Goal: Task Accomplishment & Management: Manage account settings

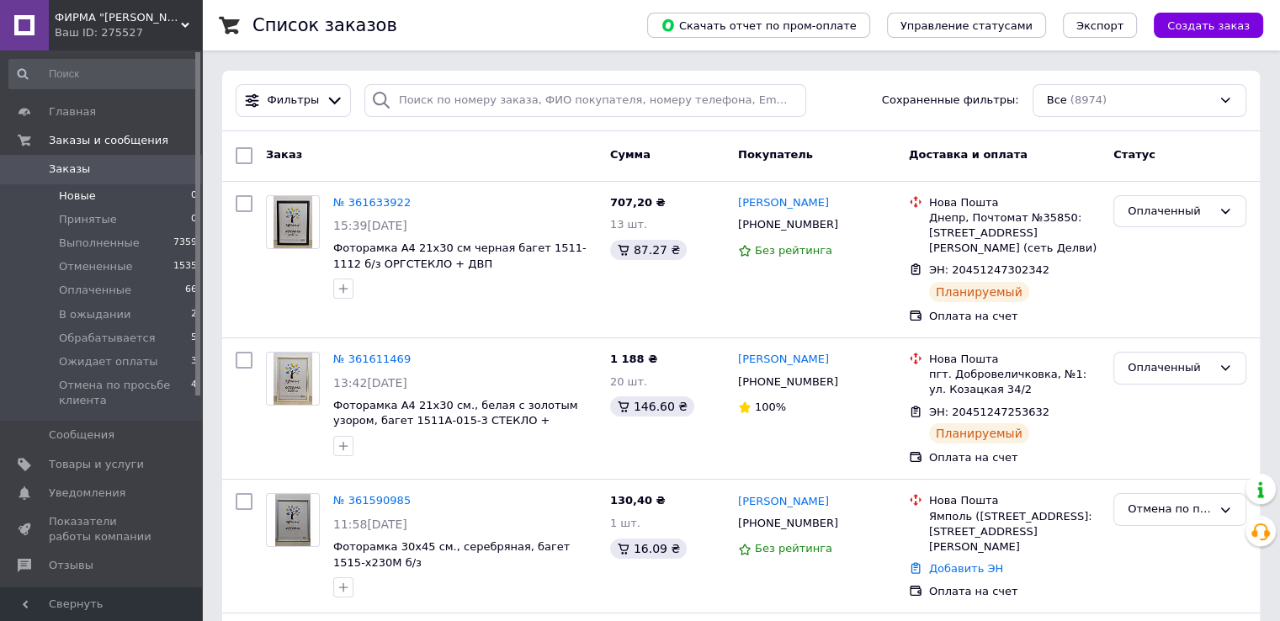
click at [111, 203] on li "Новые 0" at bounding box center [103, 196] width 207 height 24
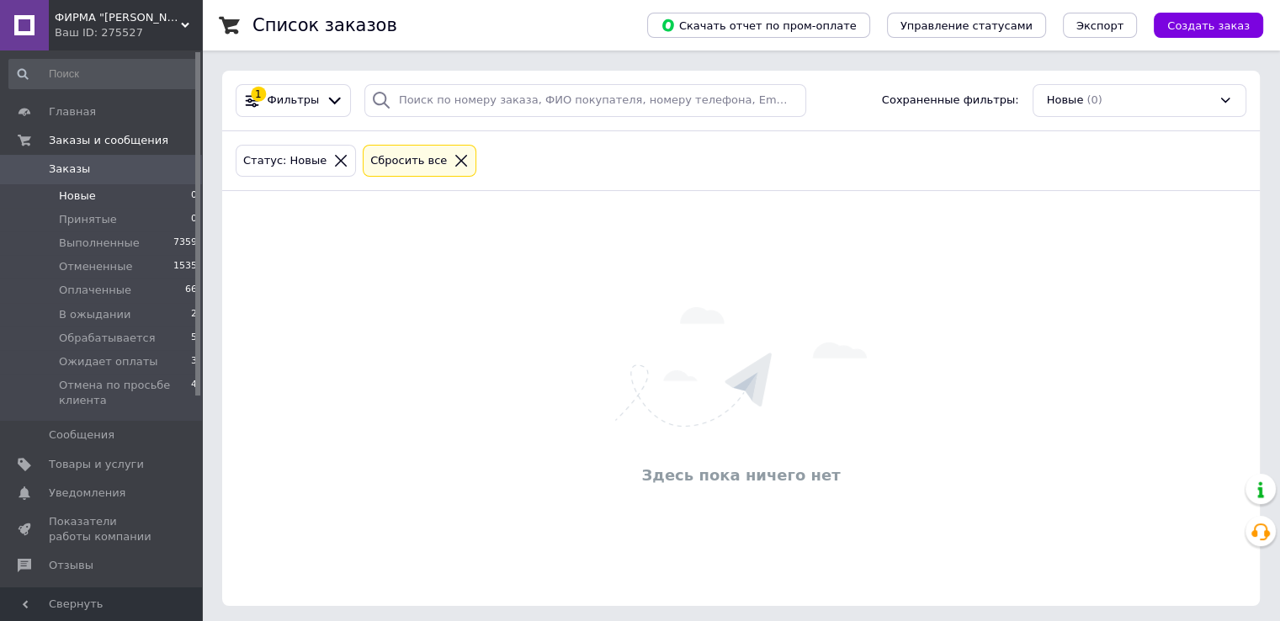
click at [552, 310] on div "Здесь пока ничего нет" at bounding box center [740, 398] width 1037 height 381
drag, startPoint x: 449, startPoint y: 227, endPoint x: 1154, endPoint y: 369, distance: 719.1
click at [1154, 369] on div "Здесь пока ничего нет" at bounding box center [740, 398] width 1037 height 381
click at [1042, 351] on div "Здесь пока ничего нет" at bounding box center [740, 398] width 1037 height 381
click at [110, 484] on link "Уведомления 0 0" at bounding box center [103, 493] width 207 height 29
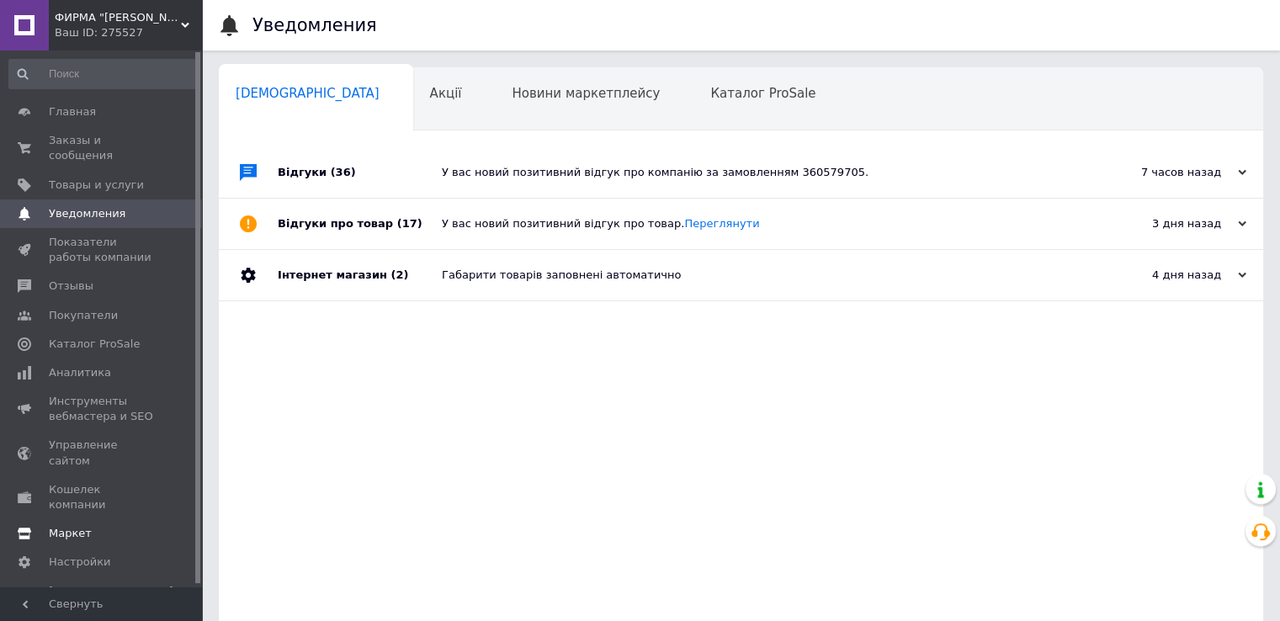
click at [94, 526] on span "Маркет" at bounding box center [102, 533] width 107 height 15
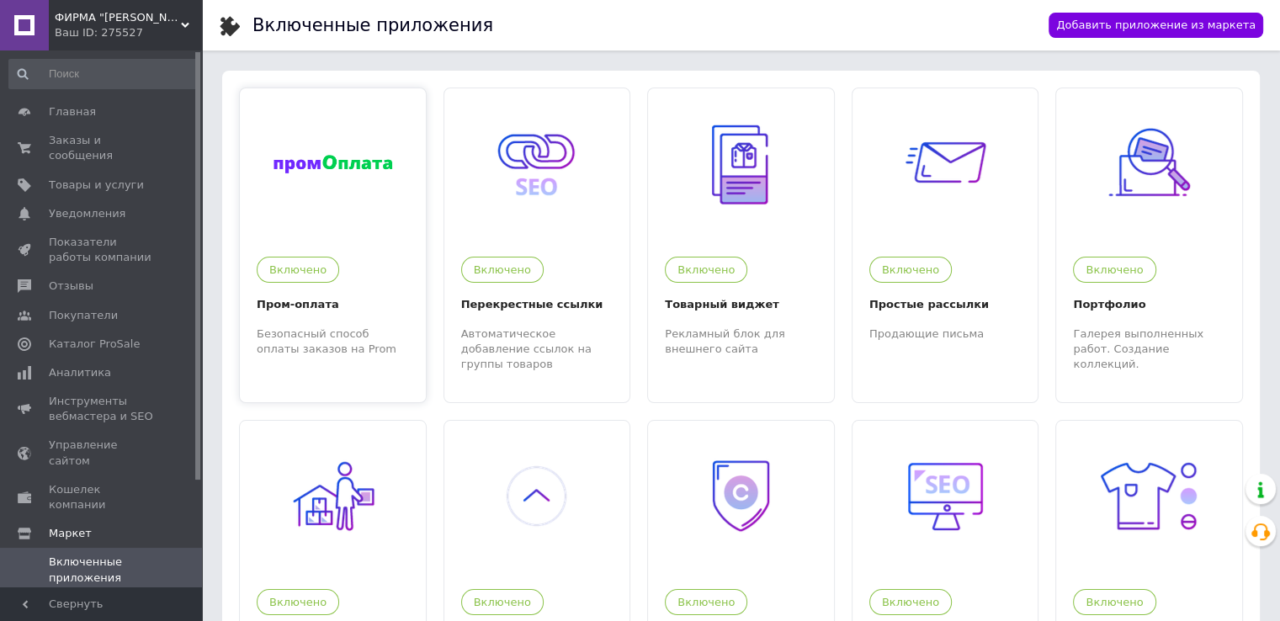
click at [316, 314] on div "Пром-оплата" at bounding box center [333, 304] width 152 height 19
click at [189, 131] on link "Заказы и сообщения 0 0" at bounding box center [103, 148] width 207 height 44
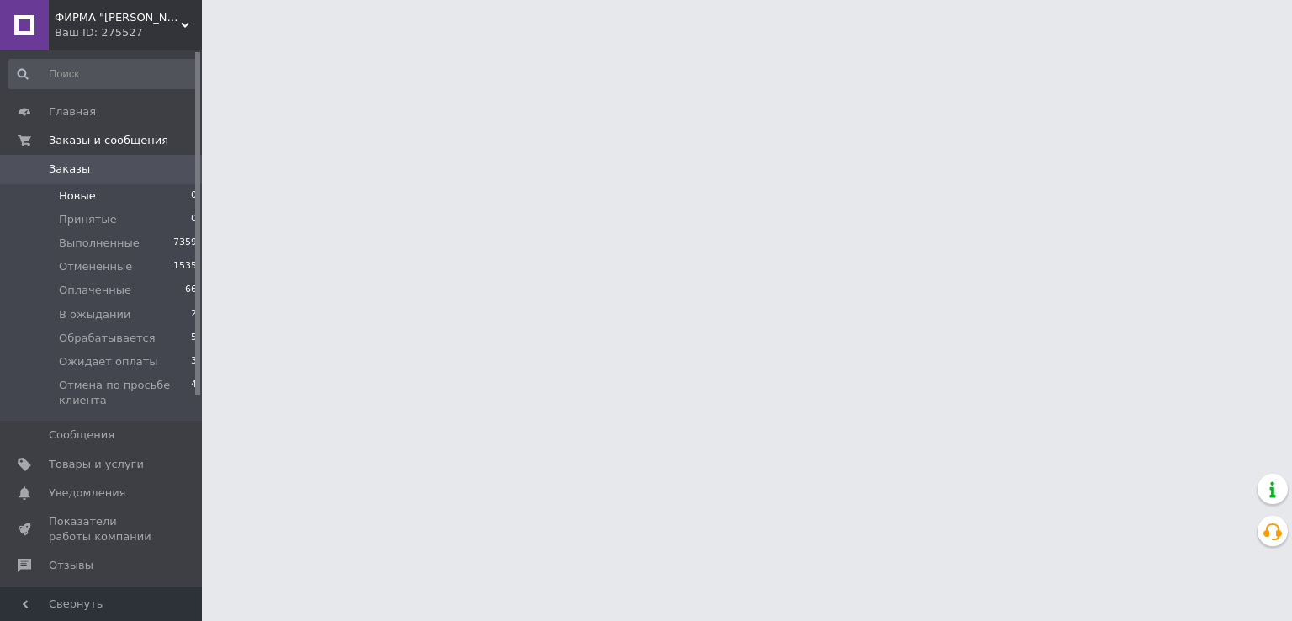
click at [121, 196] on li "Новые 0" at bounding box center [103, 196] width 207 height 24
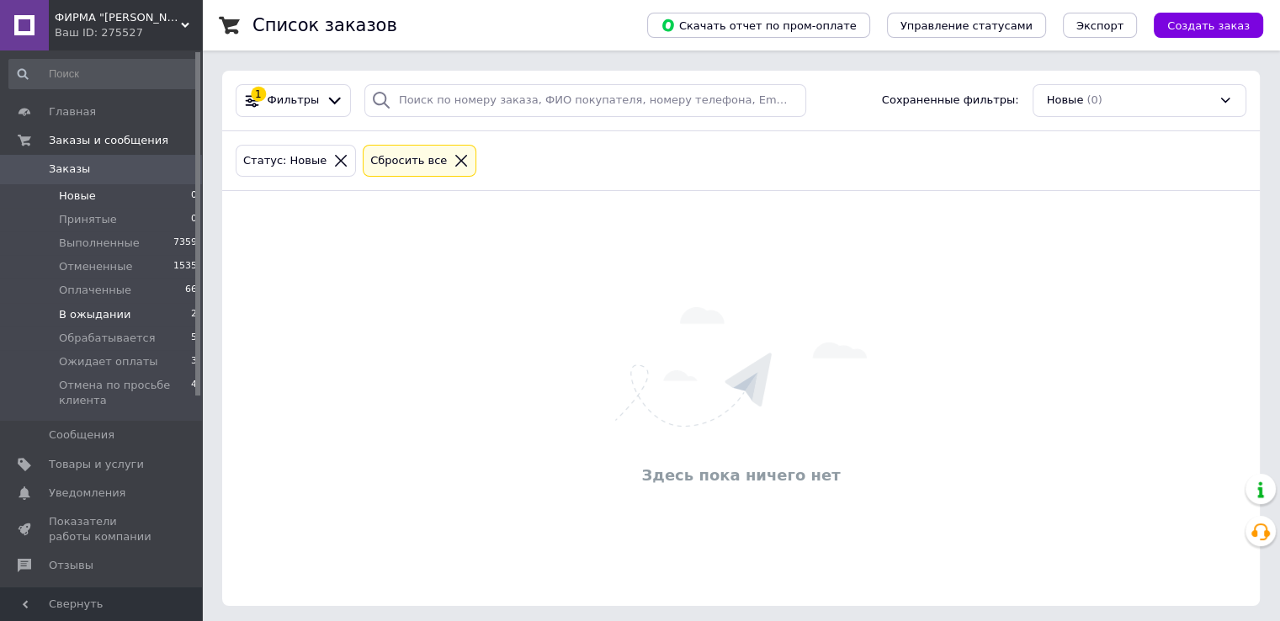
click at [168, 319] on li "В ожыдании 2" at bounding box center [103, 315] width 207 height 24
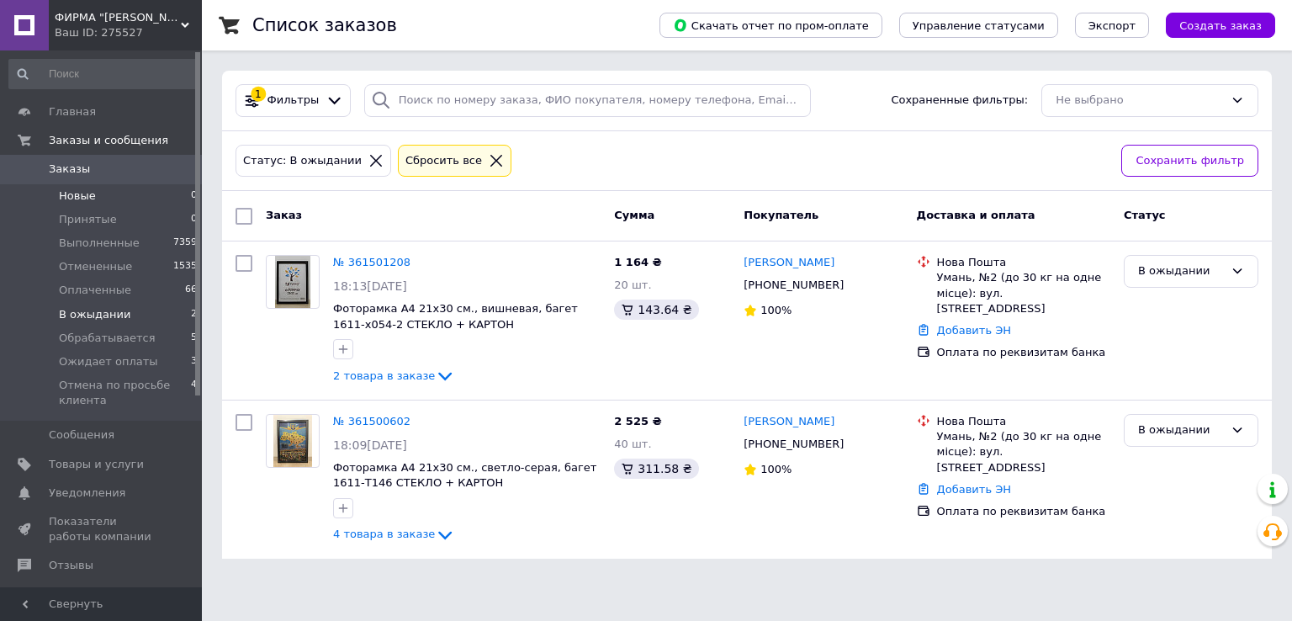
click at [162, 201] on li "Новые 0" at bounding box center [103, 196] width 207 height 24
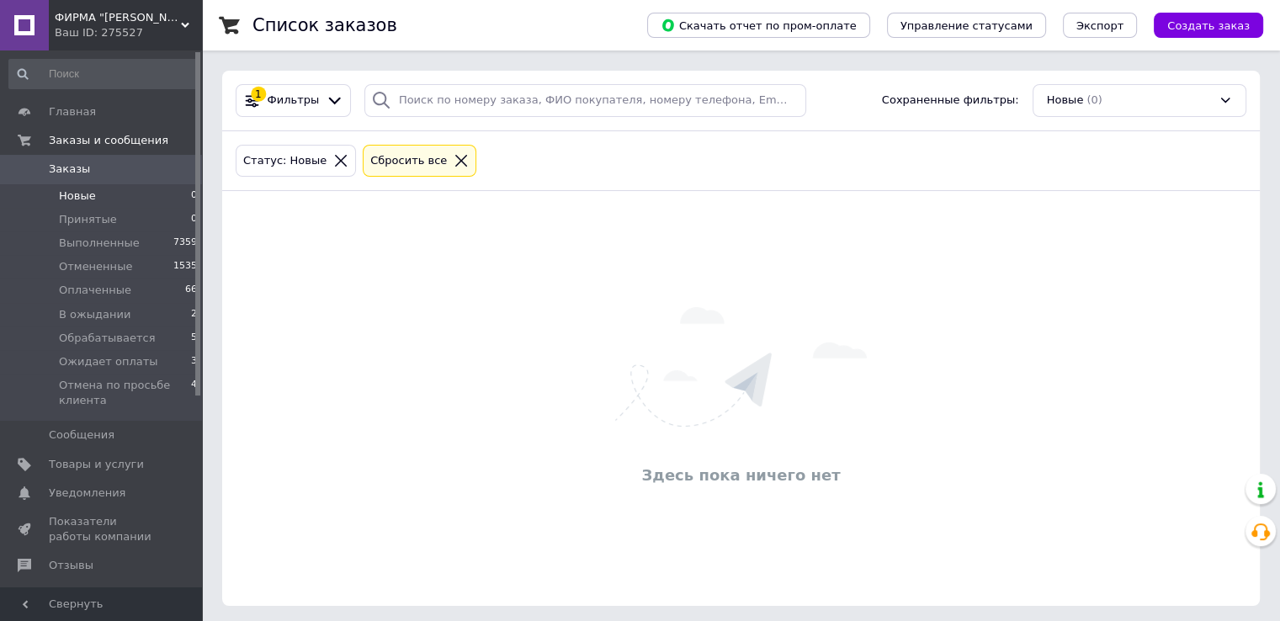
click at [320, 379] on div "Здесь пока ничего нет" at bounding box center [740, 398] width 1037 height 381
click at [103, 470] on span "Товары и услуги" at bounding box center [96, 464] width 95 height 15
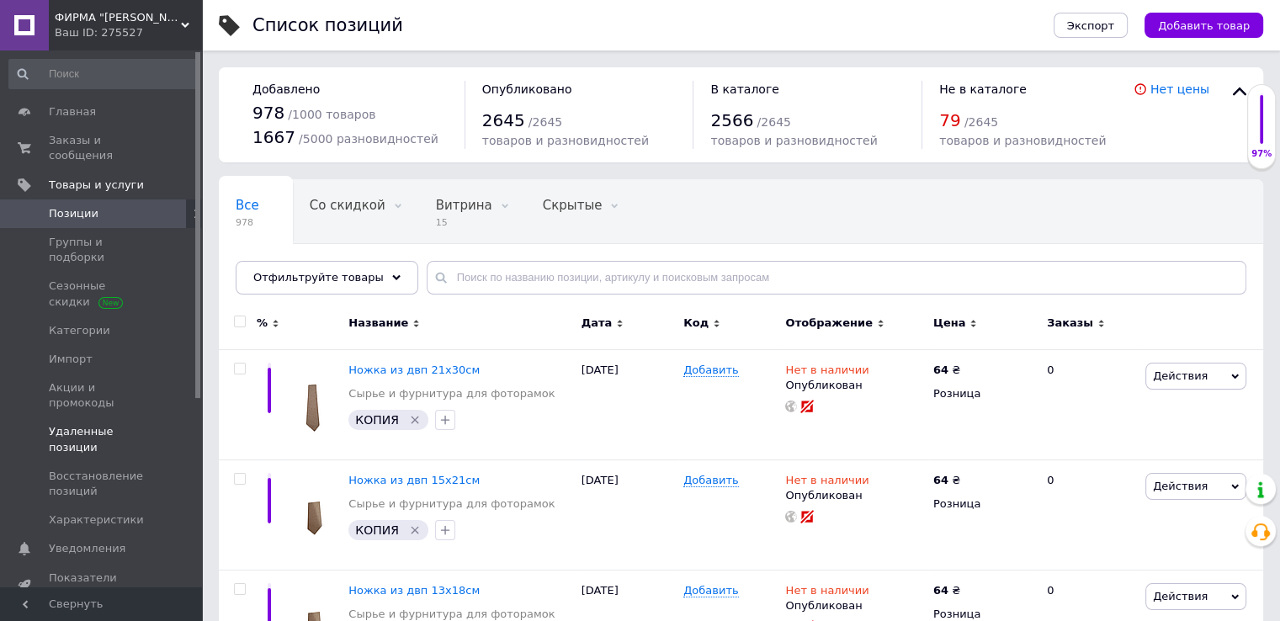
click at [160, 417] on link "Удаленные позиции" at bounding box center [103, 439] width 207 height 44
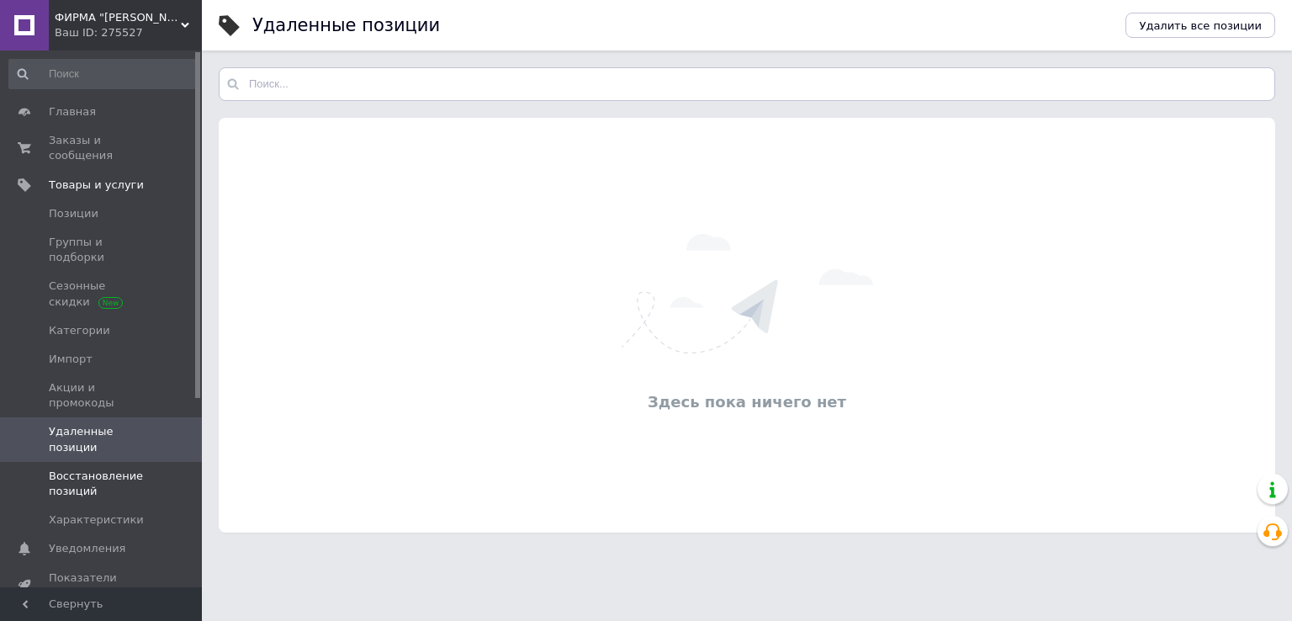
click at [115, 469] on span "Восстановление позиций" at bounding box center [102, 484] width 107 height 30
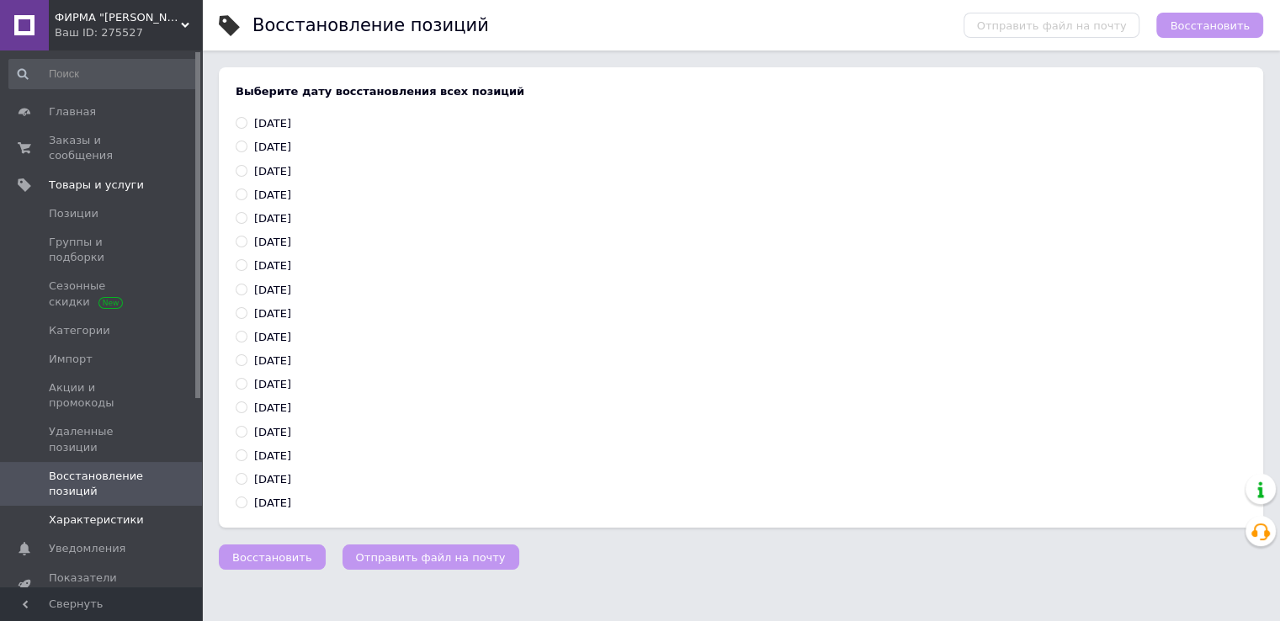
click at [93, 512] on span "Характеристики" at bounding box center [96, 519] width 95 height 15
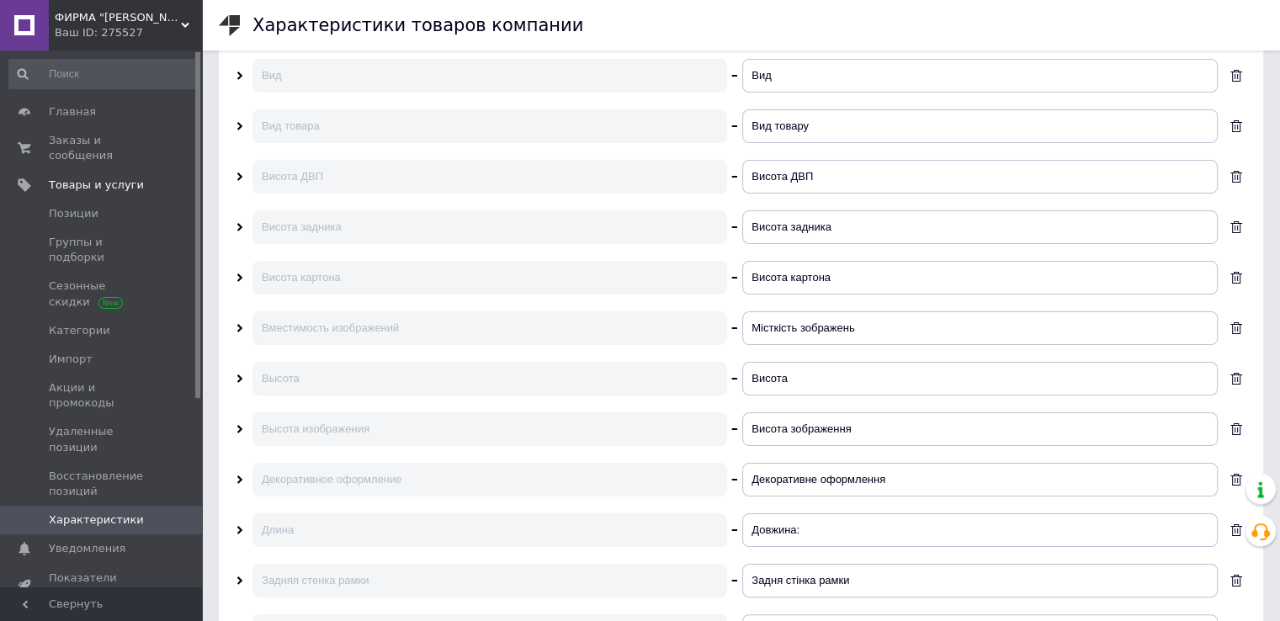
scroll to position [252, 0]
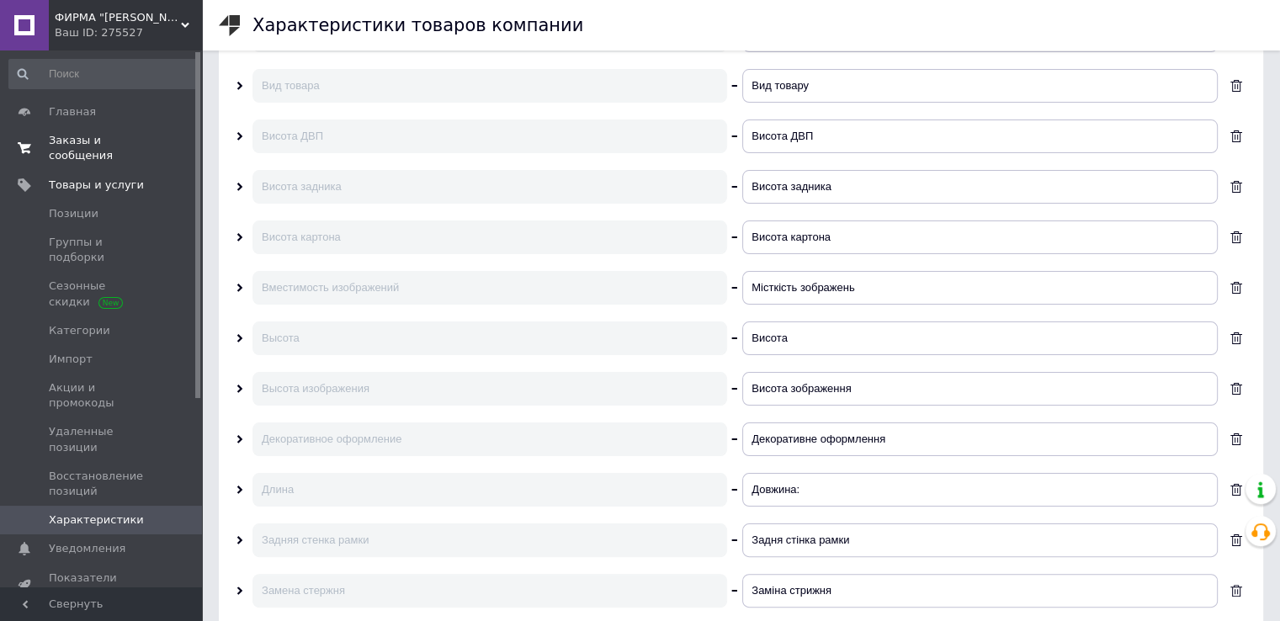
click at [74, 130] on link "Заказы и сообщения 0 0" at bounding box center [103, 148] width 207 height 44
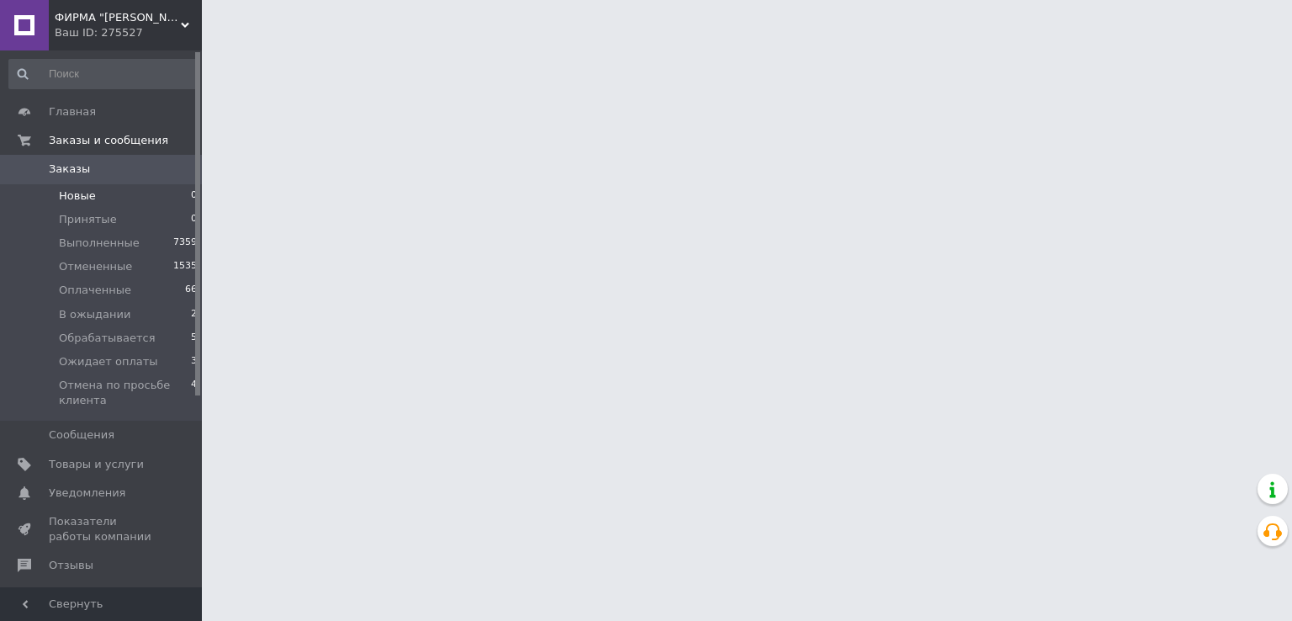
click at [106, 198] on li "Новые 0" at bounding box center [103, 196] width 207 height 24
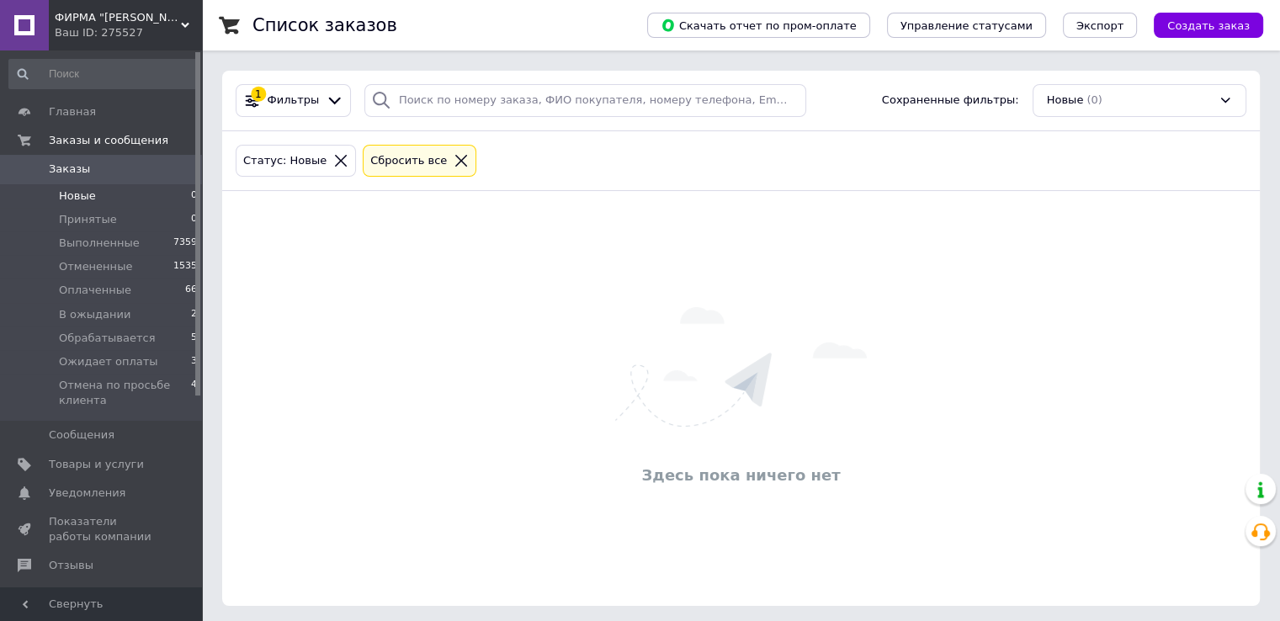
click at [1202, 294] on div "Здесь пока ничего нет" at bounding box center [740, 398] width 1037 height 381
click at [1242, 371] on div "Здесь пока ничего нет" at bounding box center [740, 398] width 1037 height 381
click at [114, 357] on span "Ожидает оплаты" at bounding box center [108, 361] width 99 height 15
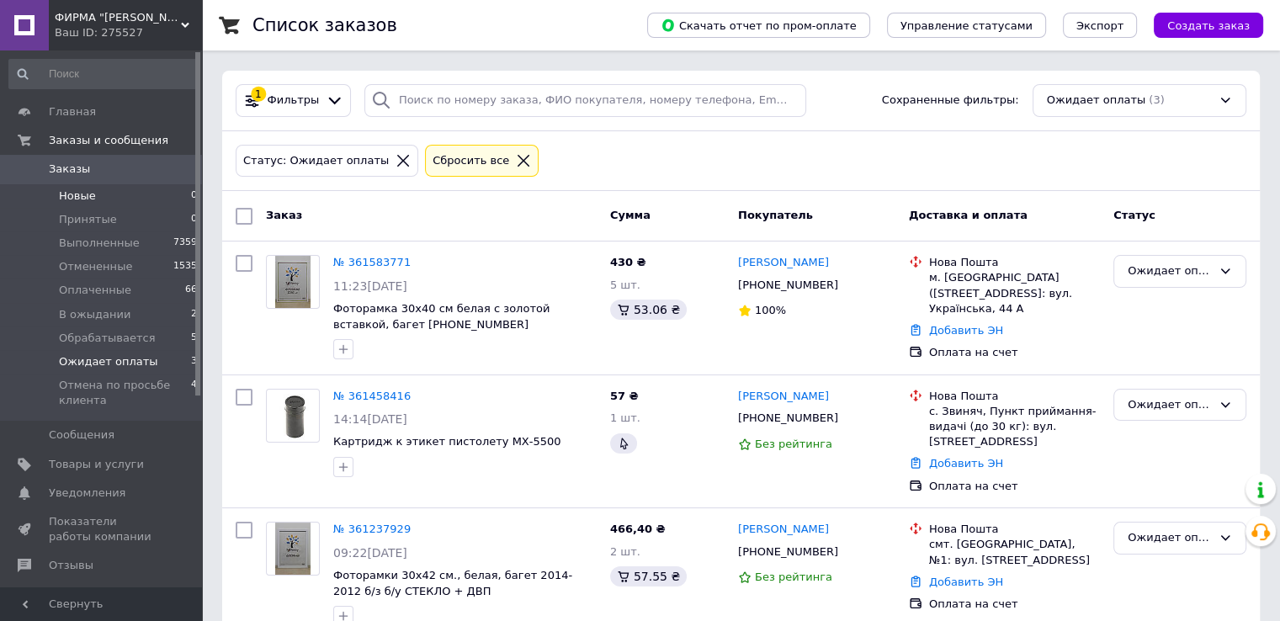
click at [102, 193] on li "Новые 0" at bounding box center [103, 196] width 207 height 24
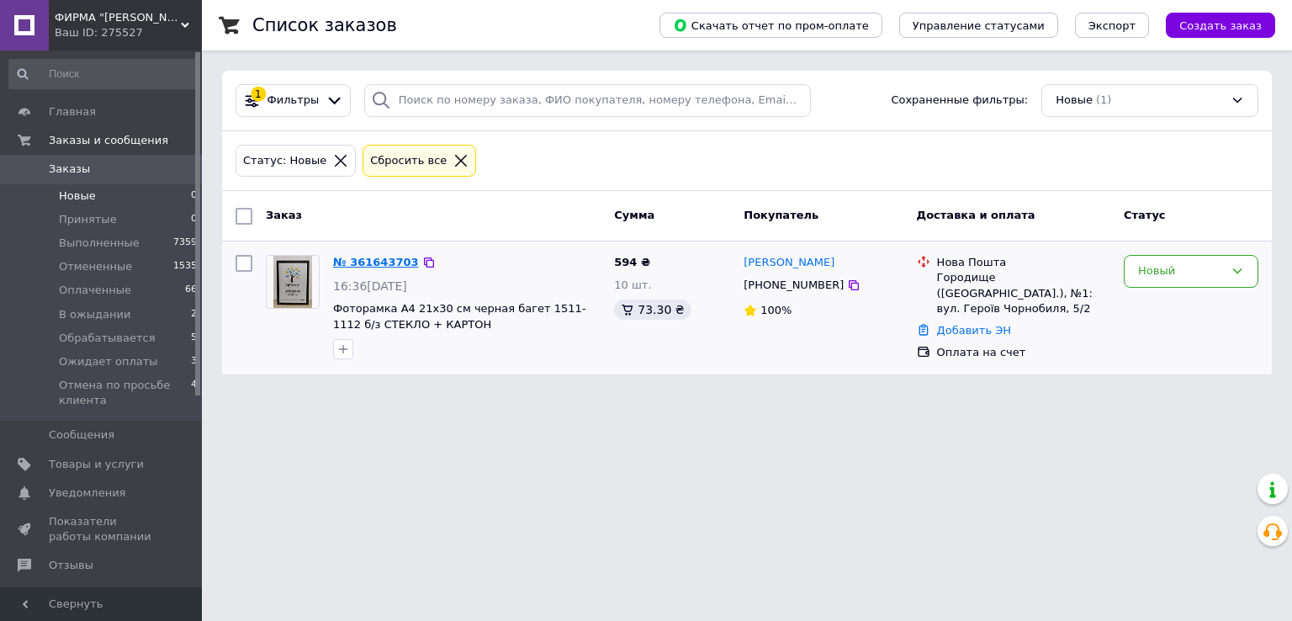
click at [390, 260] on link "№ 361643703" at bounding box center [376, 262] width 86 height 13
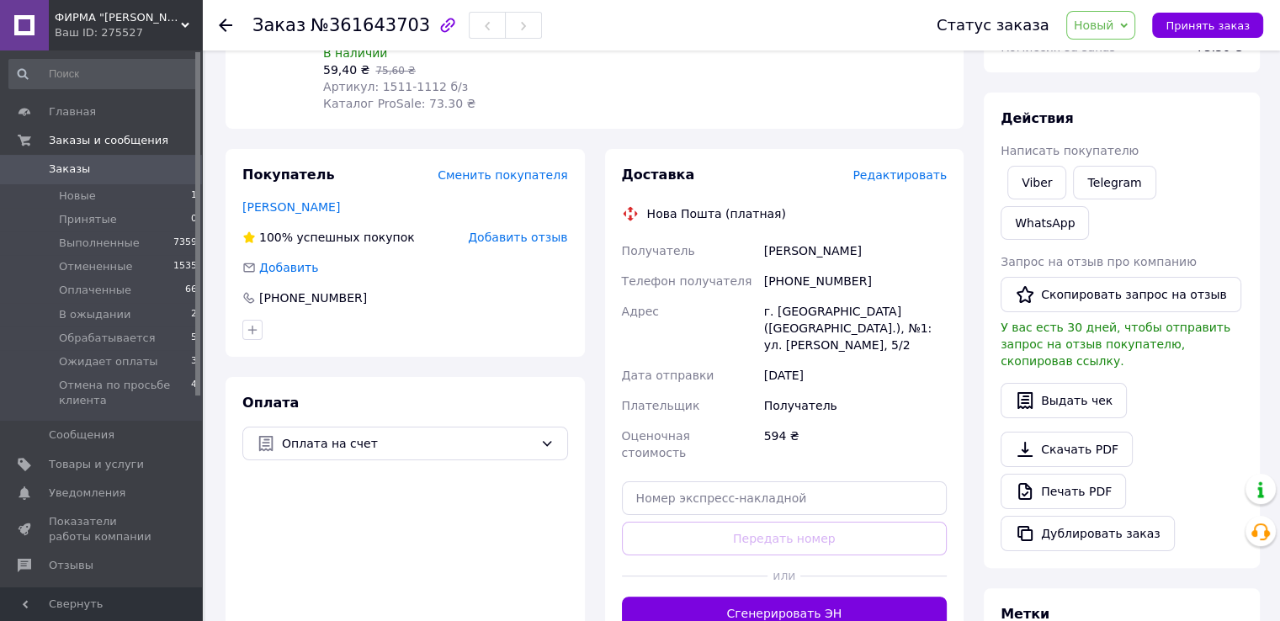
scroll to position [252, 0]
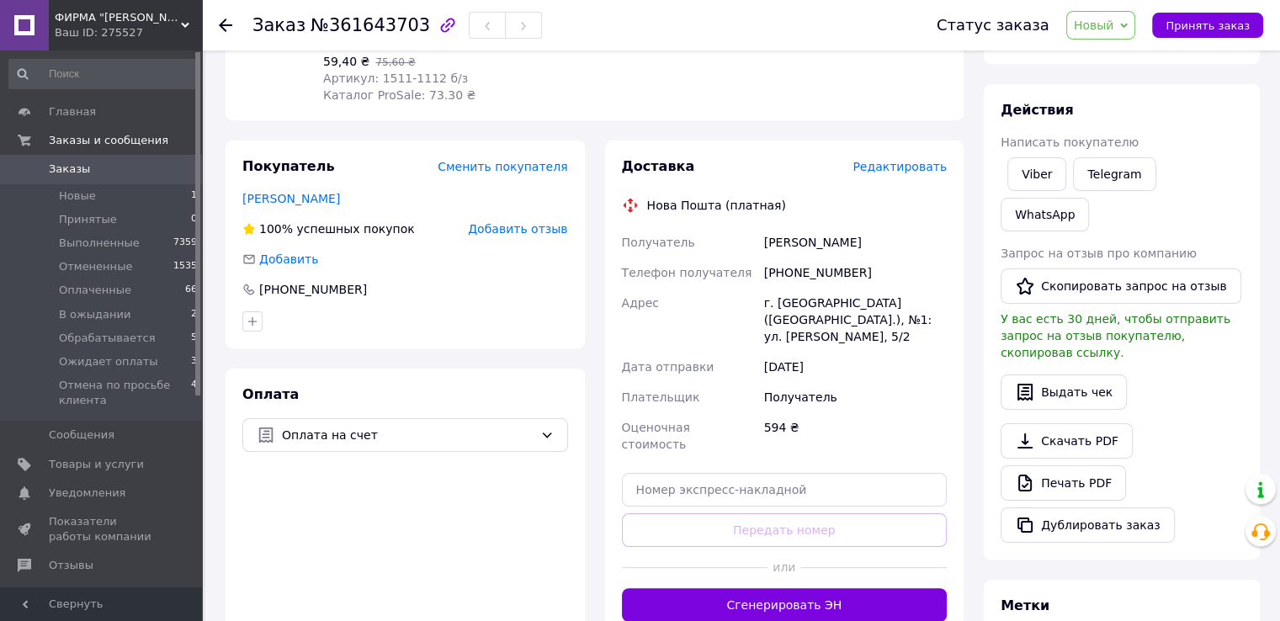
drag, startPoint x: 1273, startPoint y: 318, endPoint x: 1282, endPoint y: 289, distance: 30.9
click at [1280, 289] on html "ФИРМА "АЛАН" УКРАИНСКИЙ ПРОИЗВОДИТЕЛЬ ТОВАРОВ Ваш ID: 275527 Сайт ФИРМА "АЛАН" …" at bounding box center [640, 367] width 1280 height 1239
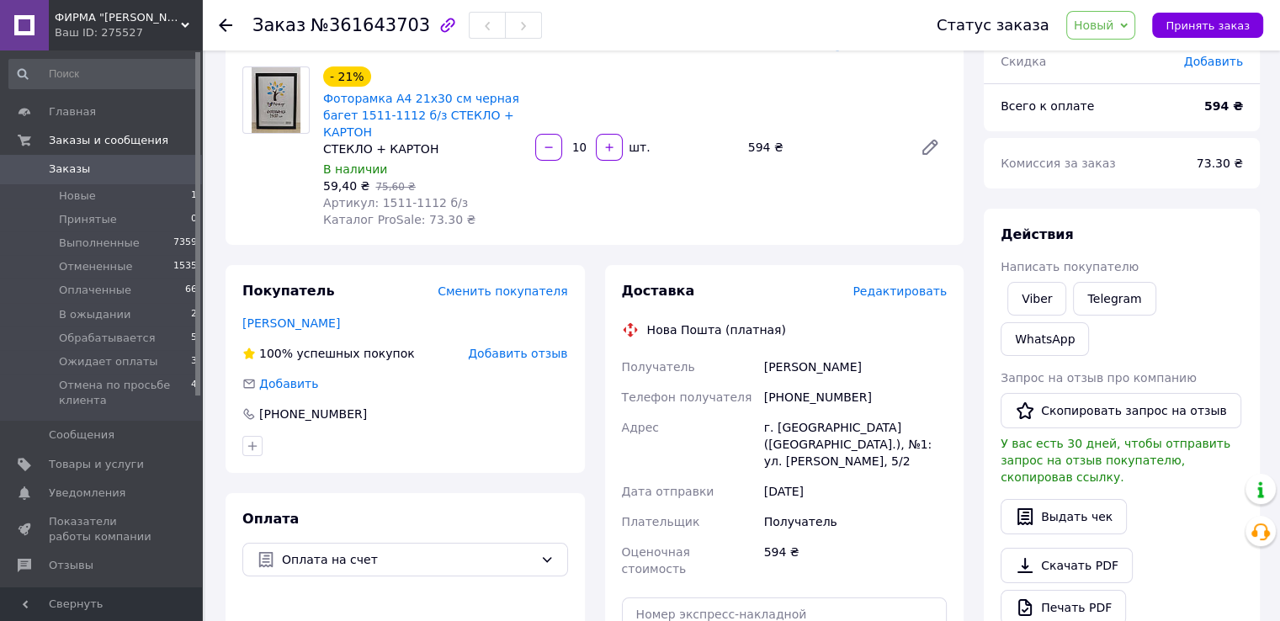
scroll to position [12, 0]
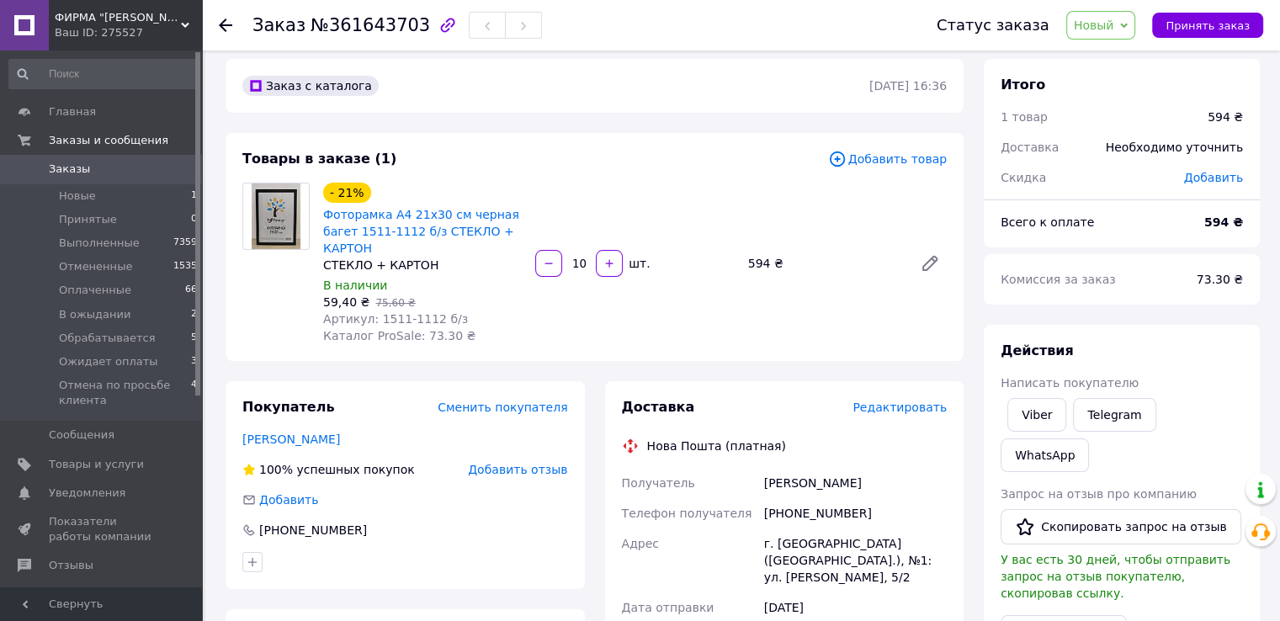
click at [1114, 25] on span "Новый" at bounding box center [1094, 25] width 40 height 13
click at [1143, 188] on li "Обрабатывается" at bounding box center [1156, 184] width 179 height 25
drag, startPoint x: 789, startPoint y: 512, endPoint x: 853, endPoint y: 511, distance: 64.0
click at [853, 511] on div "[PHONE_NUMBER]" at bounding box center [855, 513] width 189 height 30
copy div "0687857392"
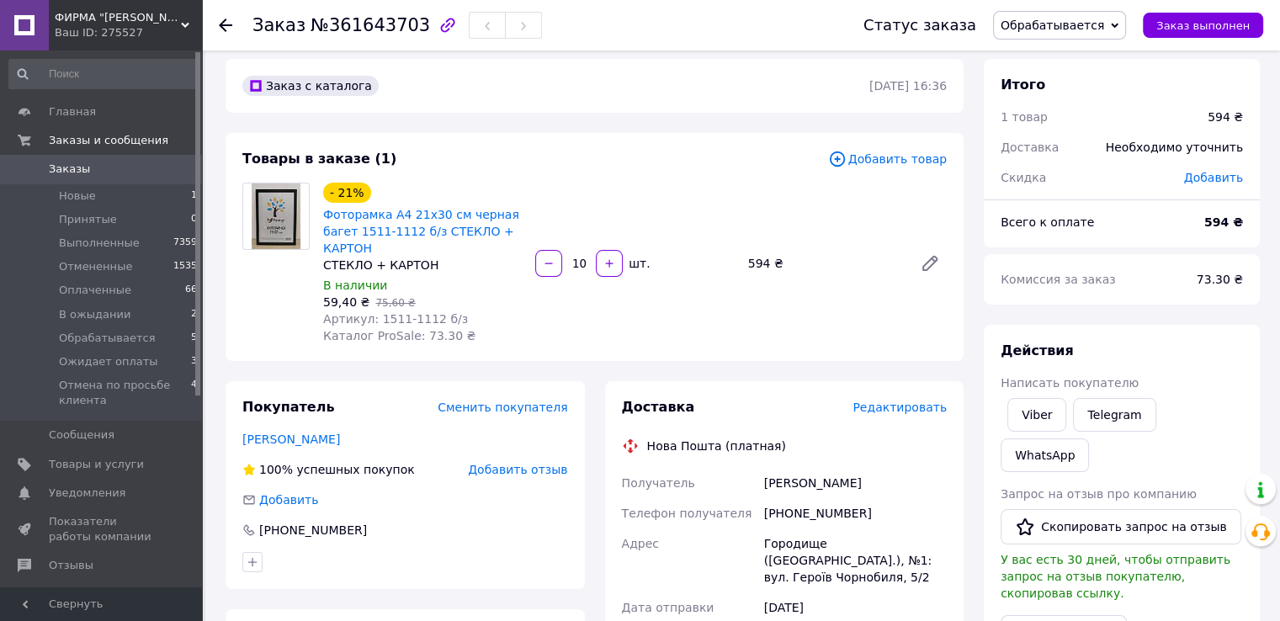
click at [238, 330] on div at bounding box center [276, 264] width 81 height 162
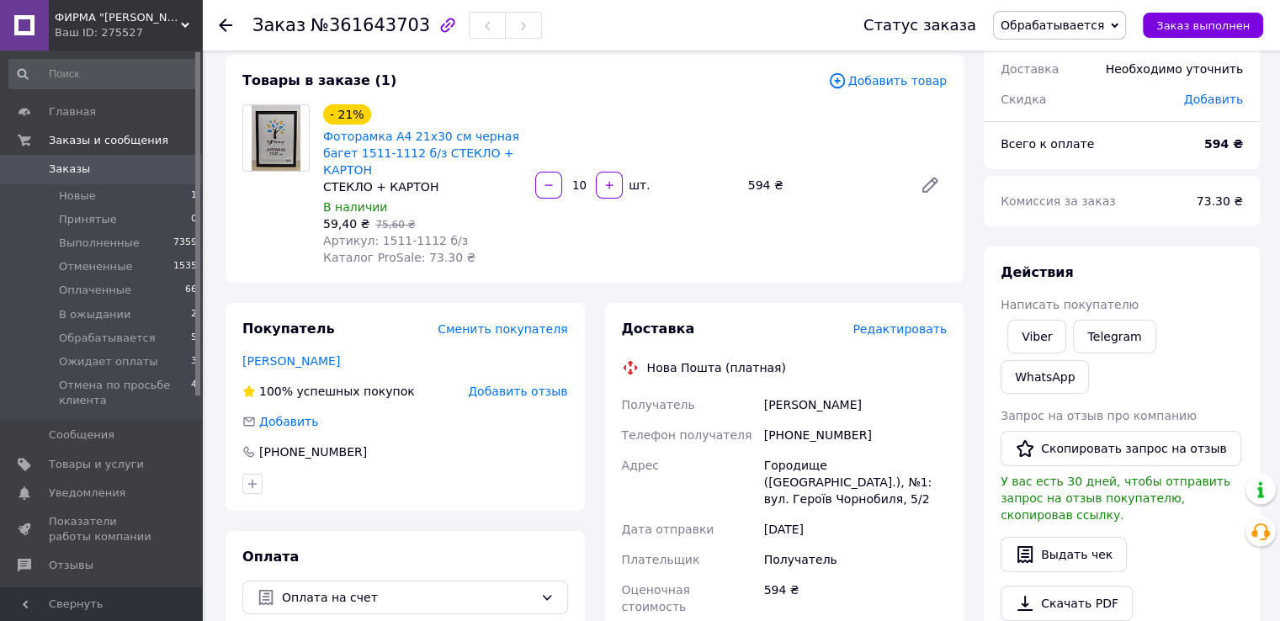
scroll to position [98, 0]
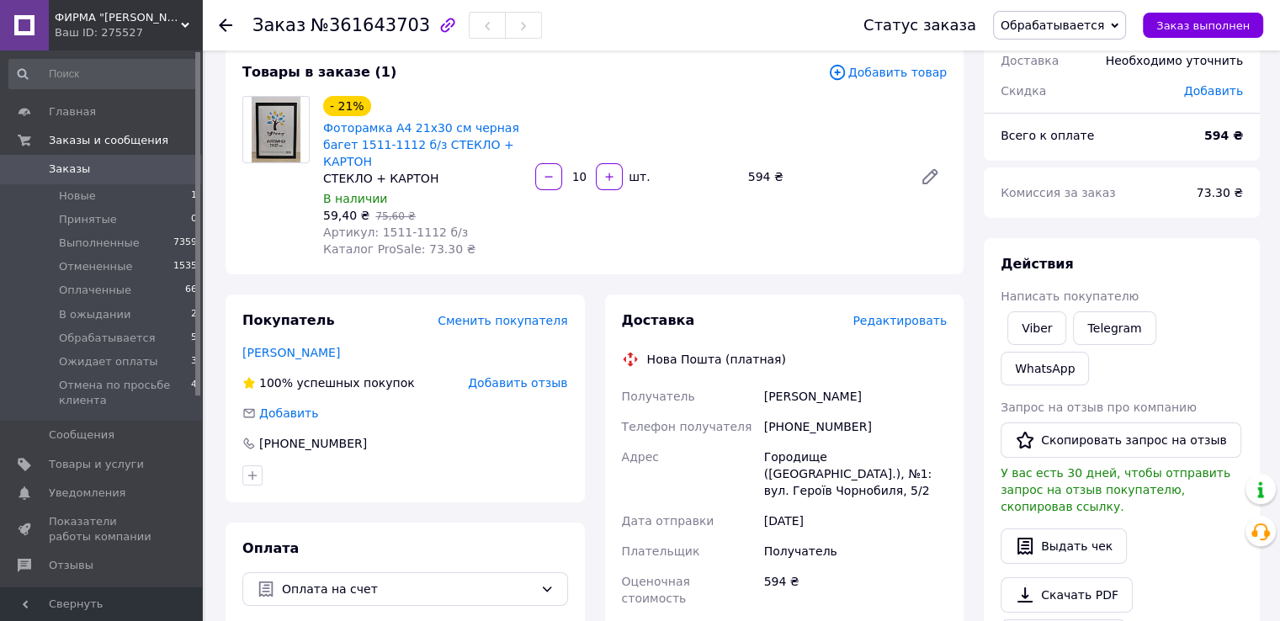
click at [1107, 34] on span "Обрабатывается" at bounding box center [1059, 25] width 133 height 29
click at [1074, 181] on li "Ожидает оплаты" at bounding box center [1083, 184] width 179 height 25
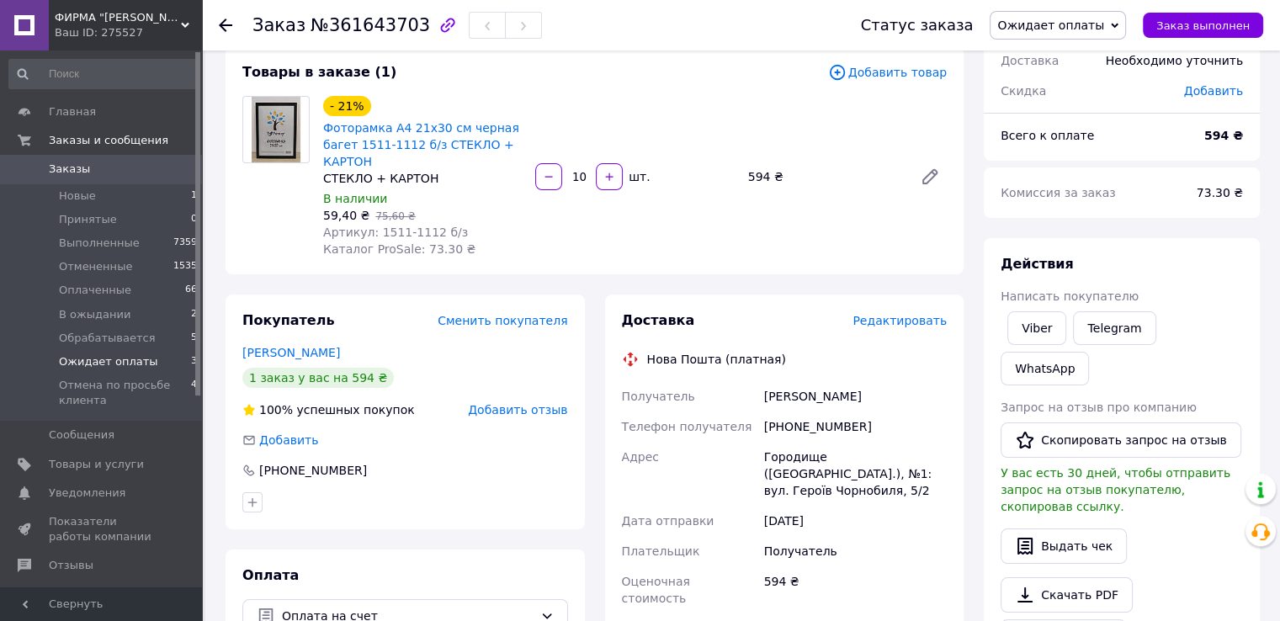
click at [151, 364] on li "Ожидает оплаты 3" at bounding box center [103, 362] width 207 height 24
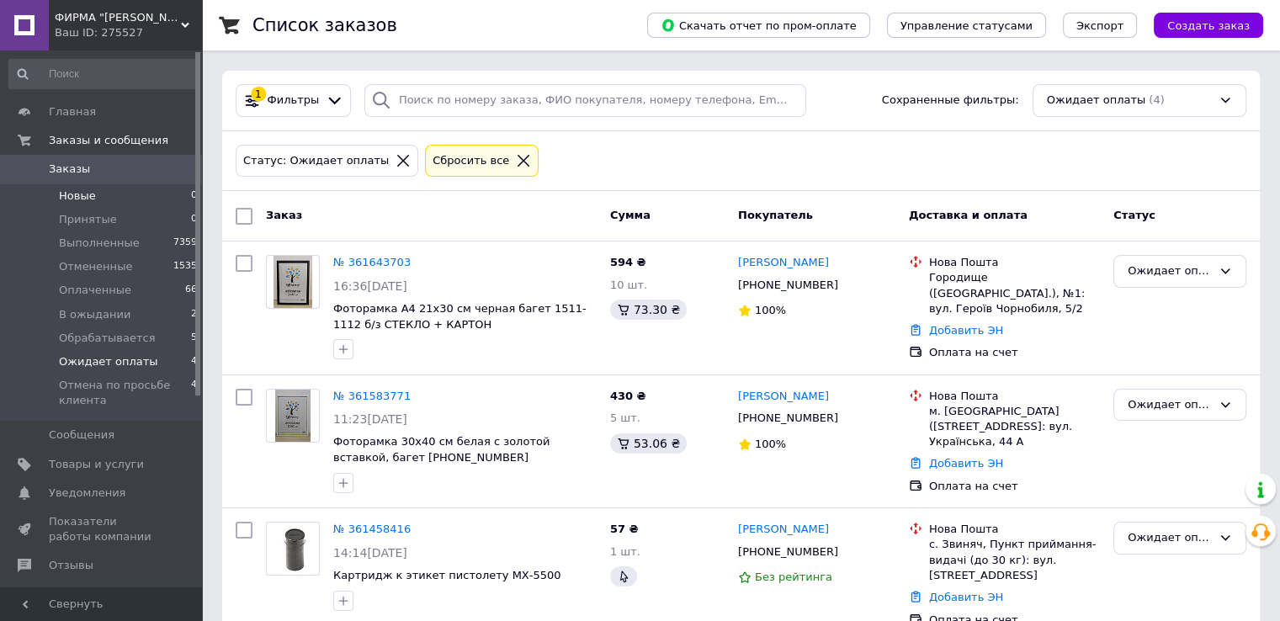
click at [96, 186] on li "Новые 0" at bounding box center [103, 196] width 207 height 24
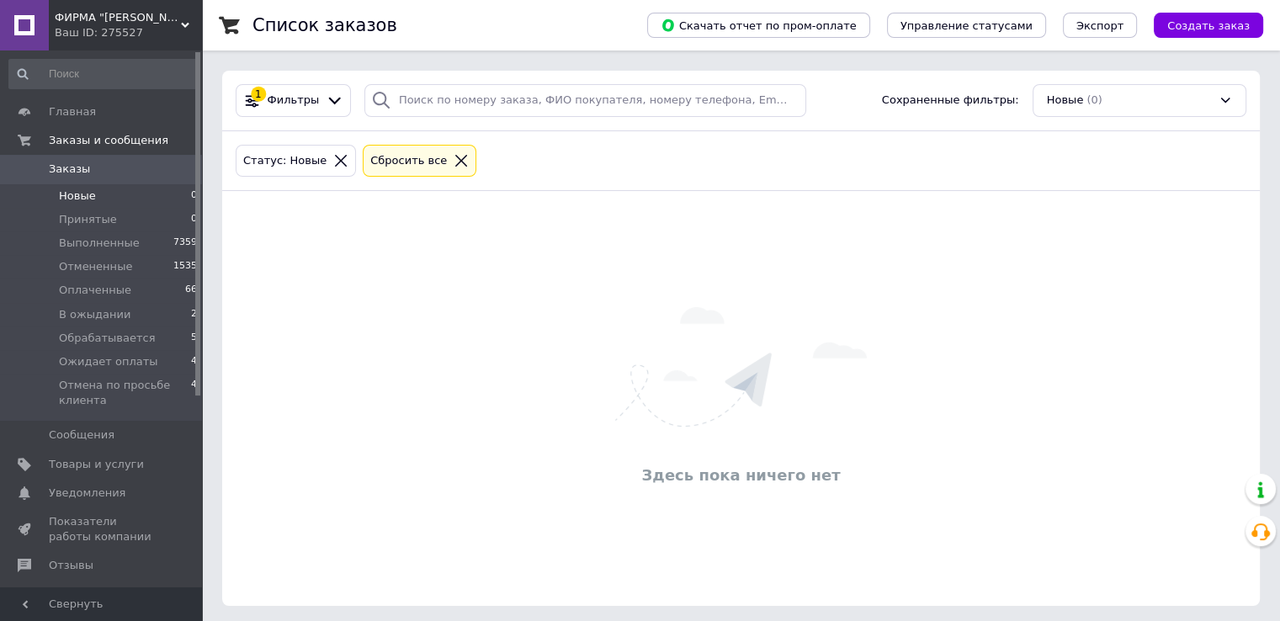
click at [128, 194] on li "Новые 0" at bounding box center [103, 196] width 207 height 24
click at [144, 343] on li "Обрабатывается 5" at bounding box center [103, 338] width 207 height 24
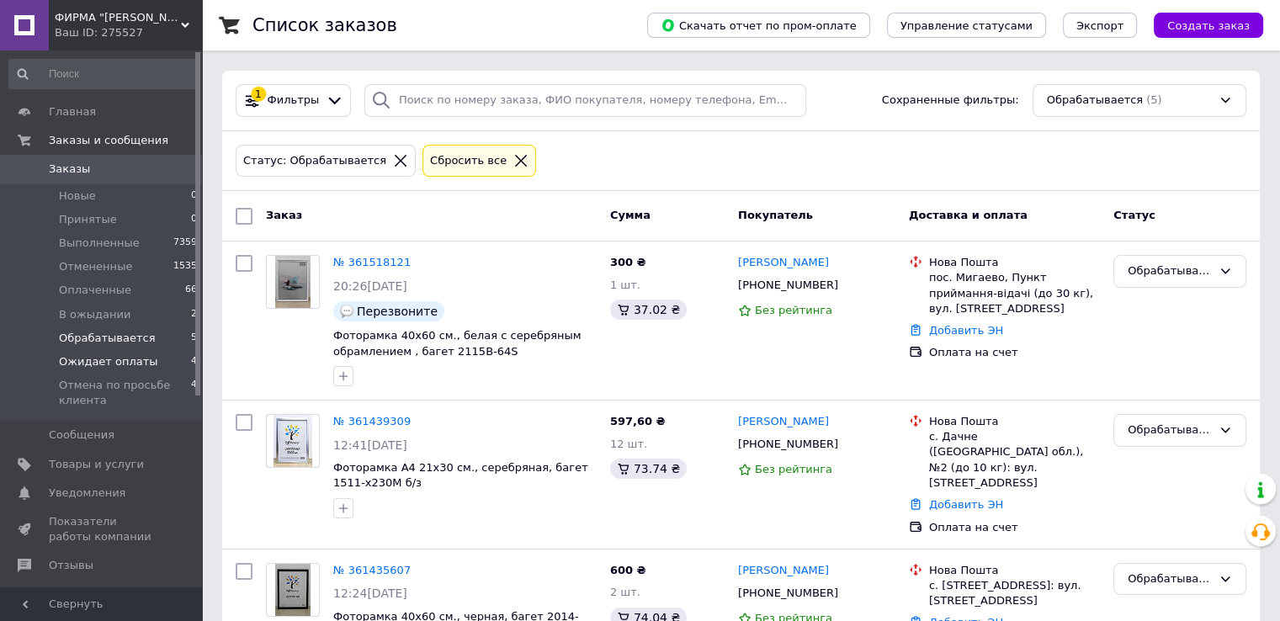
click at [144, 368] on li "Ожидает оплаты 4" at bounding box center [103, 362] width 207 height 24
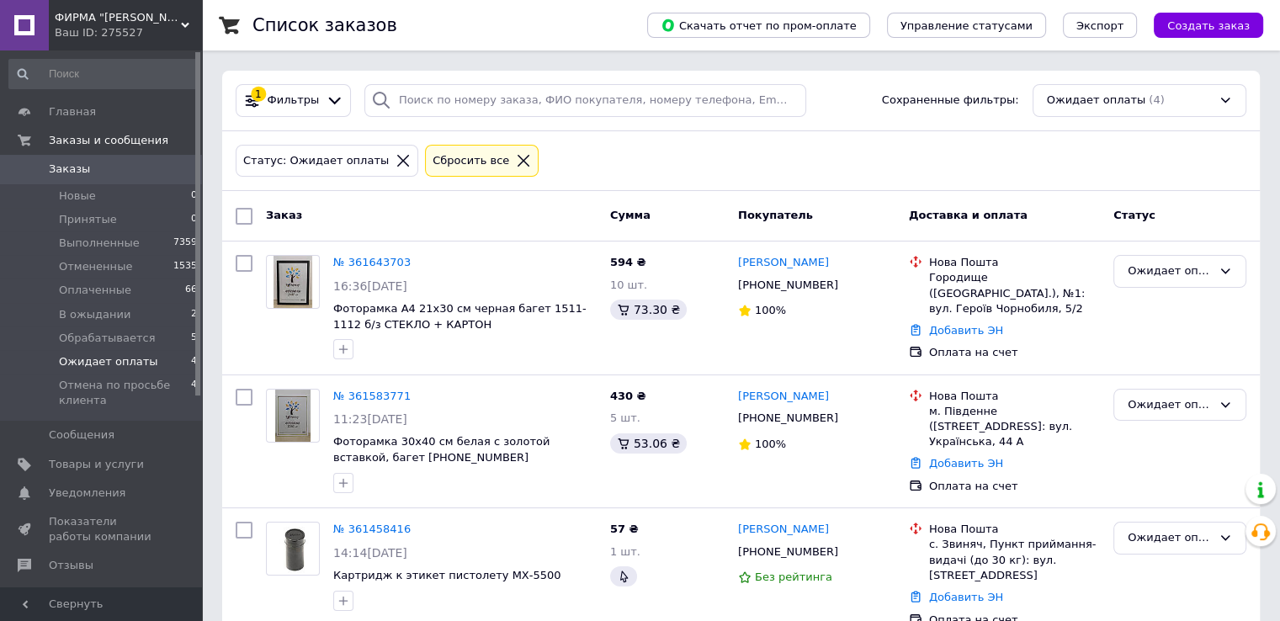
click at [81, 368] on span "Ожидает оплаты" at bounding box center [108, 361] width 99 height 15
click at [390, 263] on link "№ 361643703" at bounding box center [371, 262] width 77 height 13
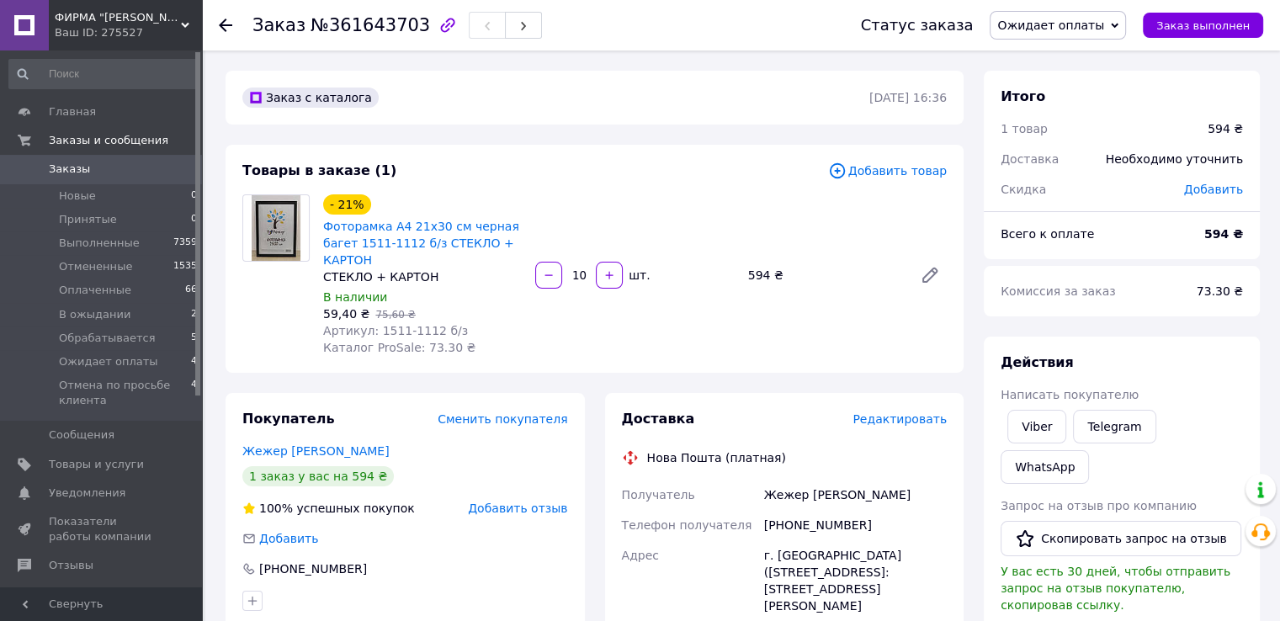
click at [900, 411] on div "Доставка Редактировать" at bounding box center [785, 419] width 326 height 19
click at [899, 415] on span "Редактировать" at bounding box center [899, 418] width 94 height 13
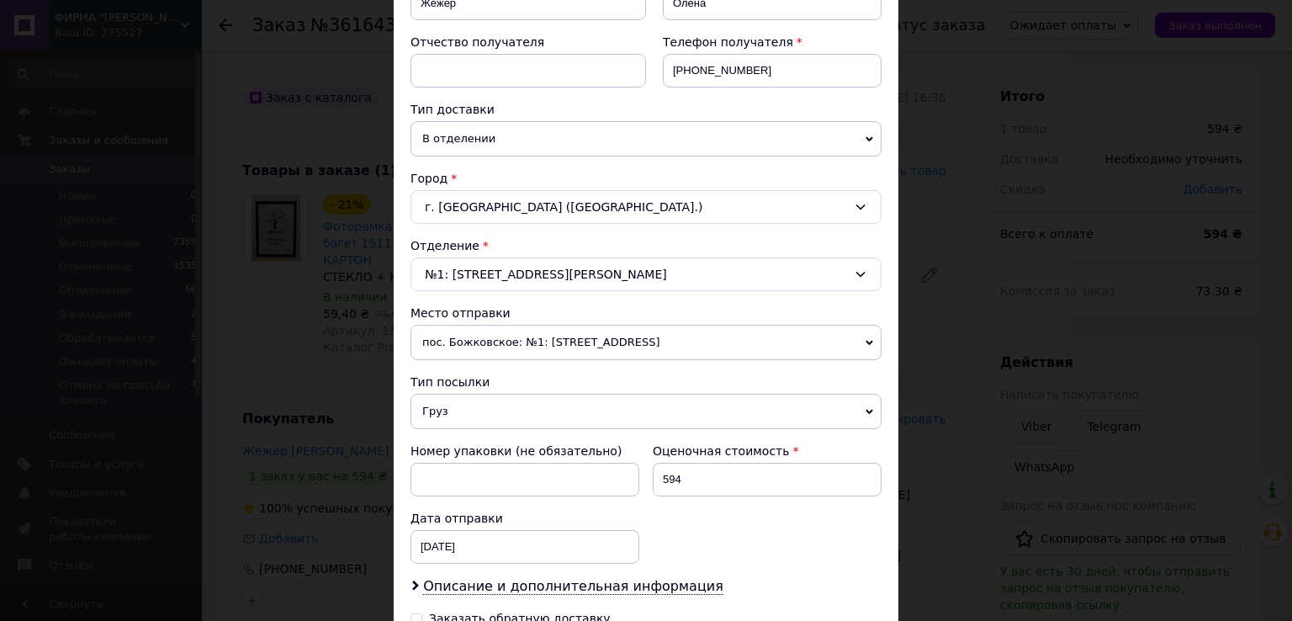
scroll to position [421, 0]
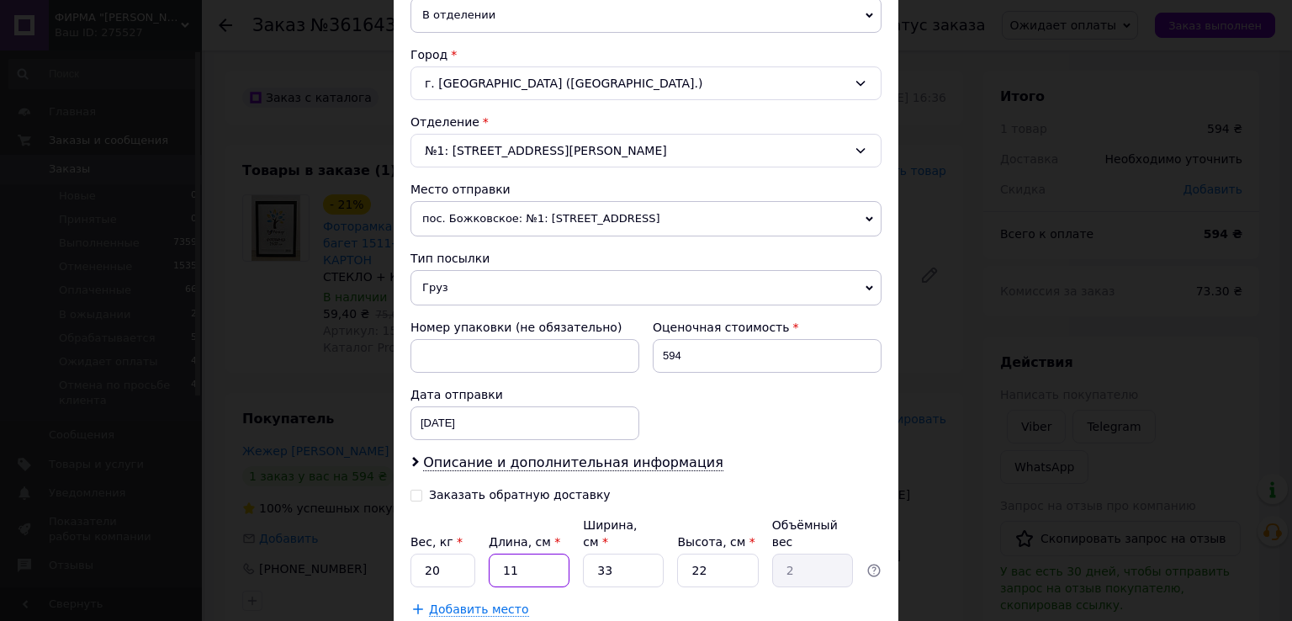
click at [539, 554] on input "11" at bounding box center [529, 571] width 81 height 34
type input "2"
type input "0.36"
type input "20"
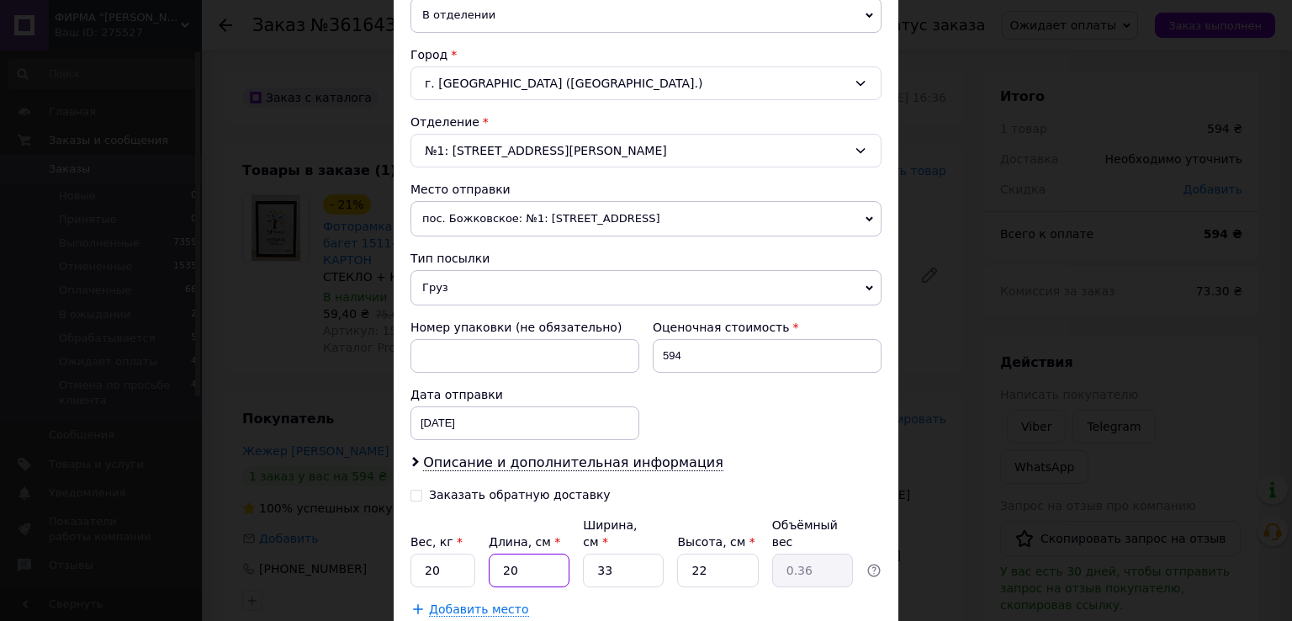
type input "3.63"
type input "20"
click at [620, 554] on input "33" at bounding box center [623, 571] width 81 height 34
type input "2"
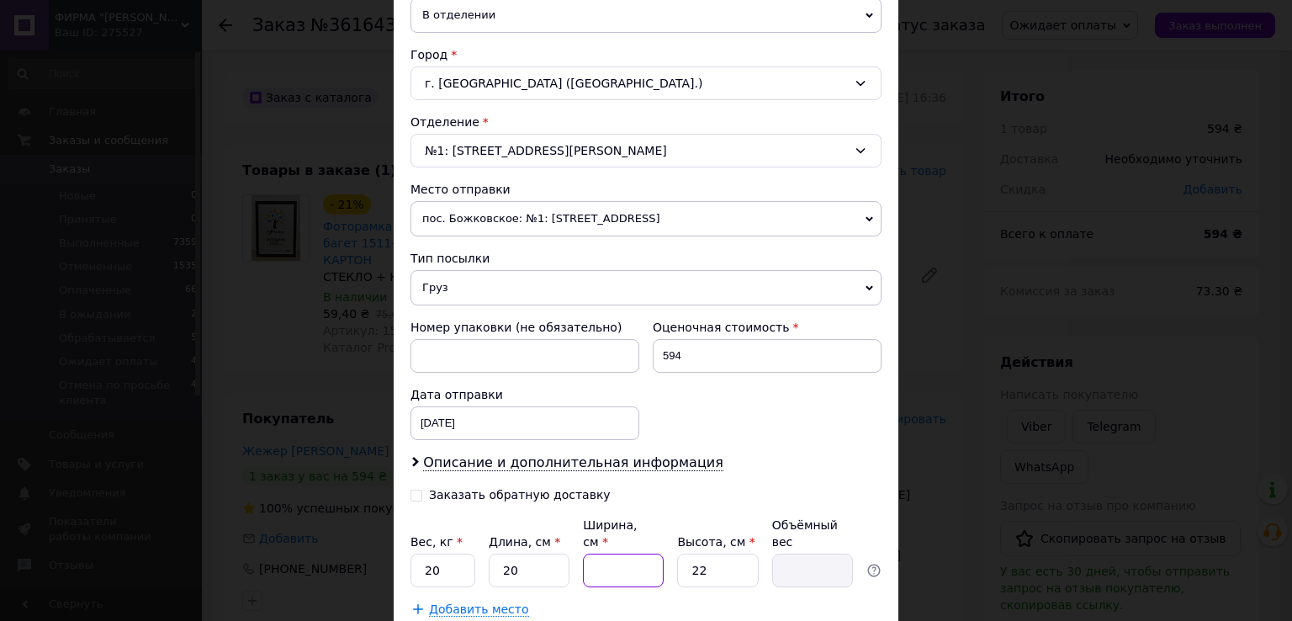
type input "0.22"
type input "20"
type input "2.2"
type input "20"
click at [712, 556] on input "22" at bounding box center [717, 571] width 81 height 34
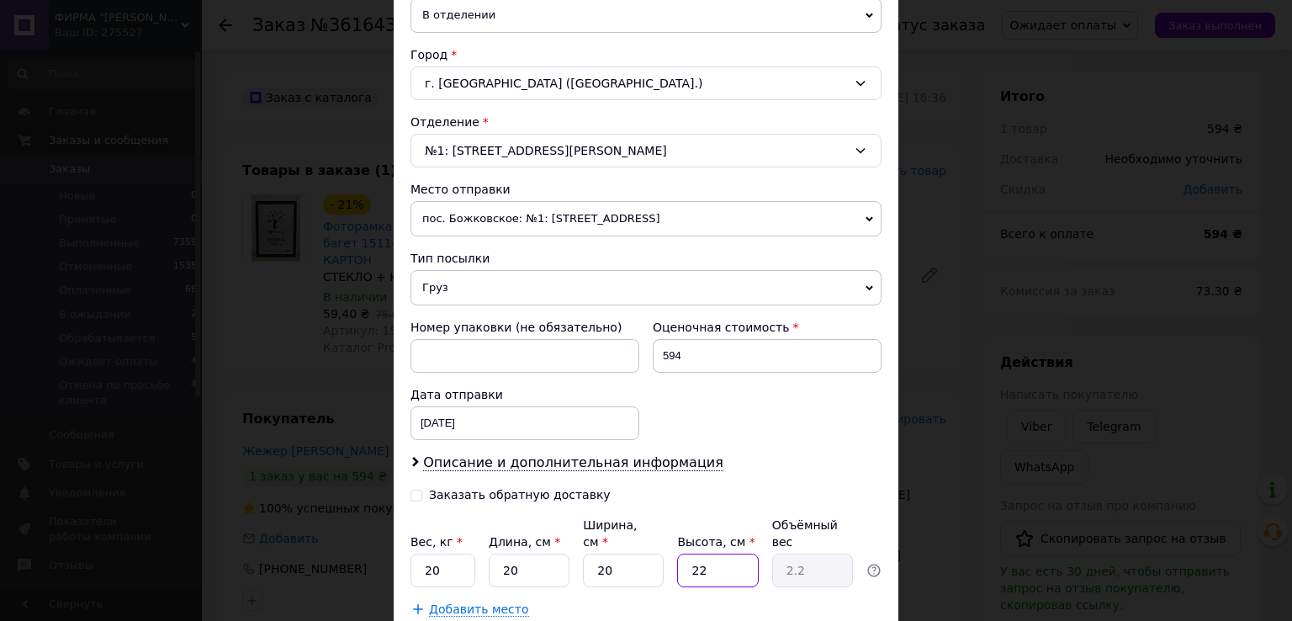
click at [711, 559] on input "22" at bounding box center [717, 571] width 81 height 34
type input "2"
type input "0.2"
type input "3"
type input "0.3"
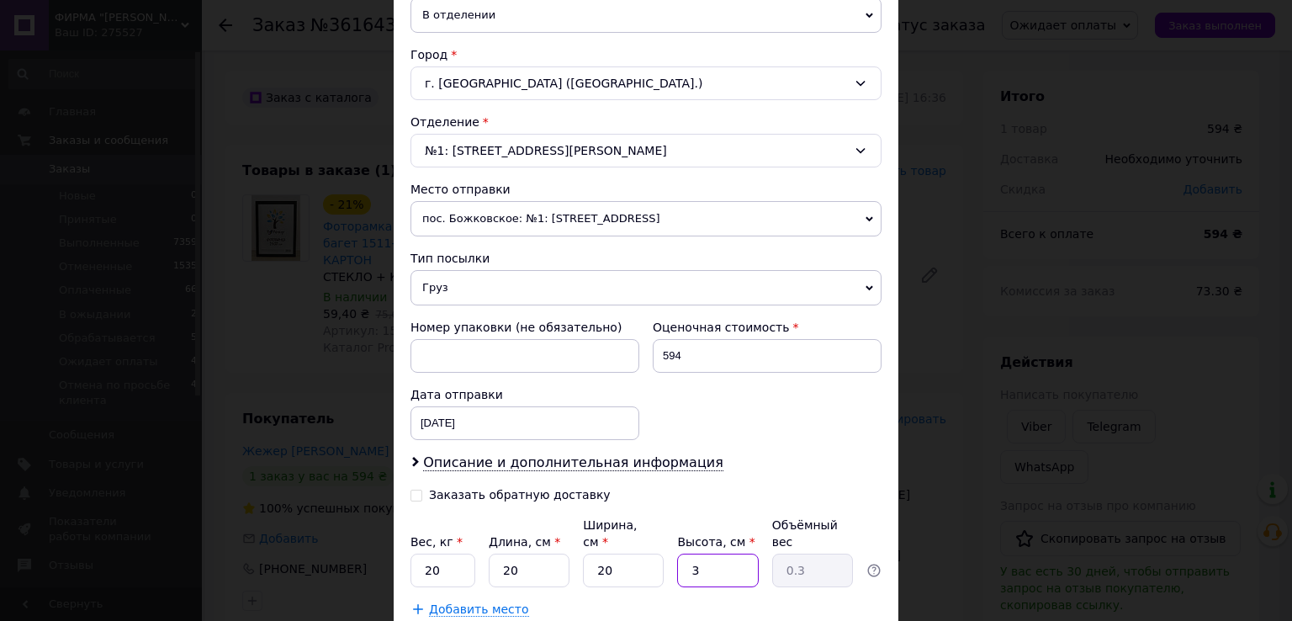
type input "30"
type input "3"
type input "30"
click at [443, 554] on input "20" at bounding box center [443, 571] width 65 height 34
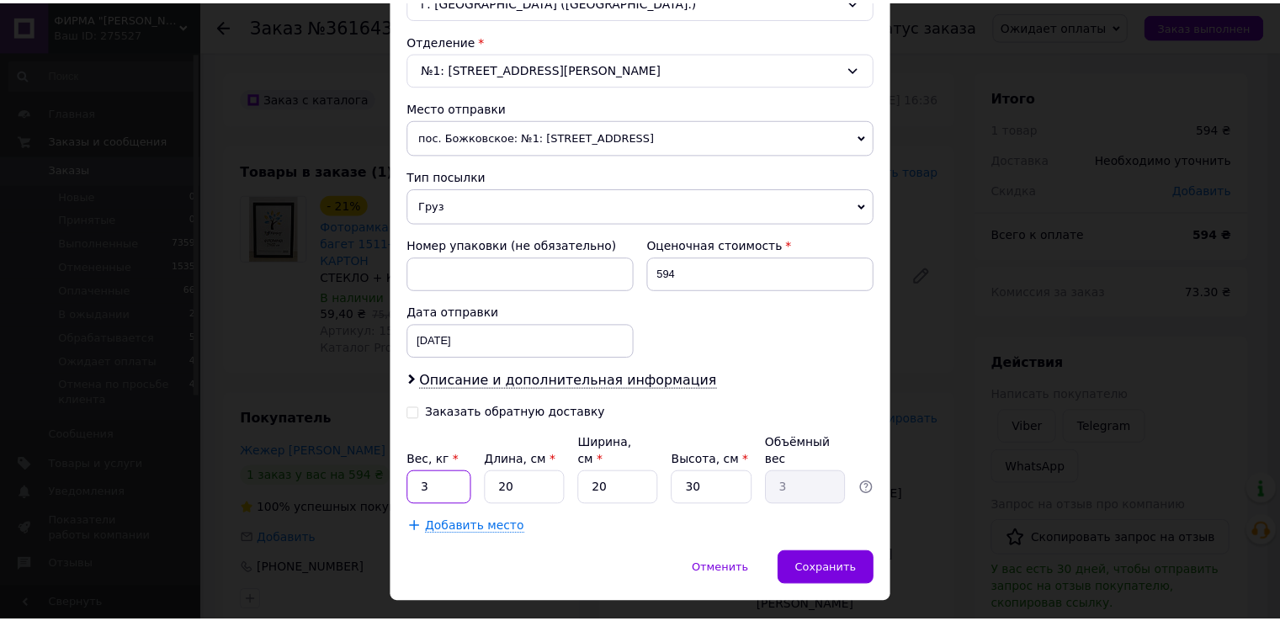
scroll to position [505, 0]
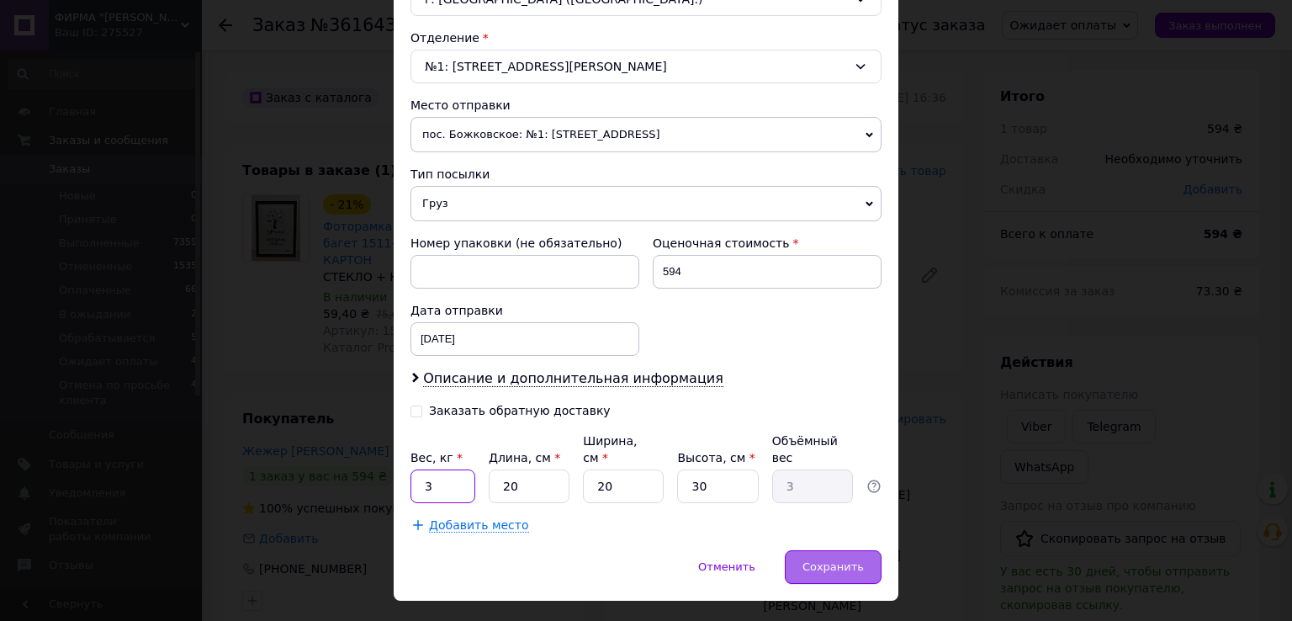
type input "3"
click at [804, 550] on div "Сохранить" at bounding box center [833, 567] width 97 height 34
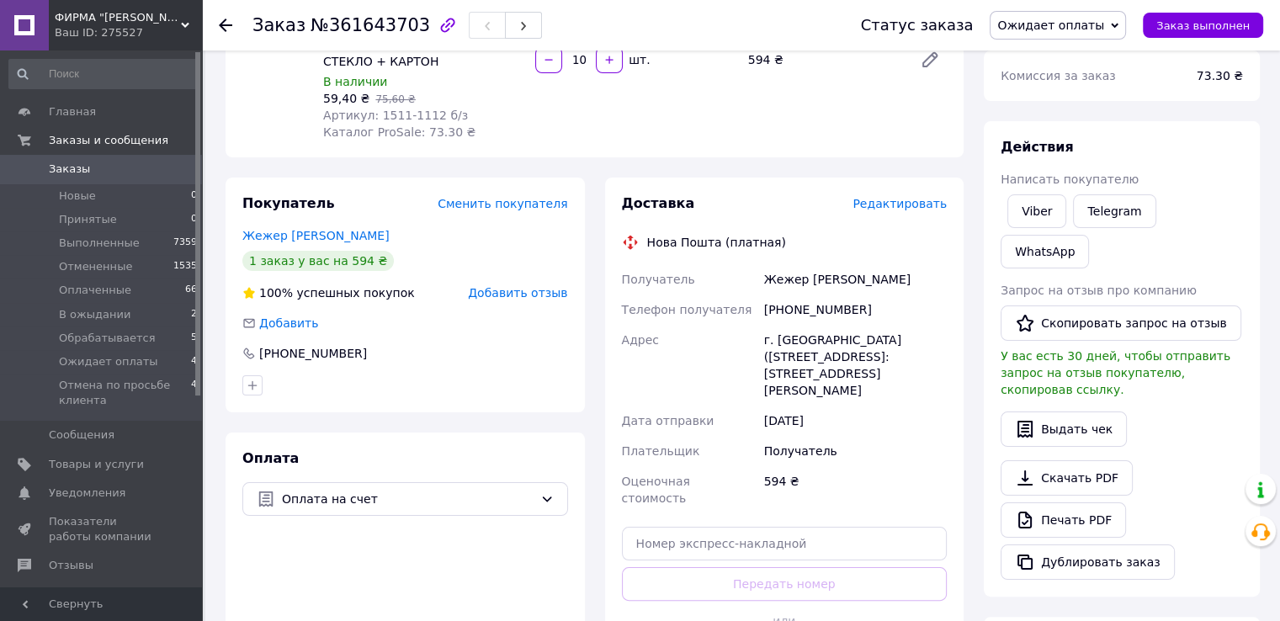
scroll to position [252, 0]
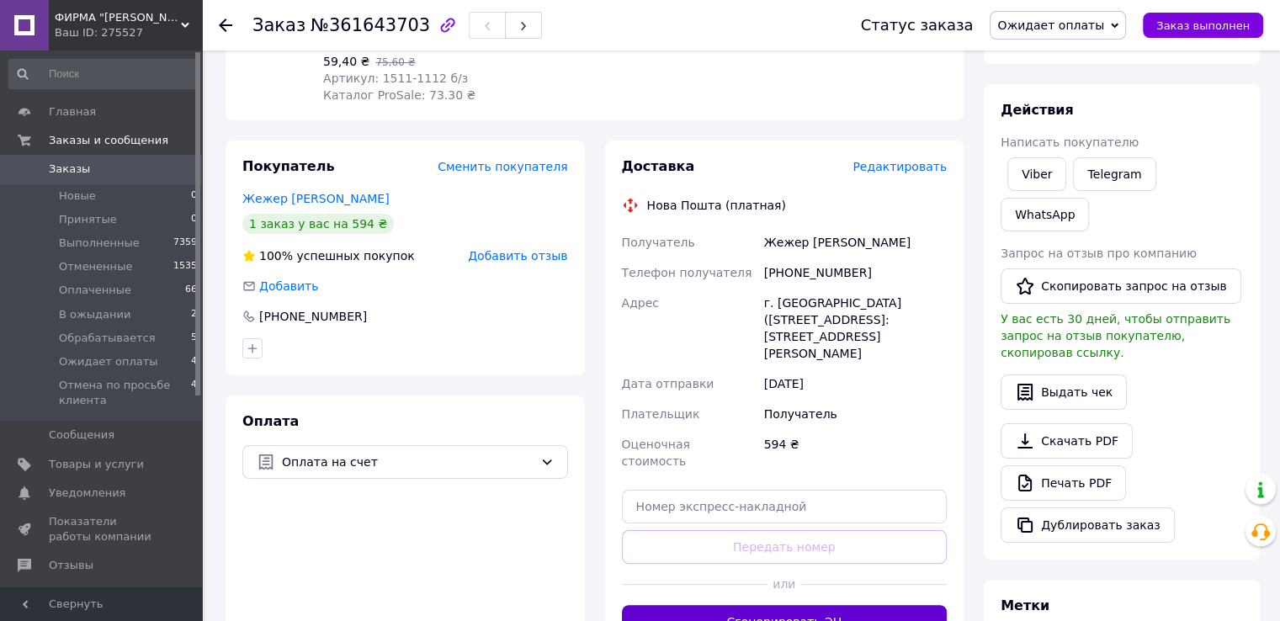
click at [821, 605] on button "Сгенерировать ЭН" at bounding box center [785, 622] width 326 height 34
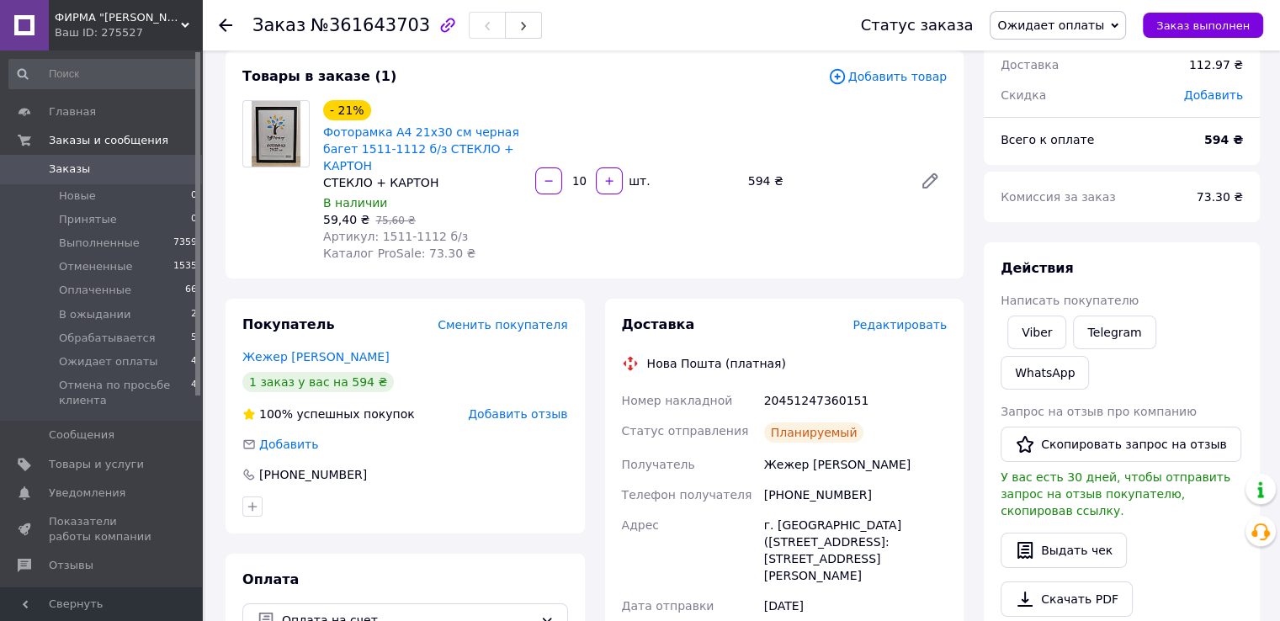
scroll to position [84, 0]
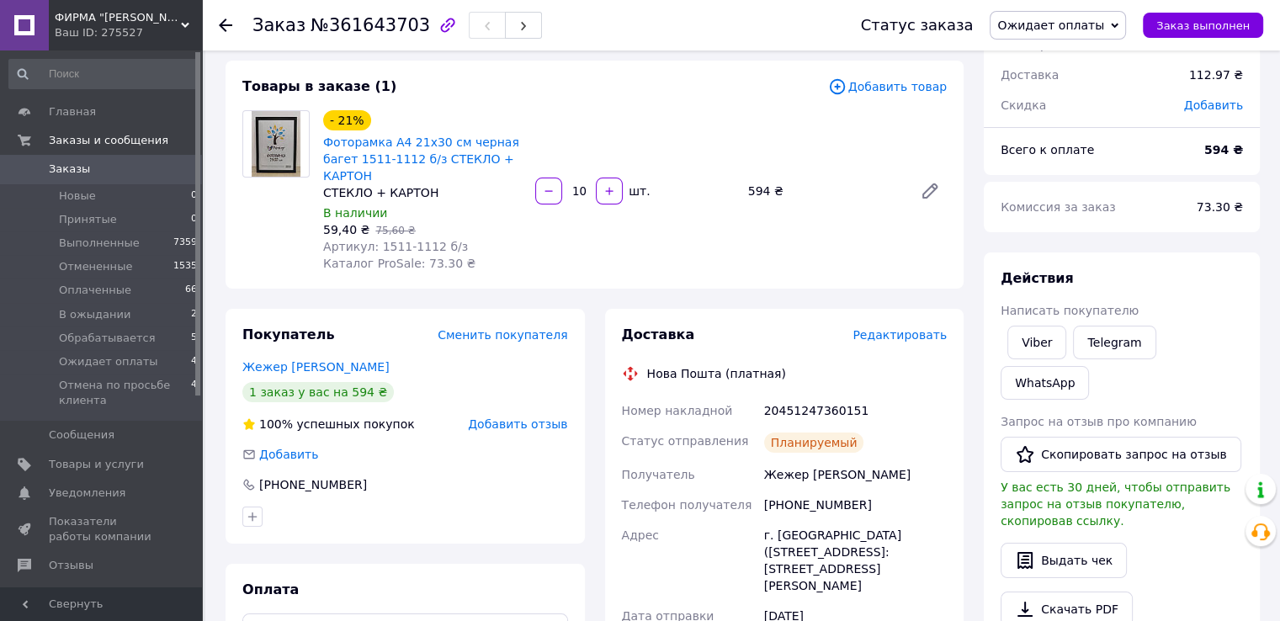
click at [1077, 29] on span "Ожидает оплаты" at bounding box center [1050, 25] width 107 height 13
click at [1084, 137] on li "Оплаченный" at bounding box center [1079, 134] width 179 height 25
click at [901, 601] on div "[DATE]" at bounding box center [855, 616] width 189 height 30
drag, startPoint x: 764, startPoint y: 411, endPoint x: 861, endPoint y: 401, distance: 97.2
click at [861, 401] on div "20451247360151" at bounding box center [855, 410] width 189 height 30
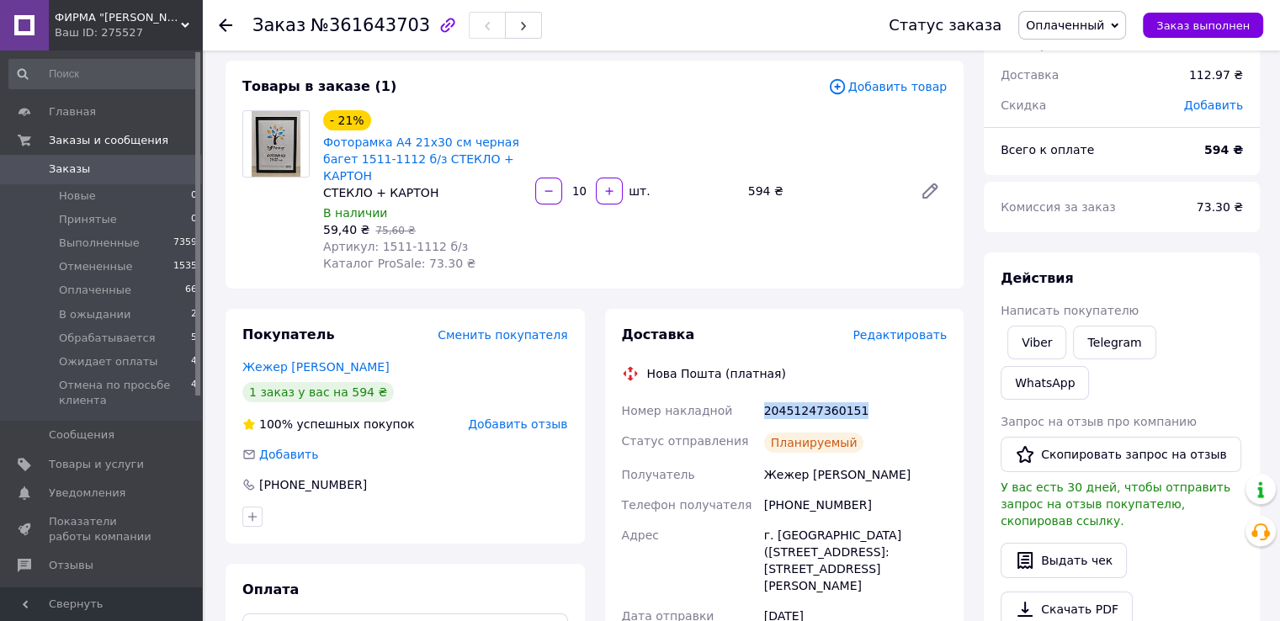
copy div "20451247360151"
click at [114, 193] on li "Новые 0" at bounding box center [103, 196] width 207 height 24
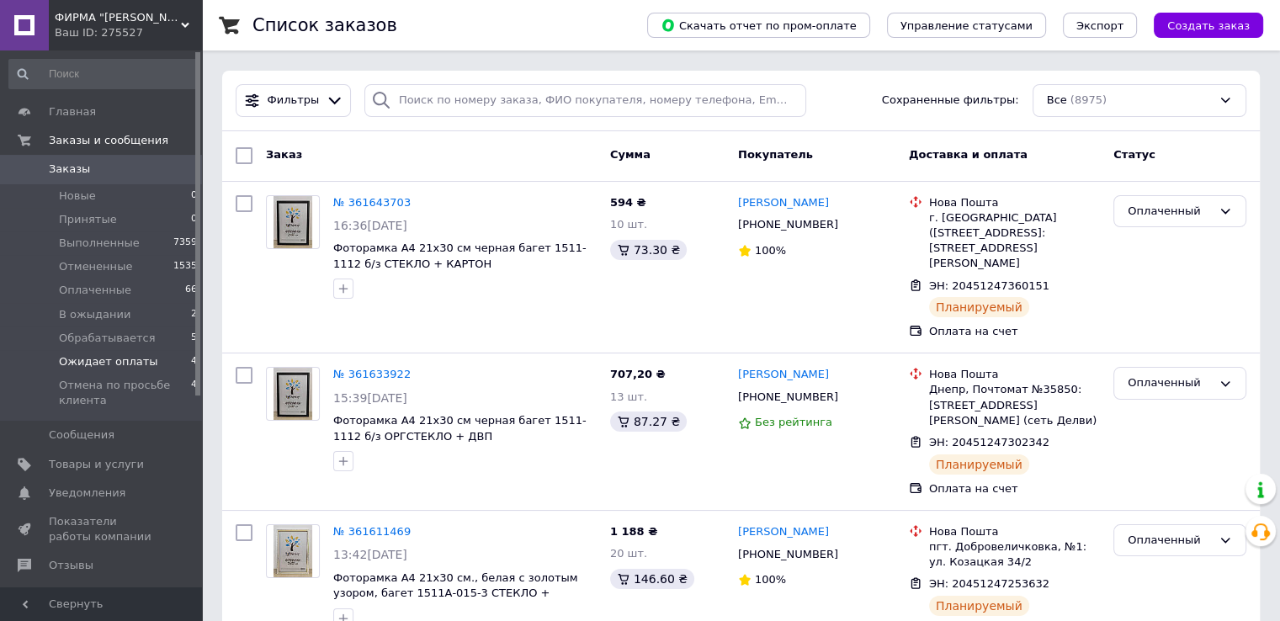
click at [108, 355] on span "Ожидает оплаты" at bounding box center [108, 361] width 99 height 15
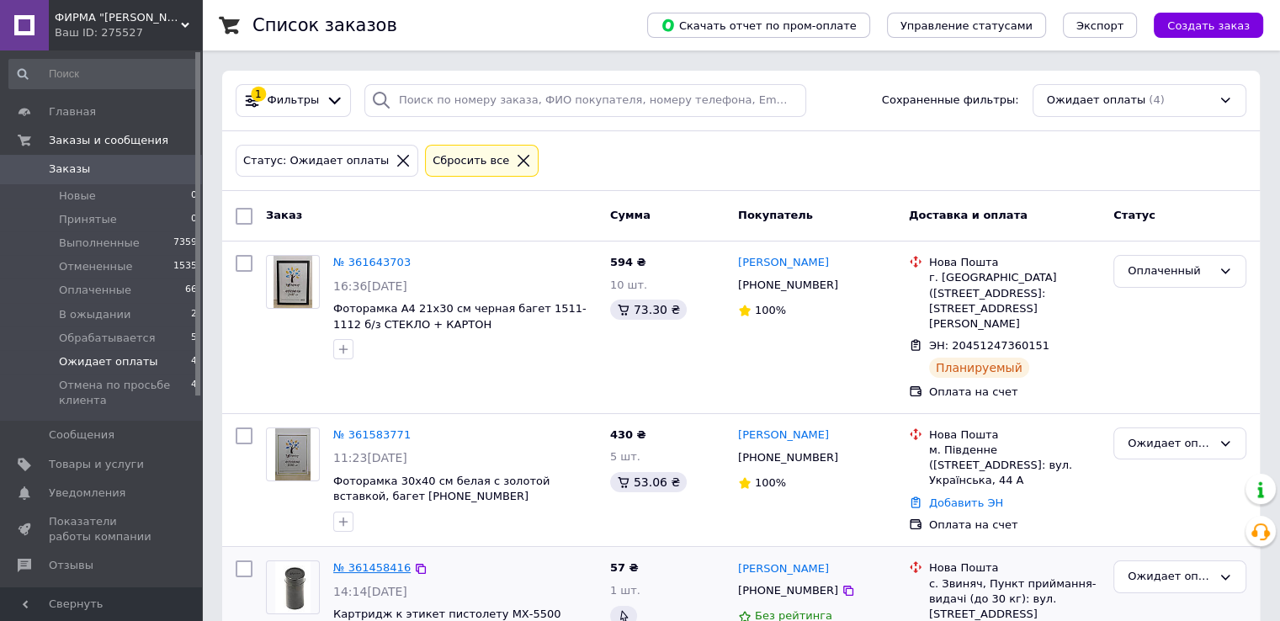
click at [344, 561] on link "№ 361458416" at bounding box center [371, 567] width 77 height 13
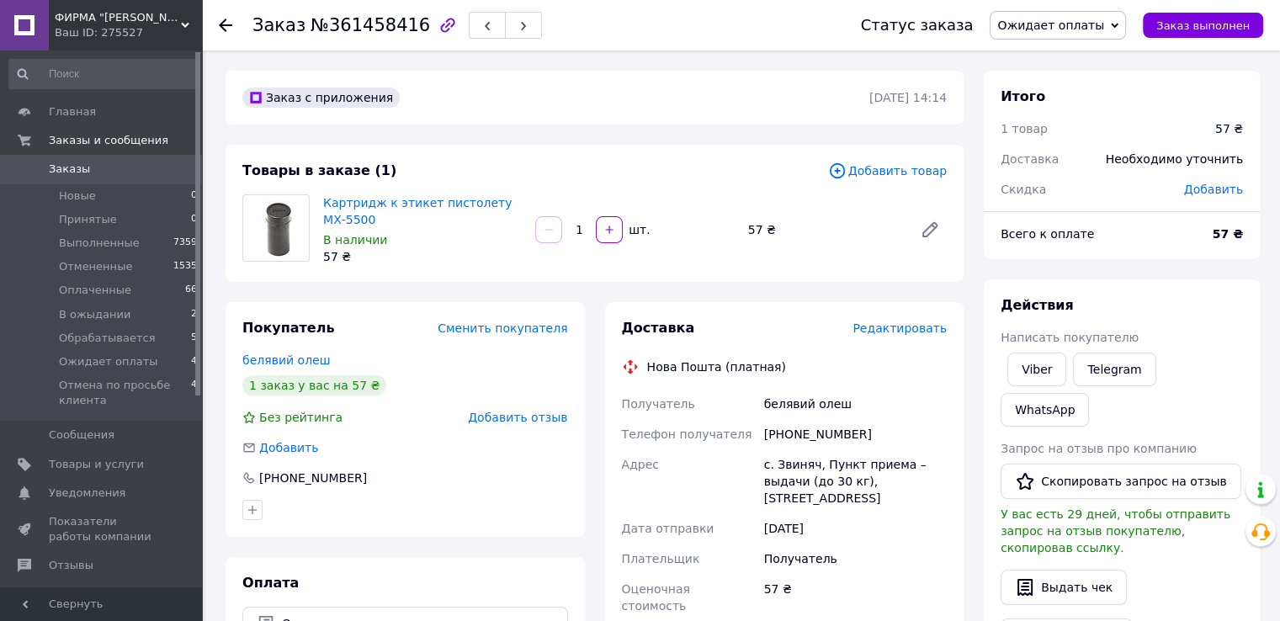
click at [925, 329] on span "Редактировать" at bounding box center [899, 327] width 94 height 13
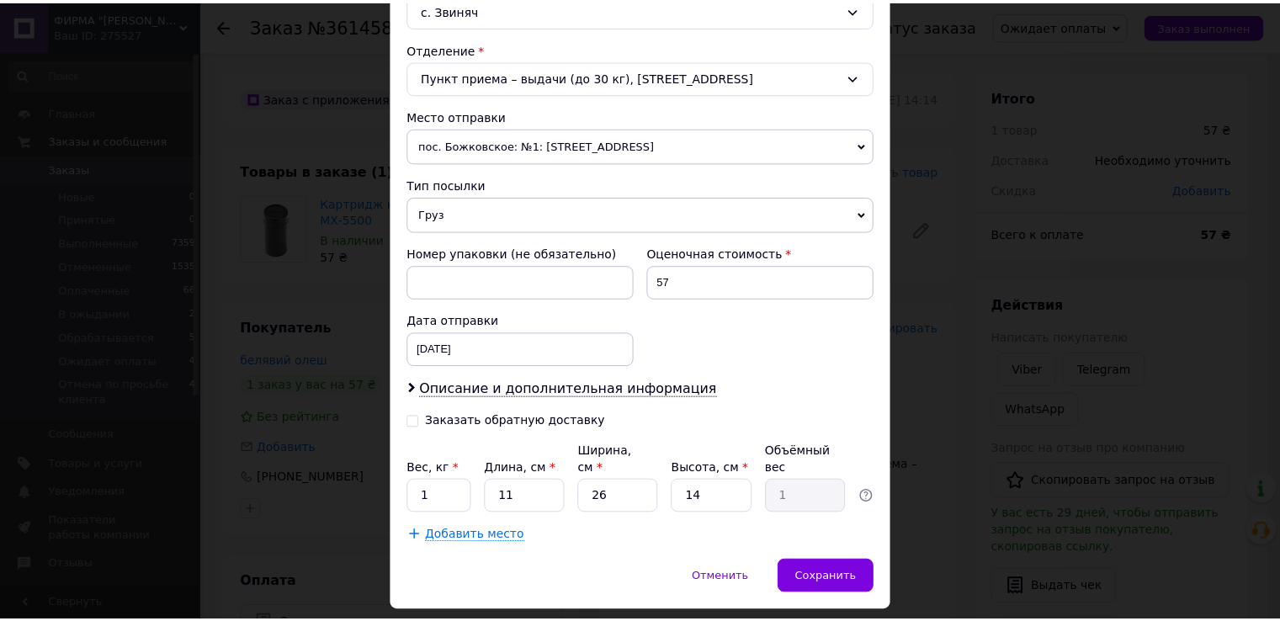
scroll to position [505, 0]
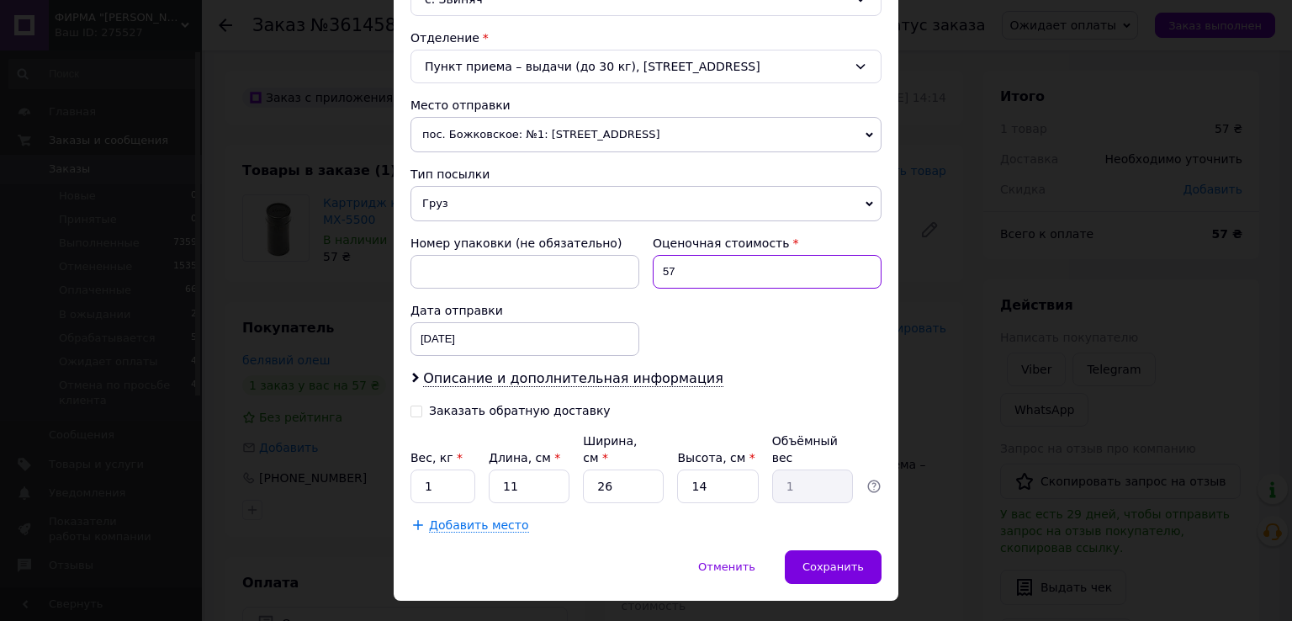
click at [727, 266] on input "57" at bounding box center [767, 272] width 229 height 34
type input "500"
click at [818, 550] on div "Сохранить" at bounding box center [833, 567] width 97 height 34
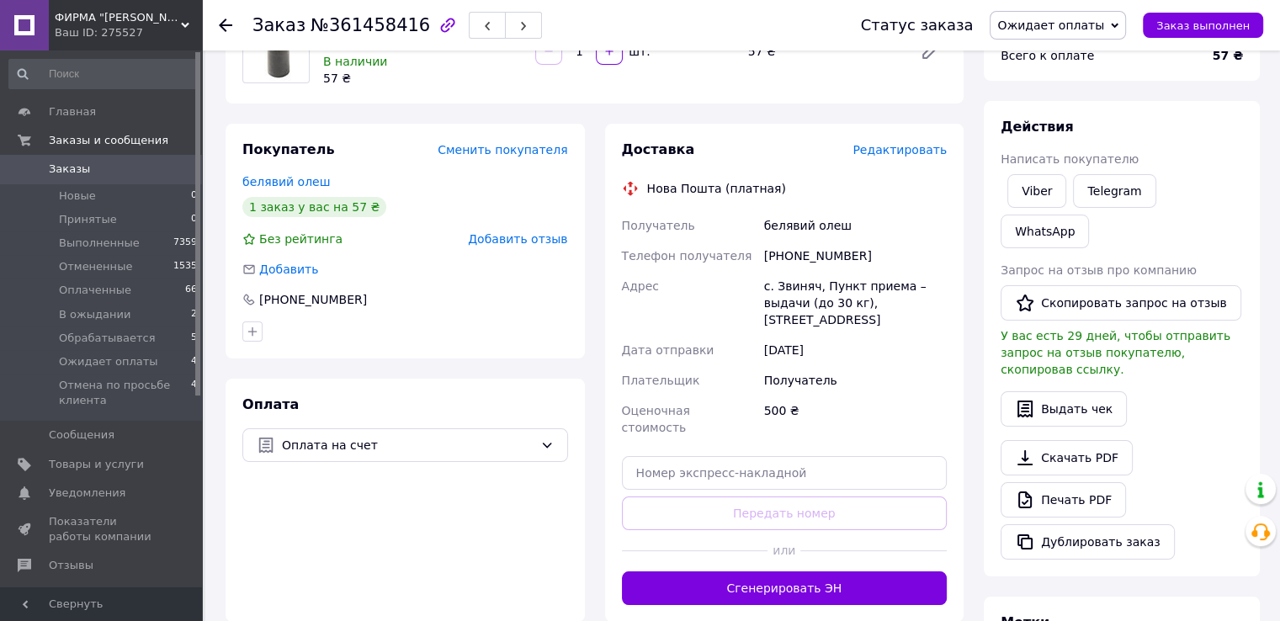
scroll to position [202, 0]
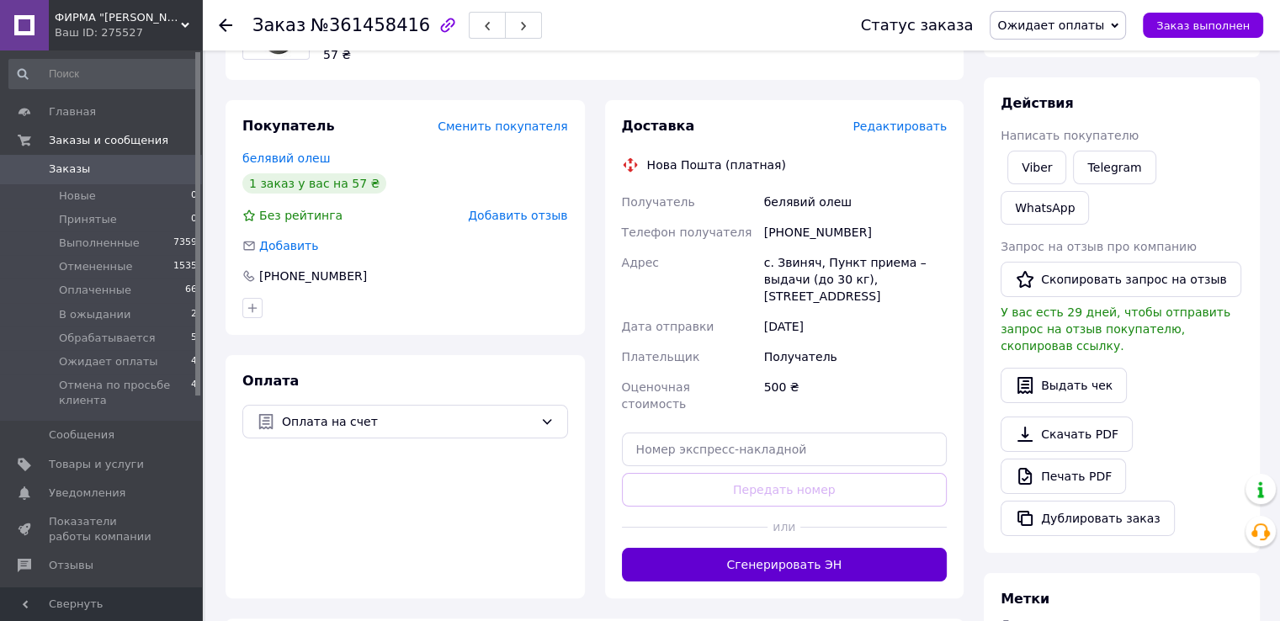
click at [902, 553] on button "Сгенерировать ЭН" at bounding box center [785, 565] width 326 height 34
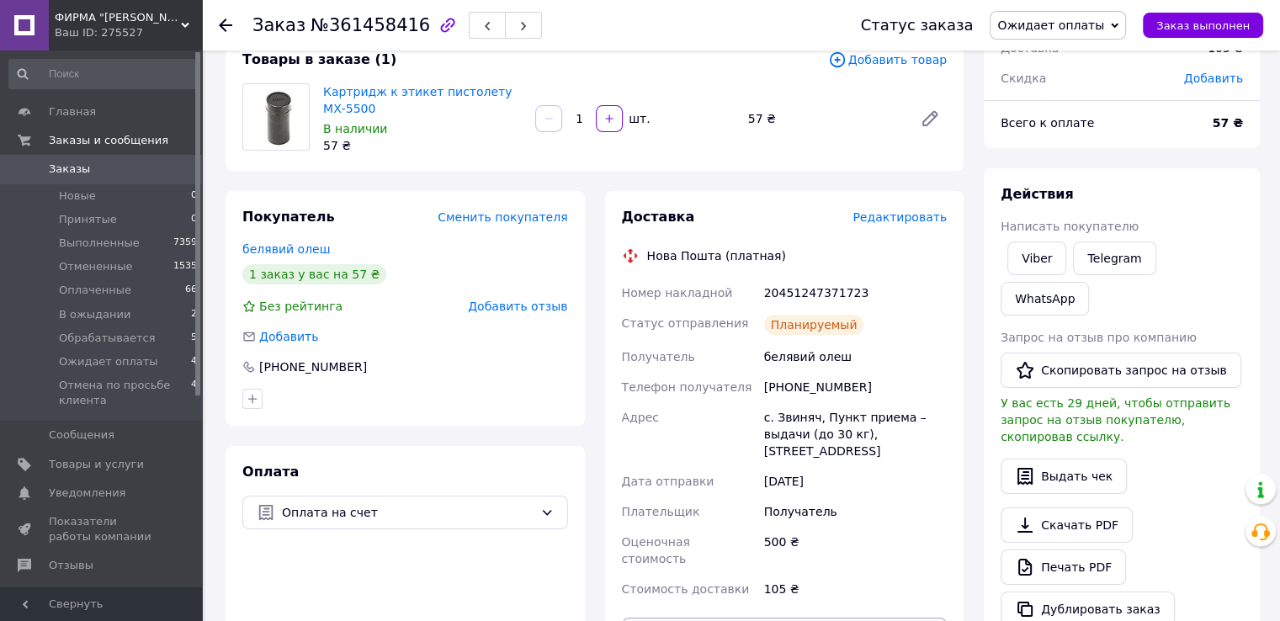
scroll to position [118, 0]
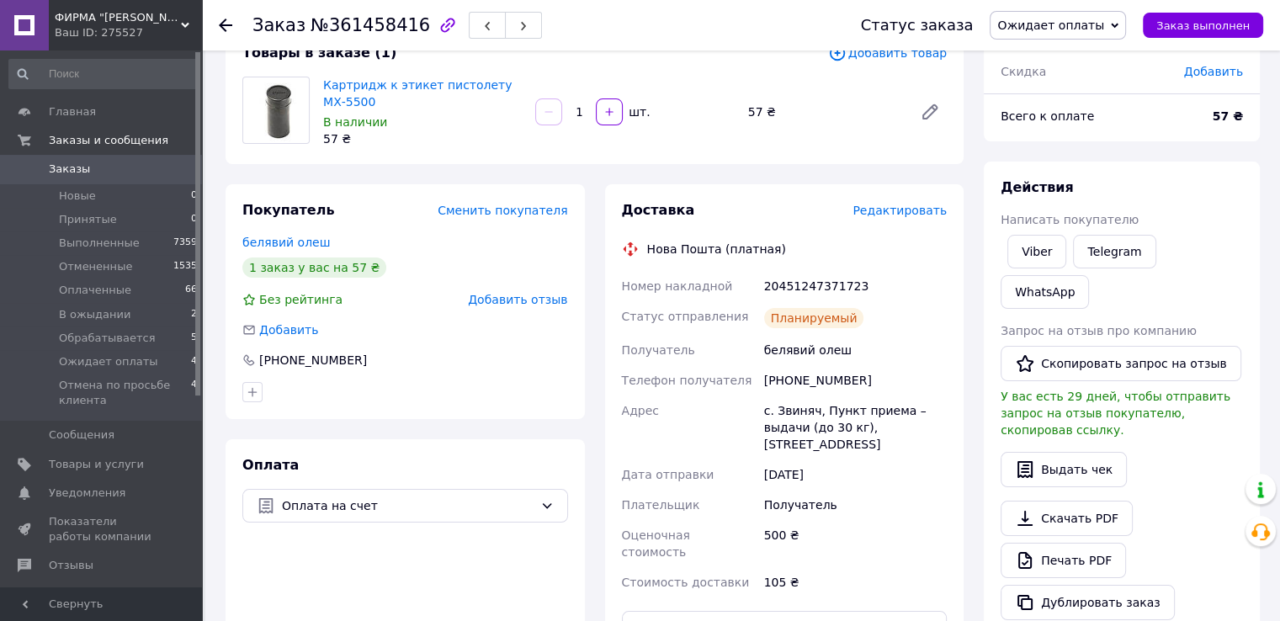
click at [1090, 30] on span "Ожидает оплаты" at bounding box center [1050, 25] width 107 height 13
click at [1052, 135] on li "Оплаченный" at bounding box center [1079, 134] width 179 height 25
drag, startPoint x: 1218, startPoint y: 439, endPoint x: 1160, endPoint y: 423, distance: 60.2
click at [1218, 439] on div "Действия Написать покупателю Viber Telegram WhatsApp Запрос на отзыв про компан…" at bounding box center [1121, 399] width 242 height 442
drag, startPoint x: 764, startPoint y: 284, endPoint x: 851, endPoint y: 283, distance: 87.5
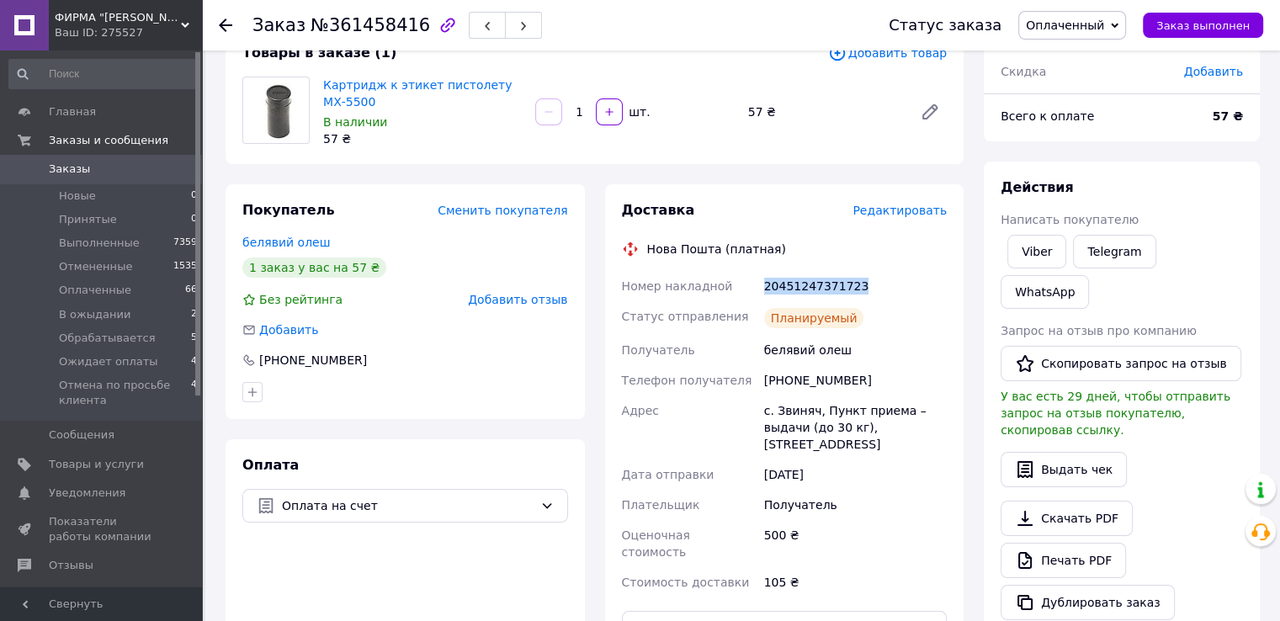
click at [851, 283] on div "20451247371723" at bounding box center [855, 286] width 189 height 30
copy div "20451247371723"
click at [103, 297] on span "Оплаченные" at bounding box center [95, 290] width 72 height 15
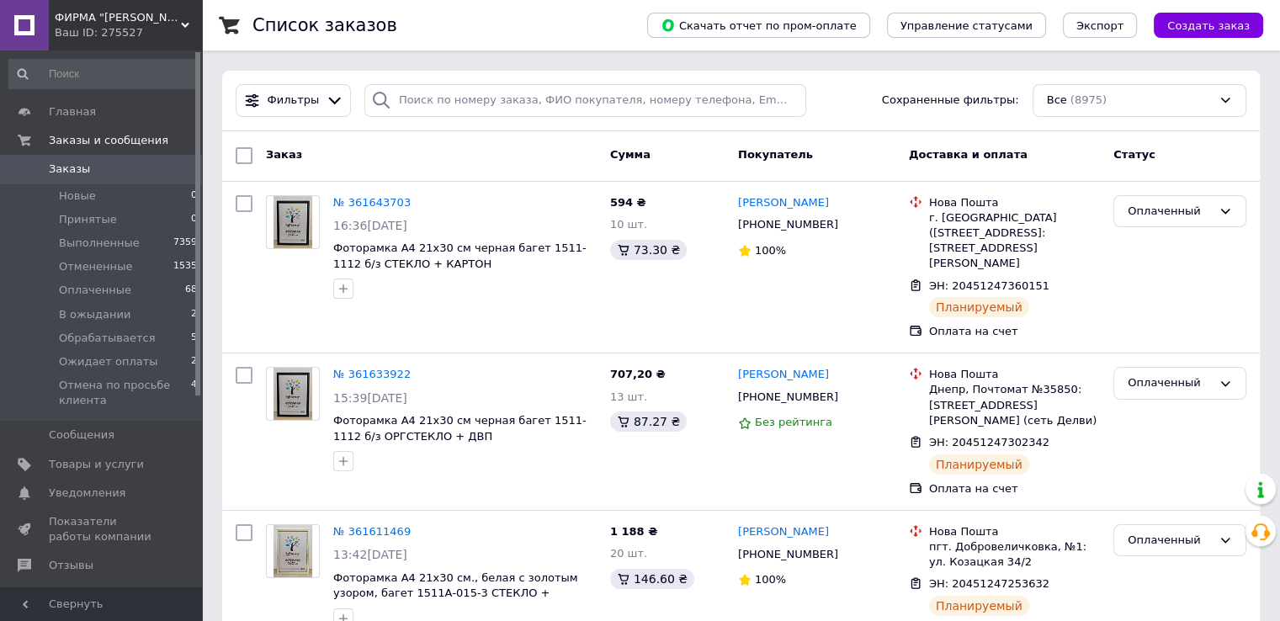
click at [236, 153] on input "checkbox" at bounding box center [244, 155] width 17 height 17
checkbox input "true"
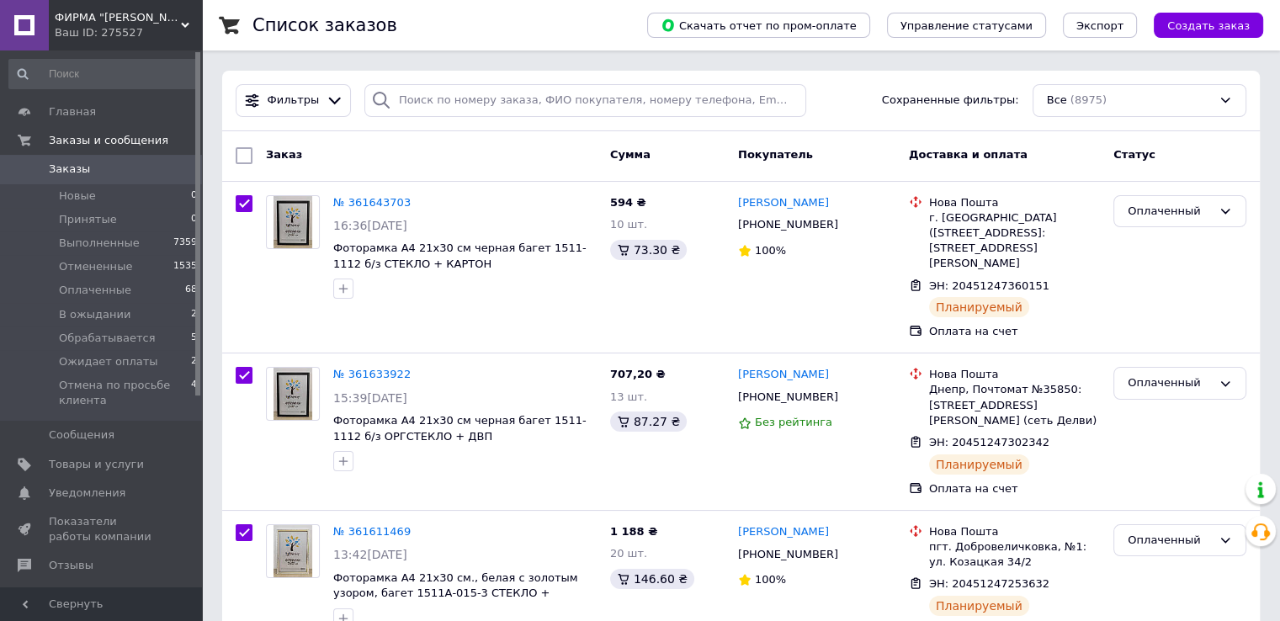
checkbox input "true"
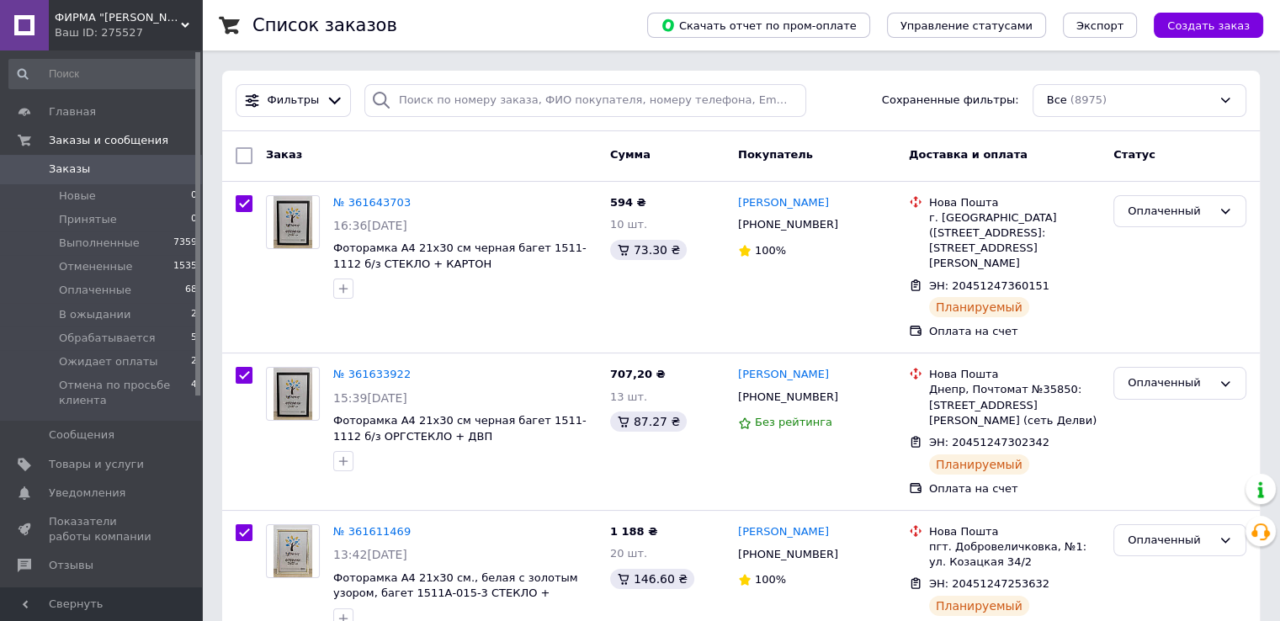
checkbox input "true"
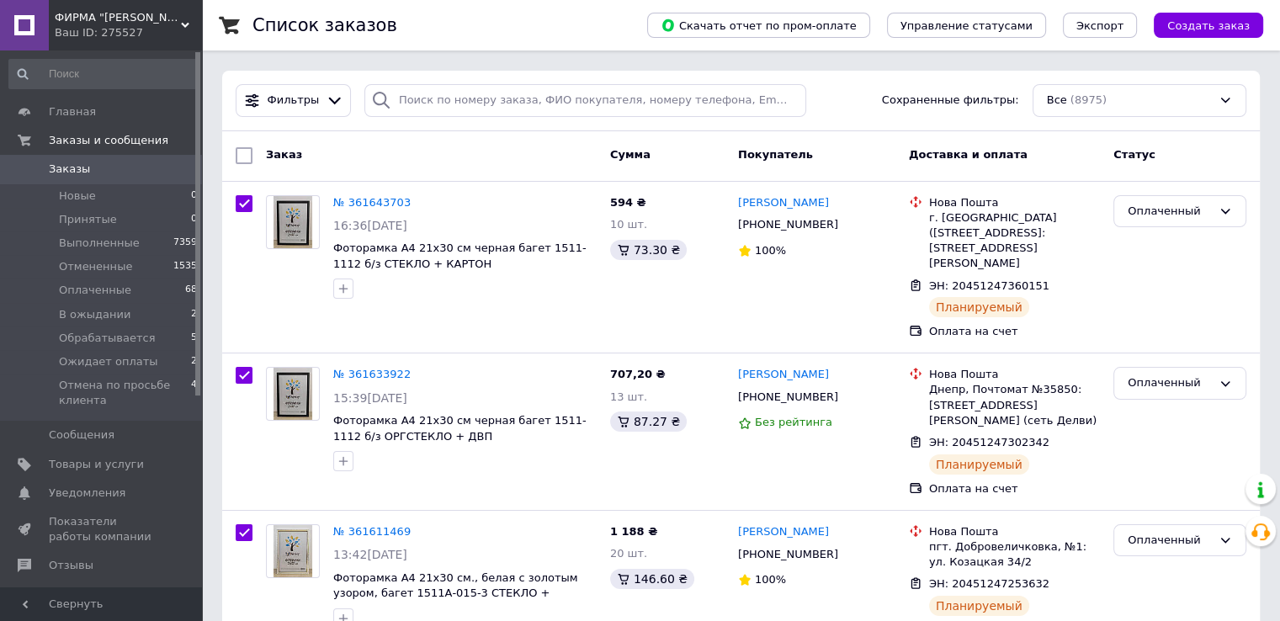
checkbox input "true"
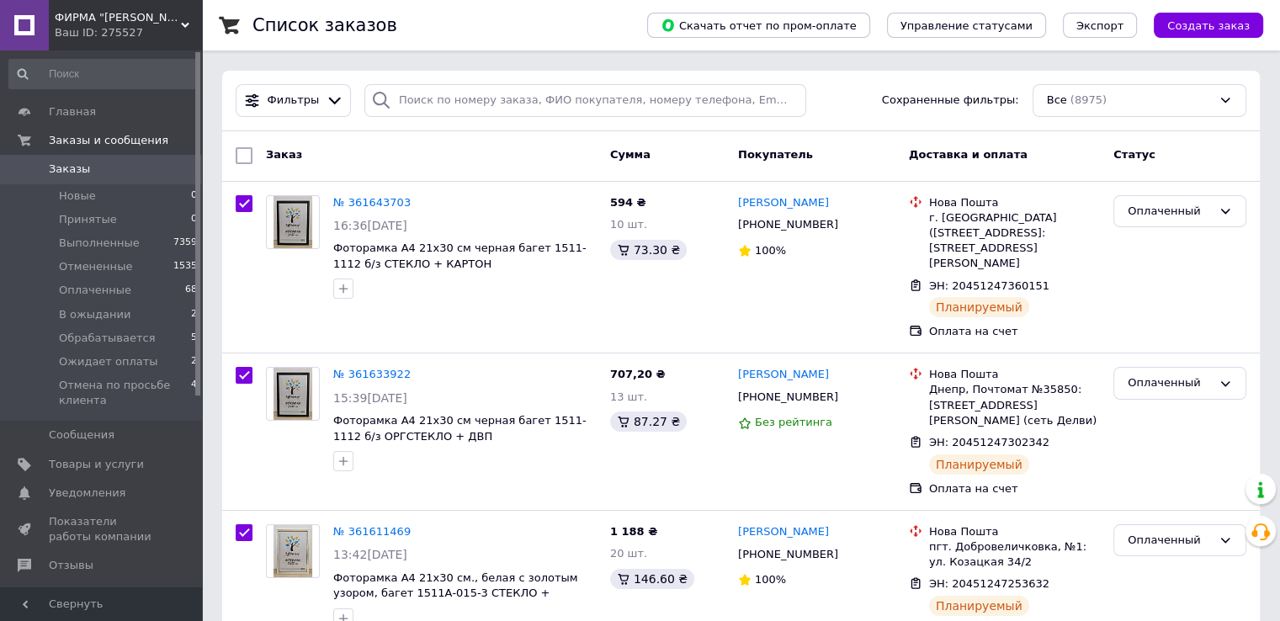
checkbox input "true"
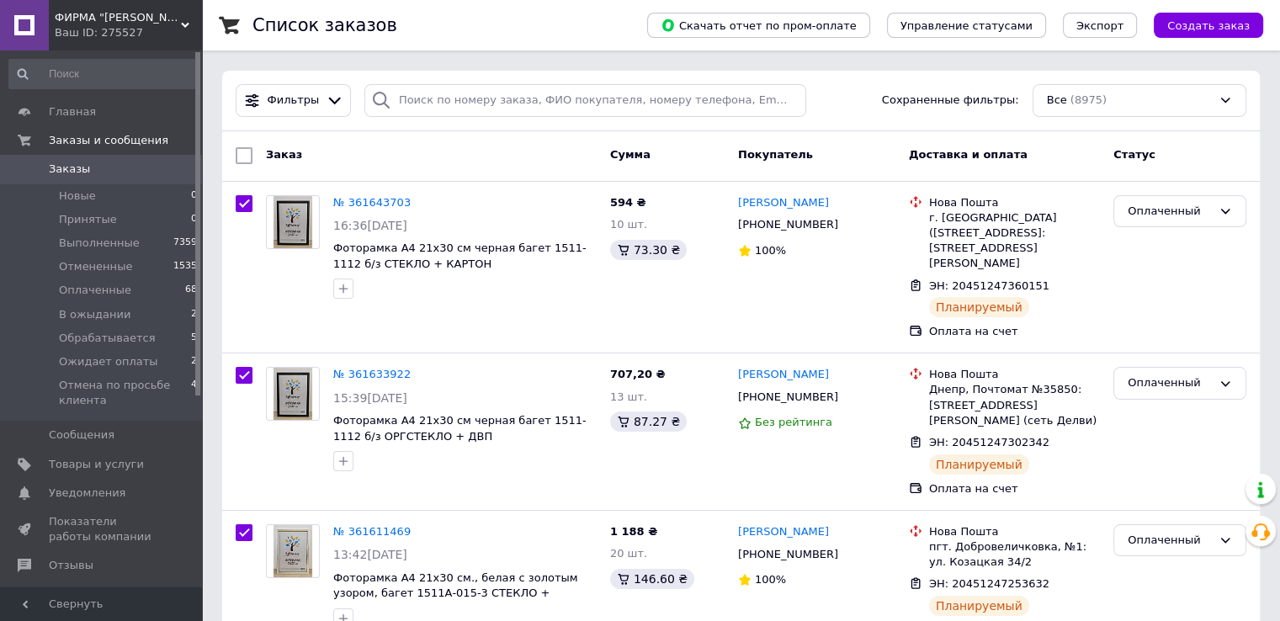
checkbox input "true"
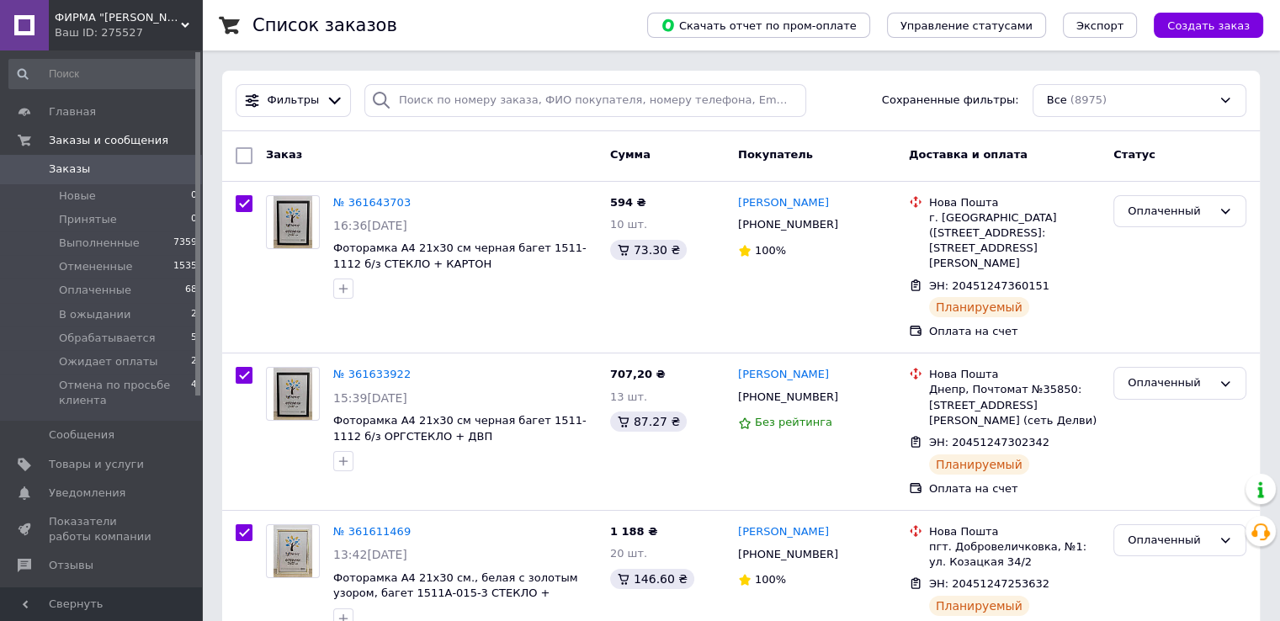
checkbox input "true"
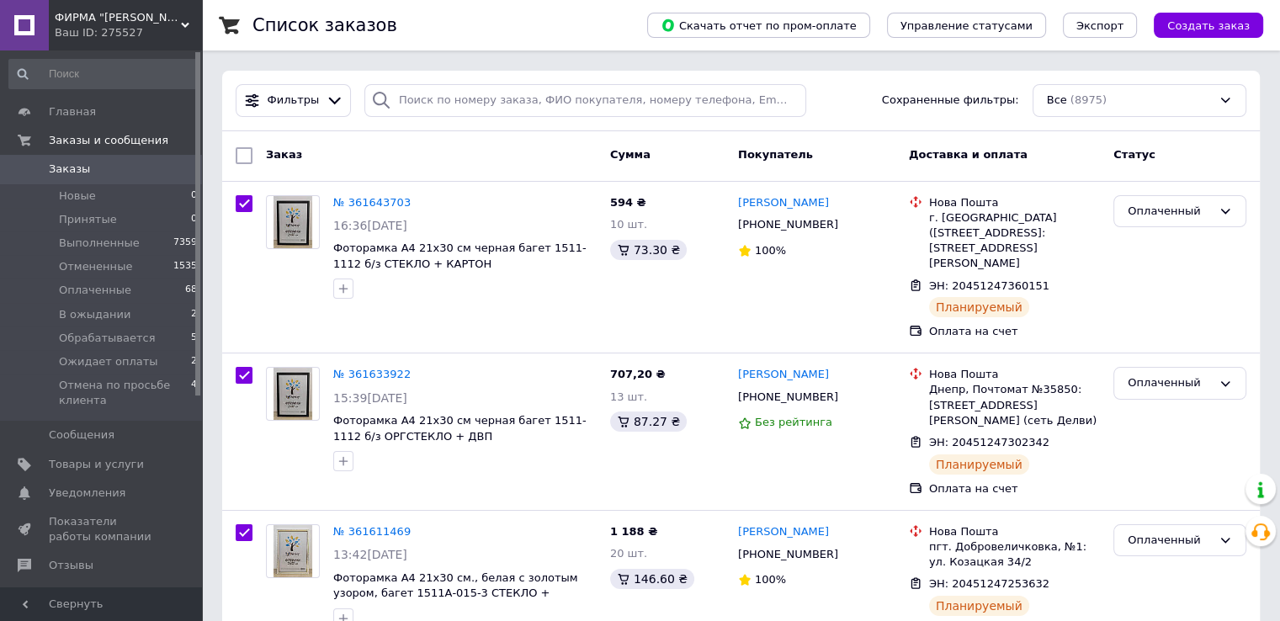
checkbox input "true"
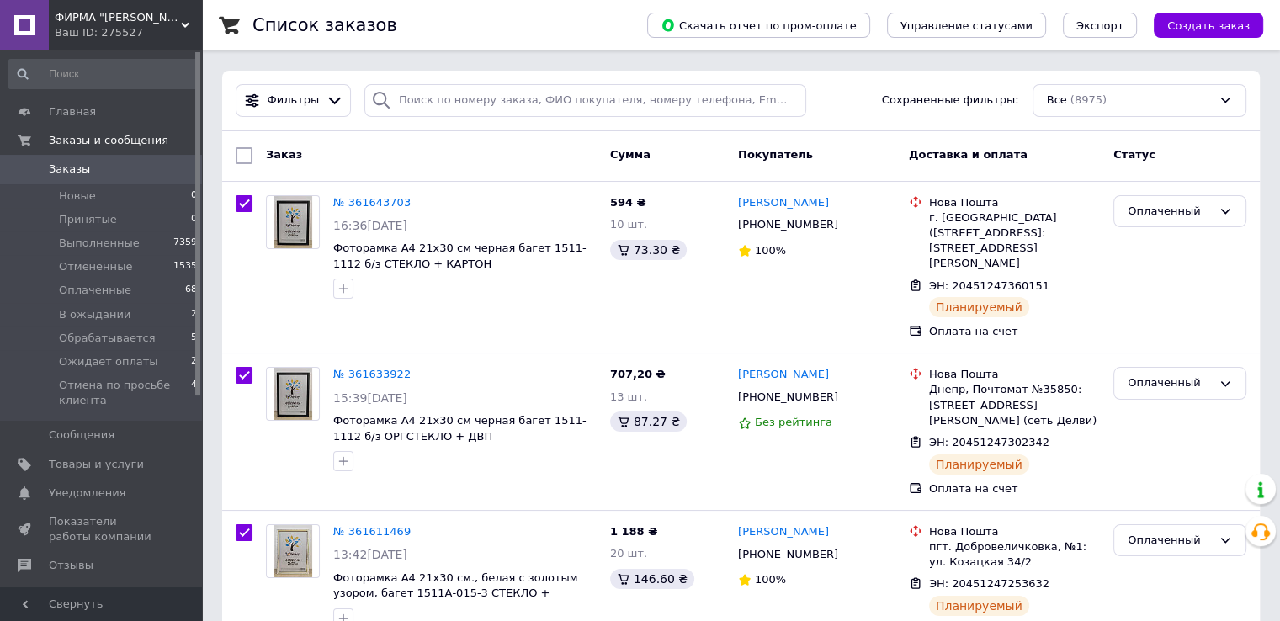
checkbox input "true"
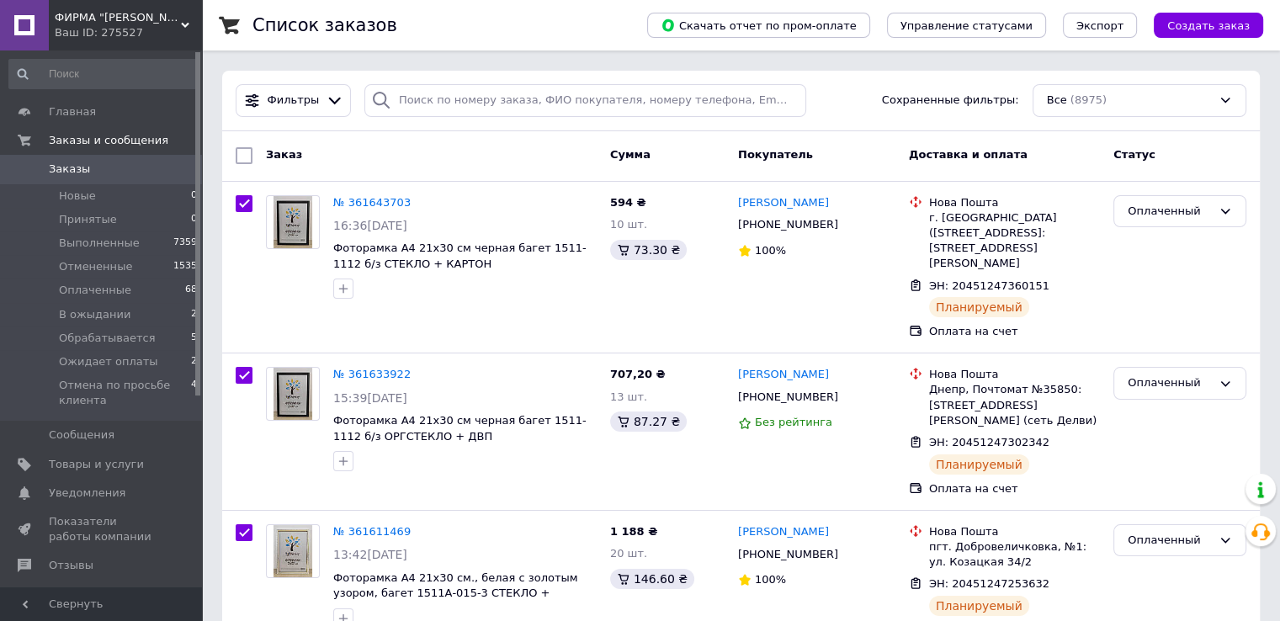
checkbox input "true"
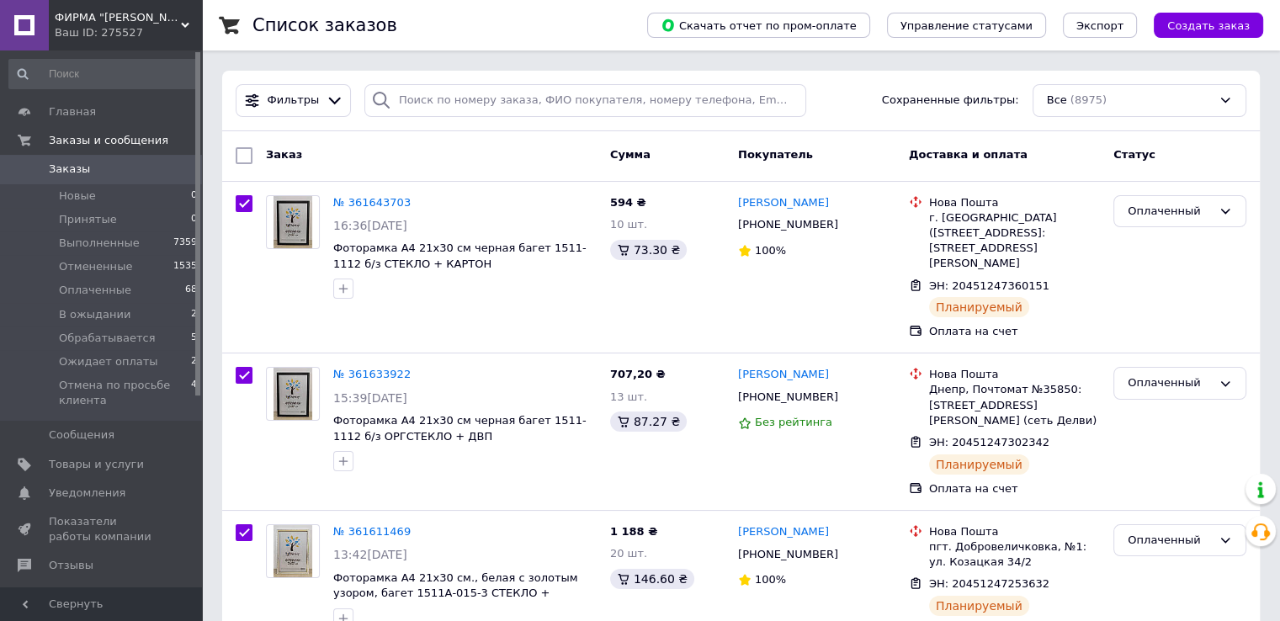
checkbox input "true"
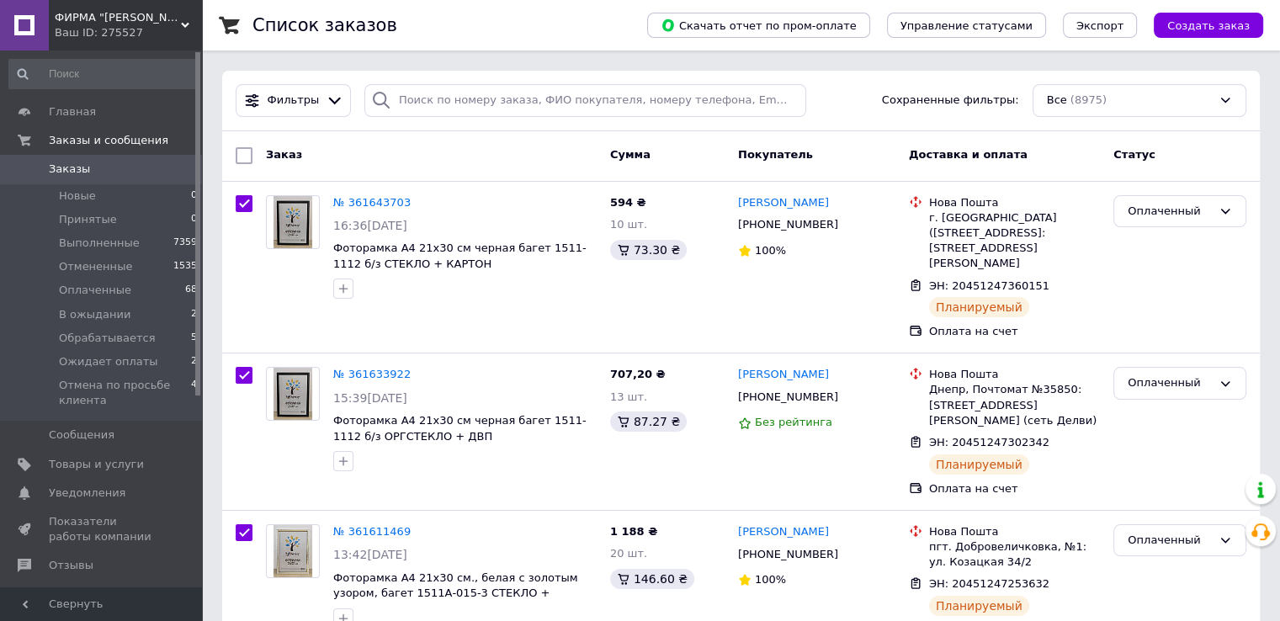
checkbox input "true"
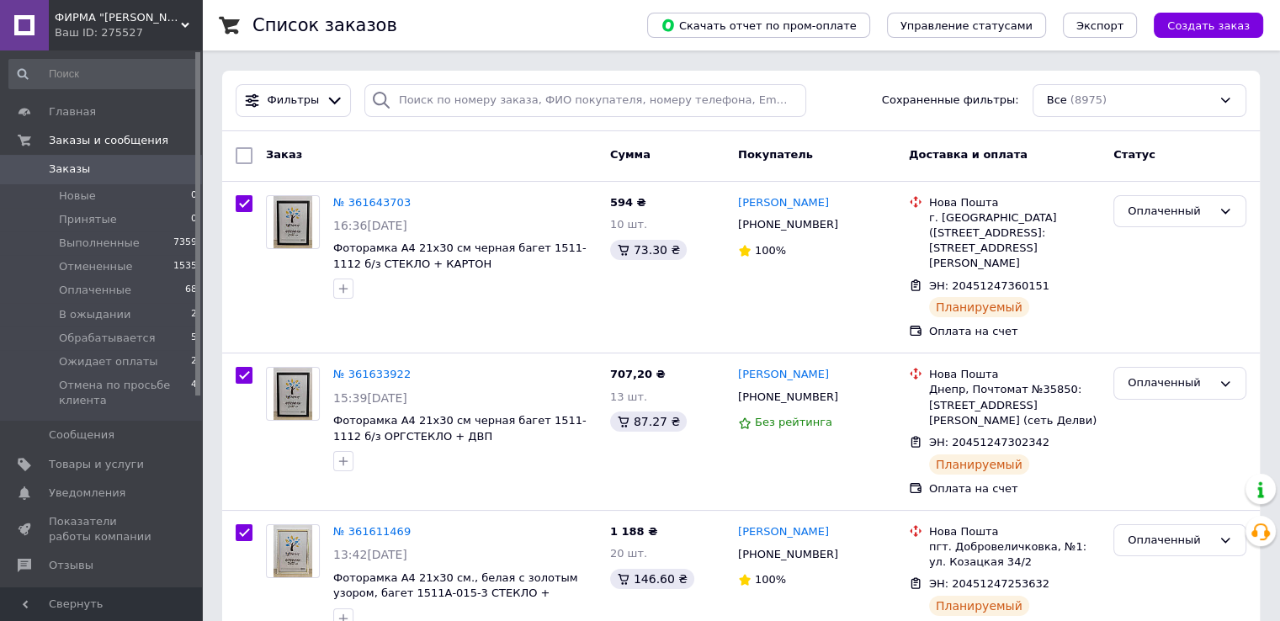
checkbox input "true"
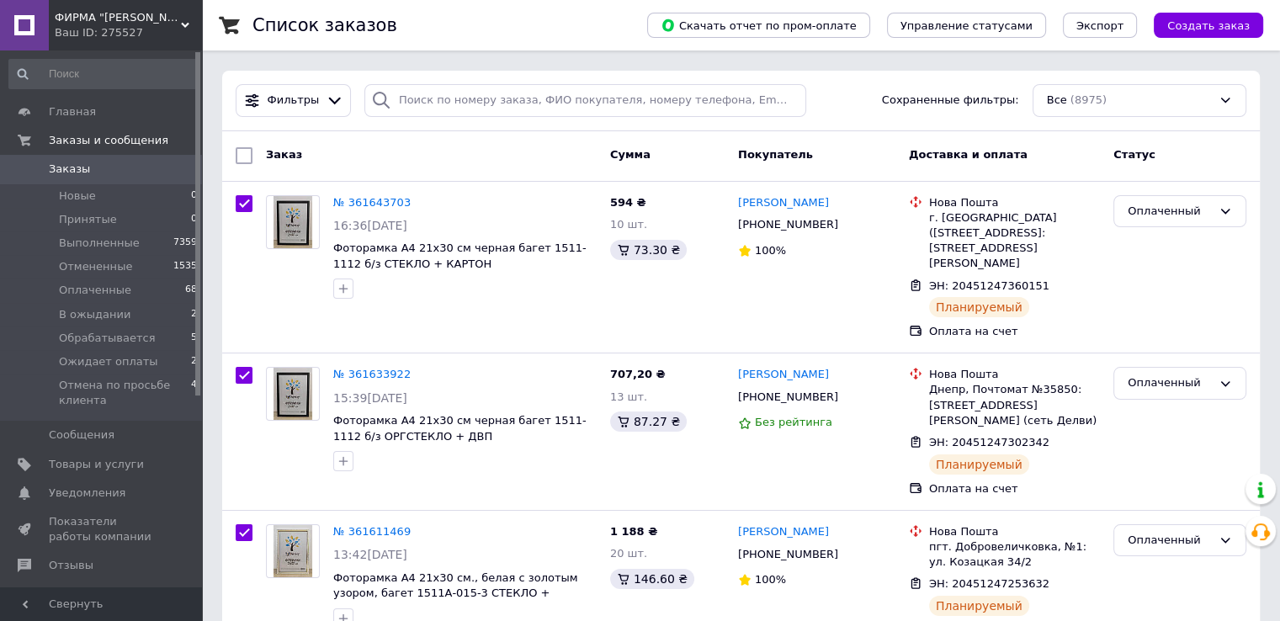
checkbox input "true"
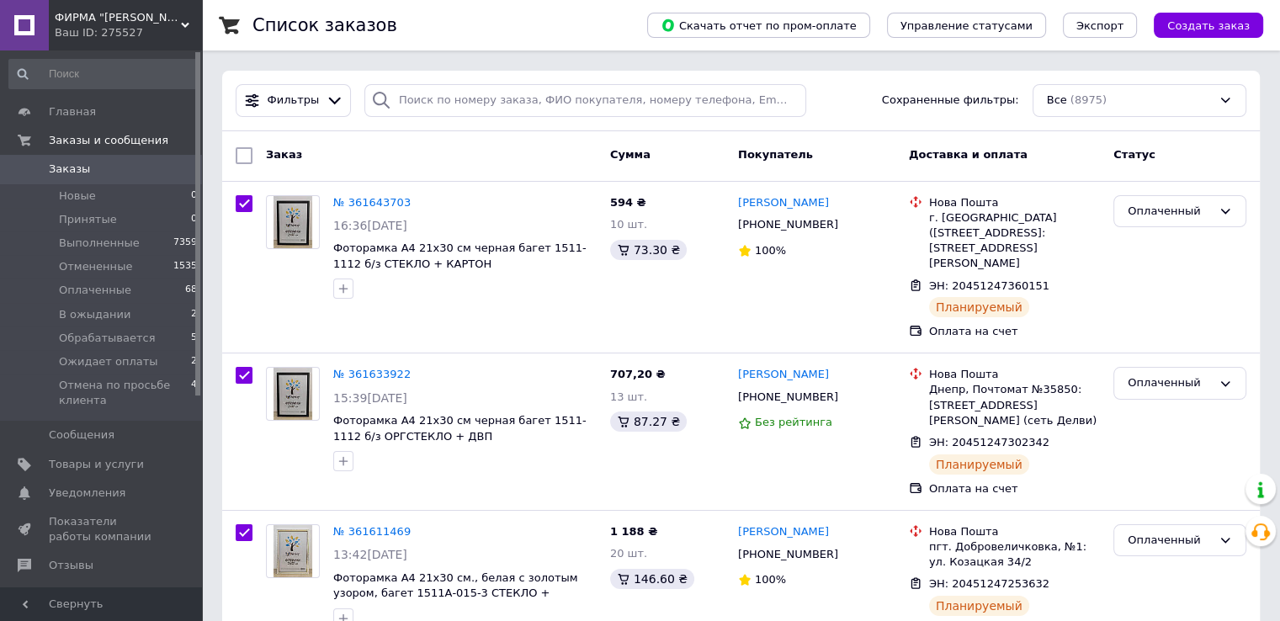
checkbox input "true"
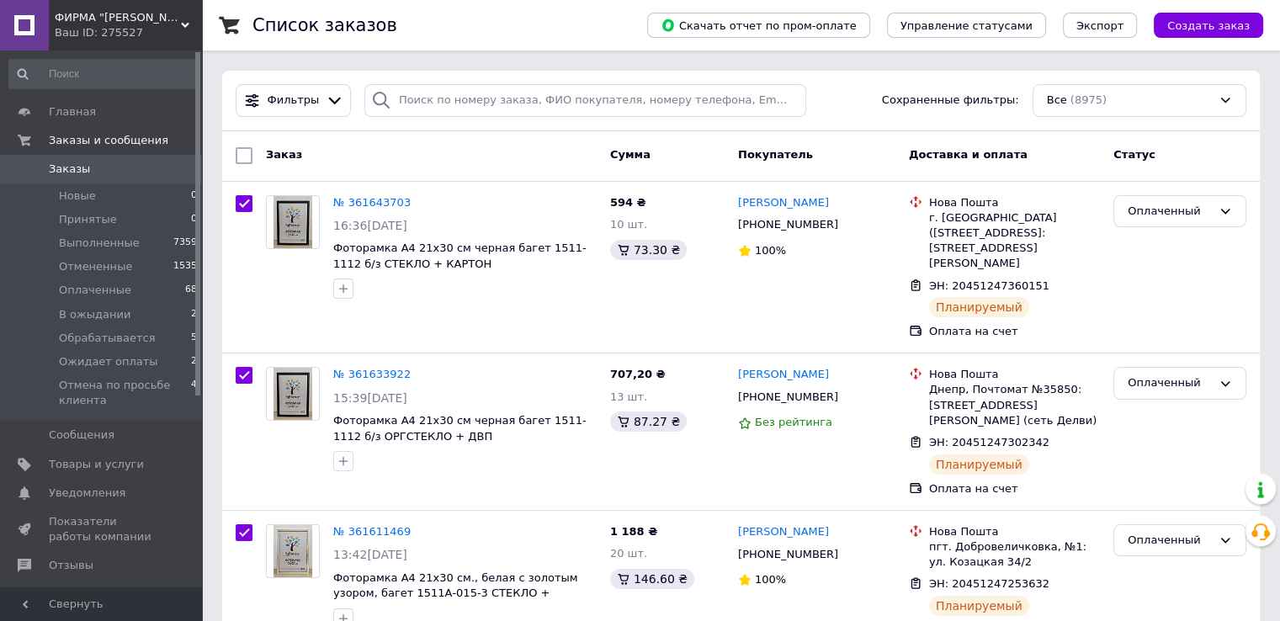
checkbox input "true"
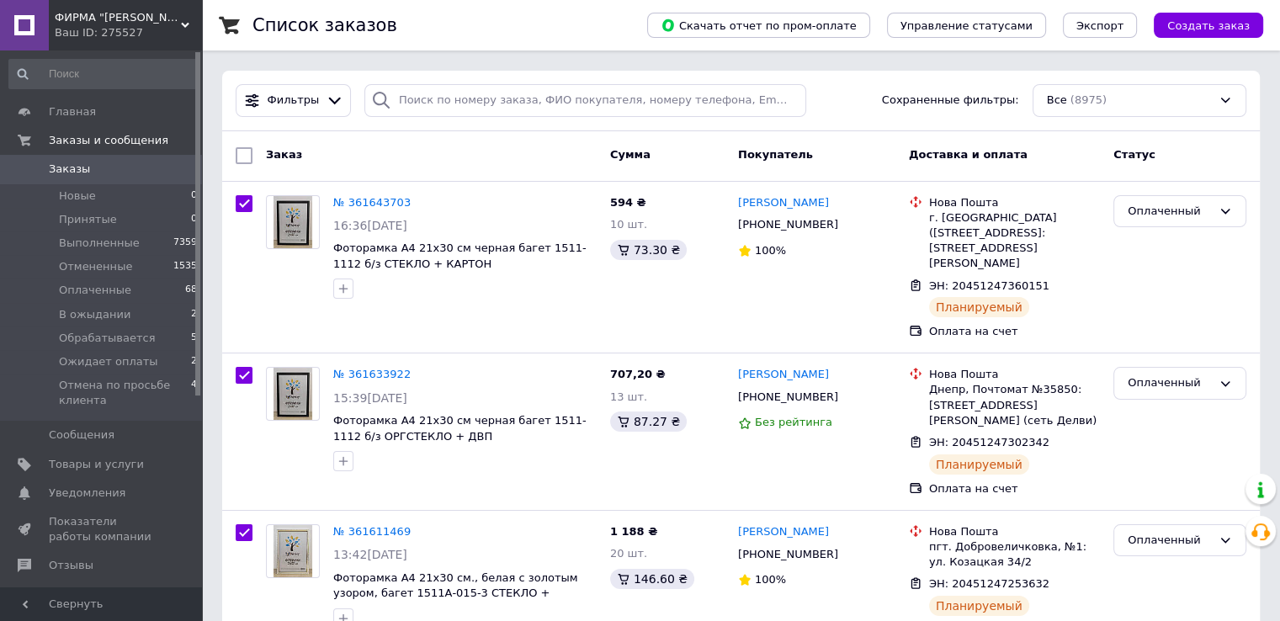
checkbox input "true"
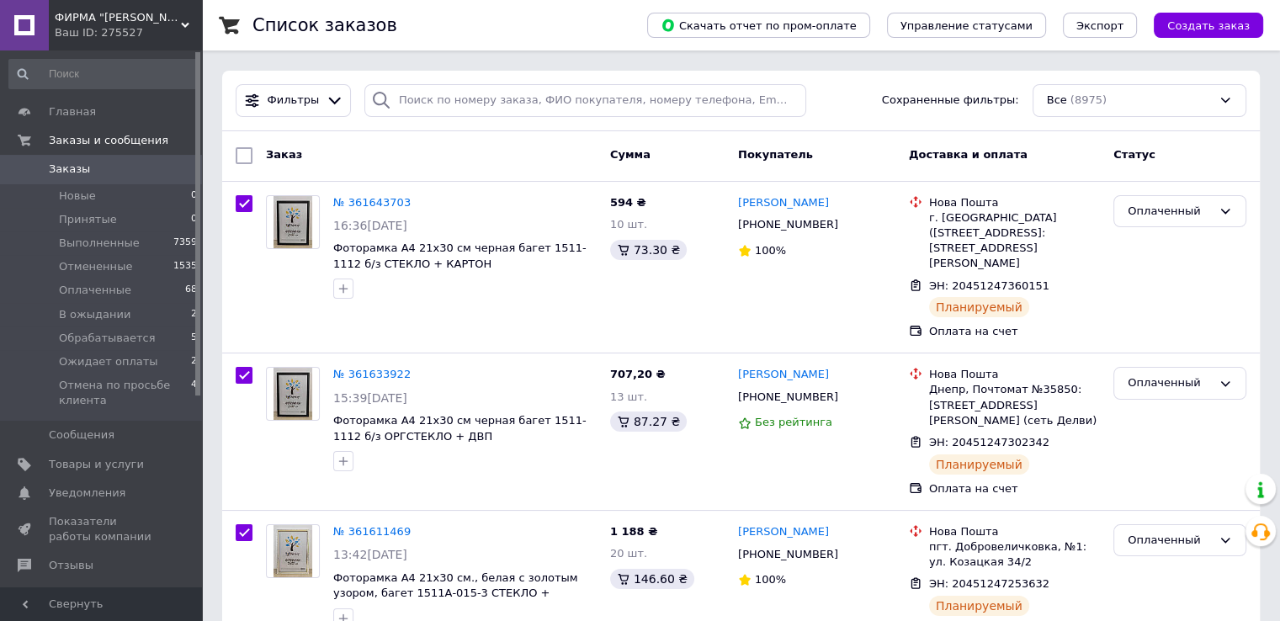
checkbox input "true"
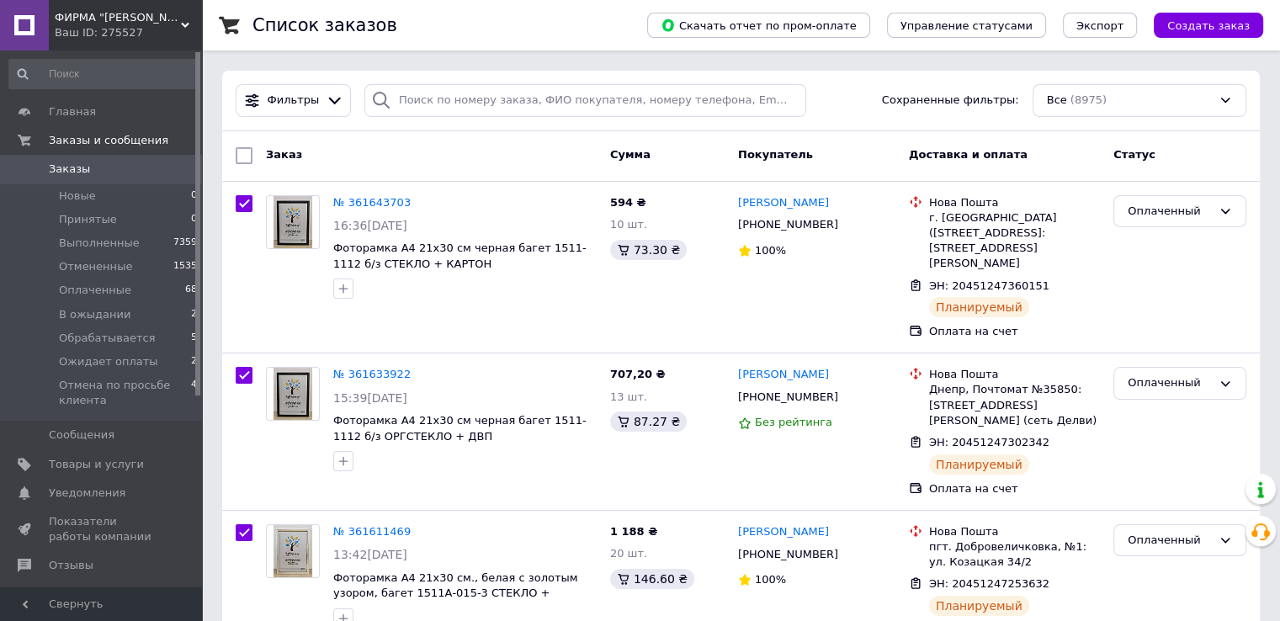
checkbox input "true"
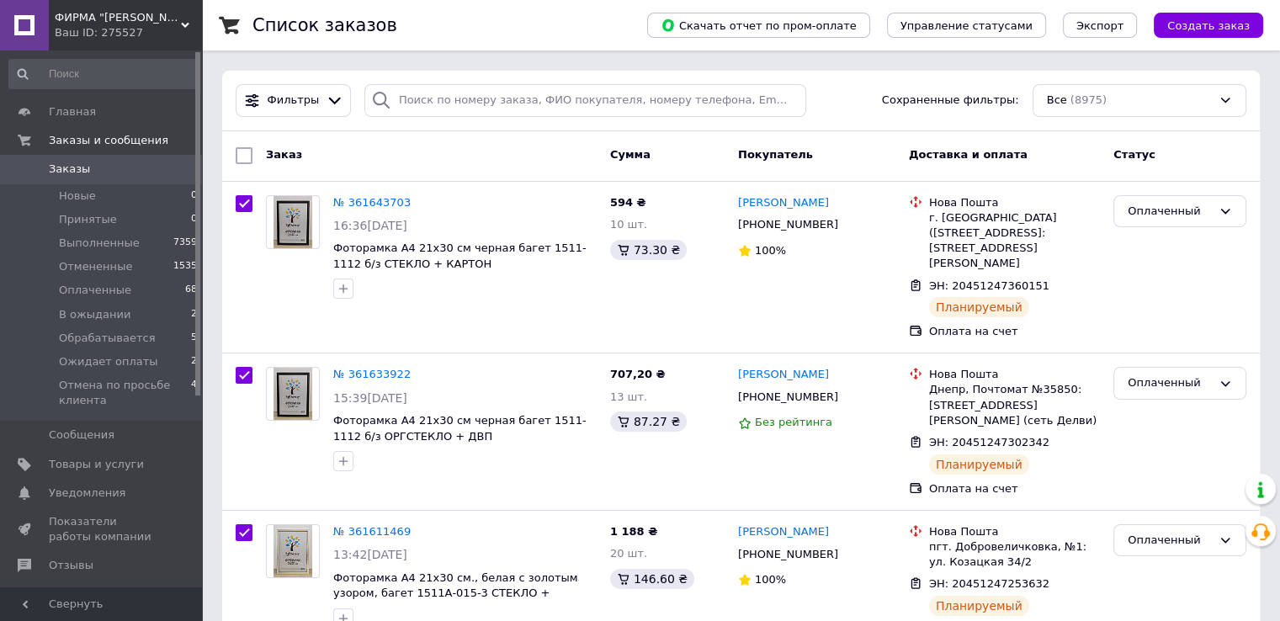
checkbox input "true"
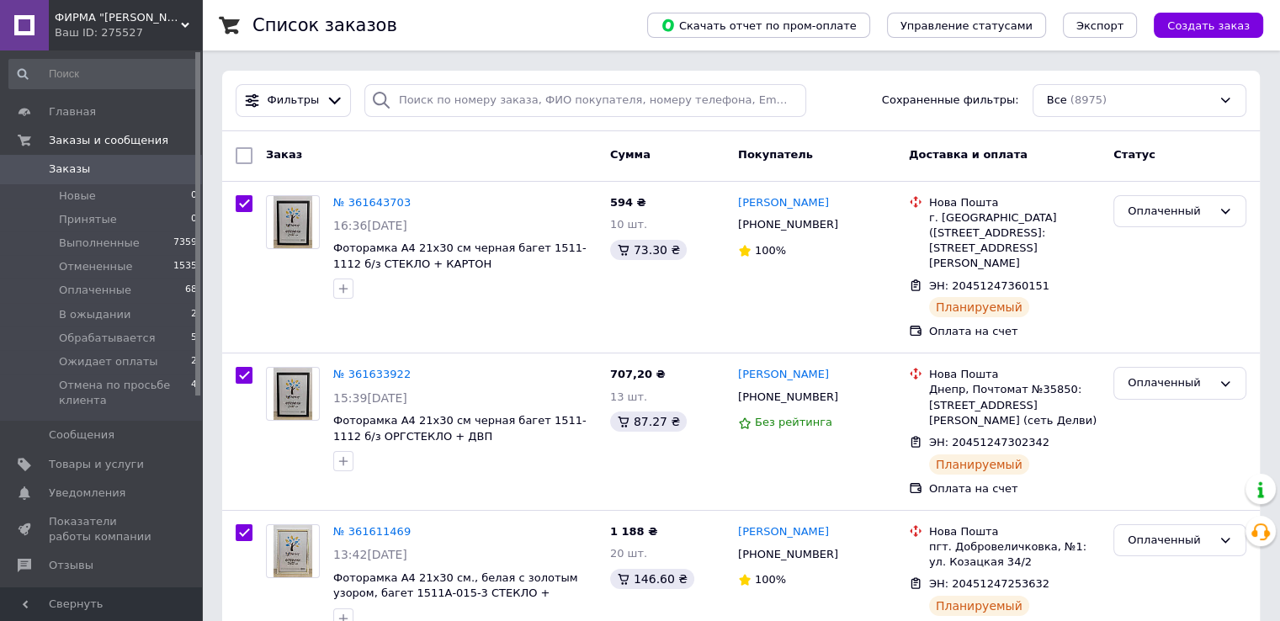
checkbox input "true"
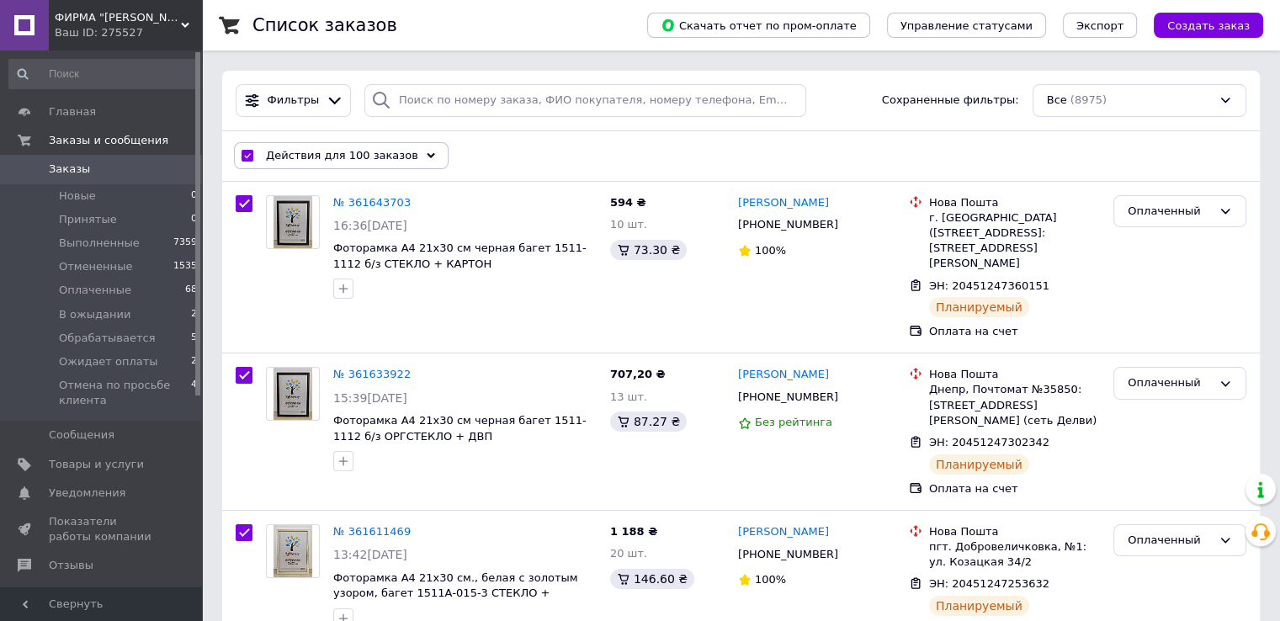
click at [427, 159] on icon at bounding box center [431, 155] width 8 height 8
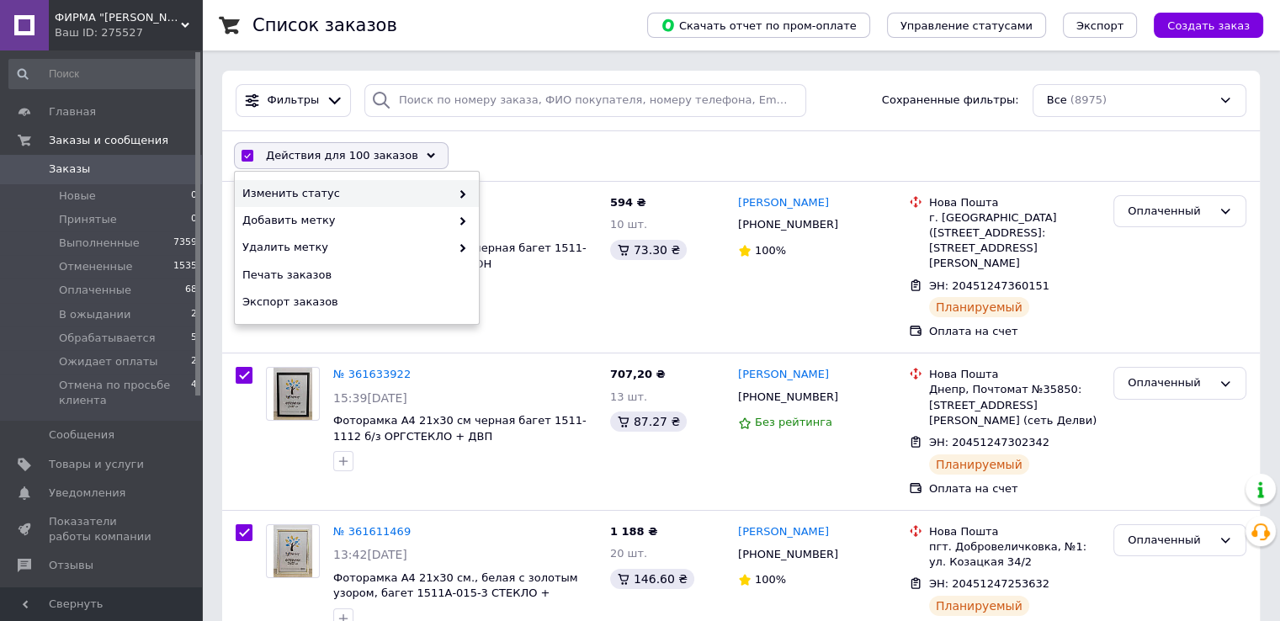
click at [391, 193] on span "Изменить статус" at bounding box center [346, 193] width 208 height 15
click at [776, 146] on div "Действия для 100 заказов Выбрать все 8975 заказов Выбраны все 8975 заказов Отме…" at bounding box center [740, 156] width 1031 height 44
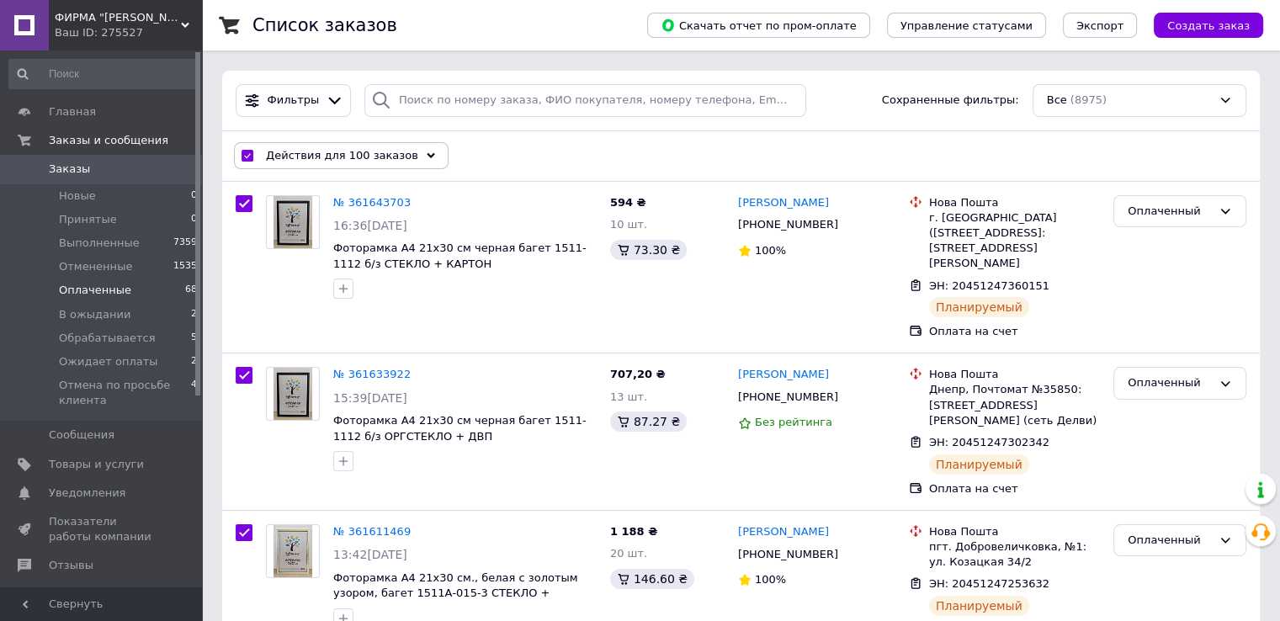
click at [128, 296] on li "Оплаченные 68" at bounding box center [103, 291] width 207 height 24
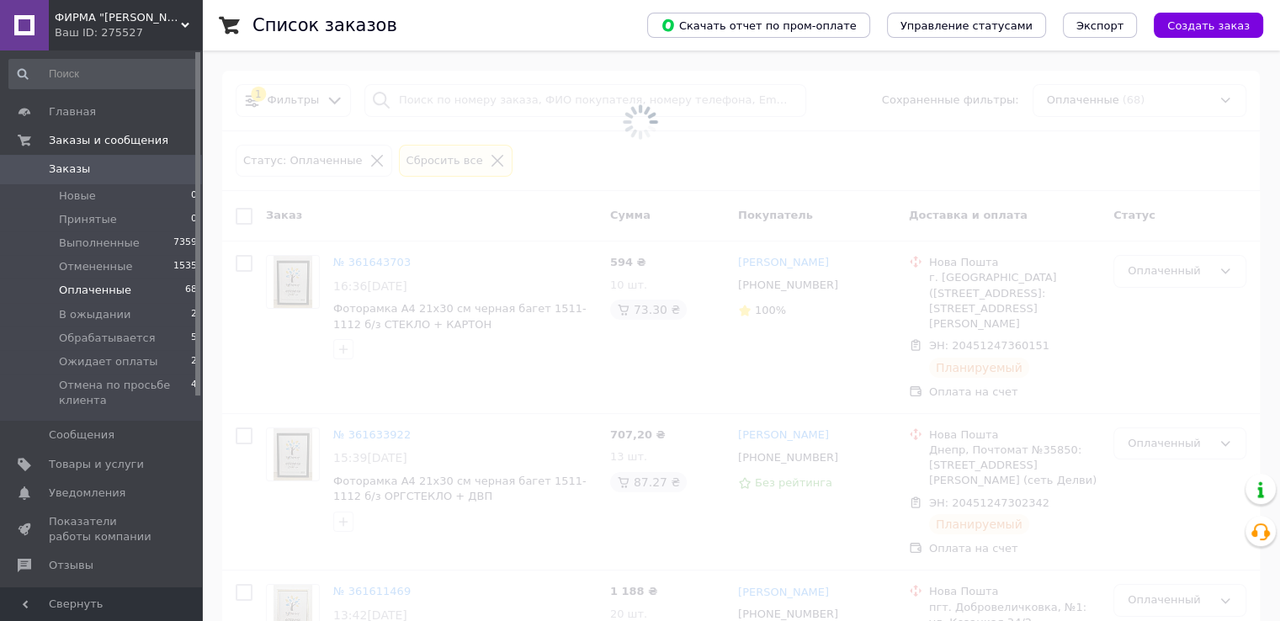
checkbox input "false"
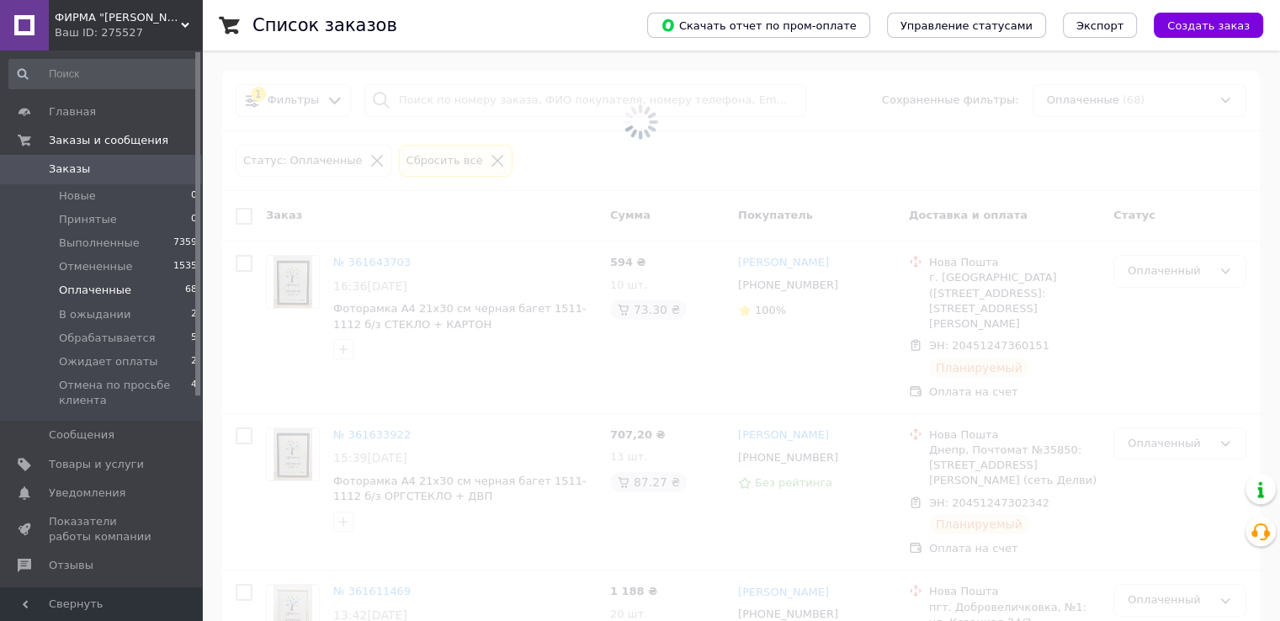
checkbox input "false"
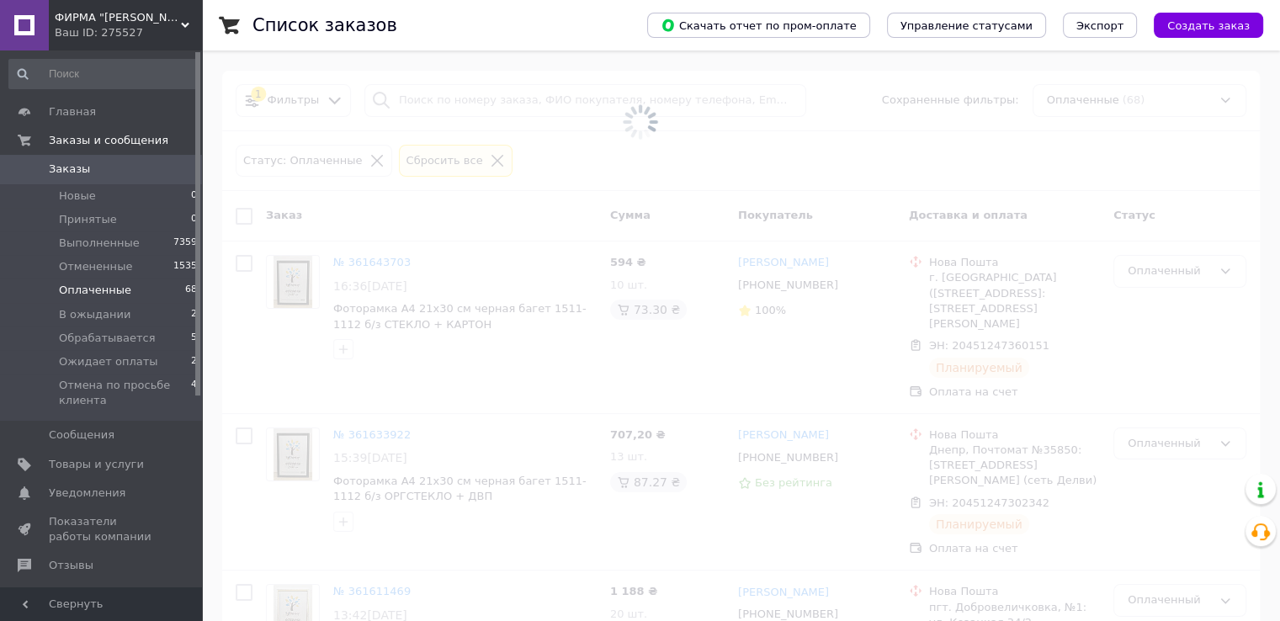
checkbox input "false"
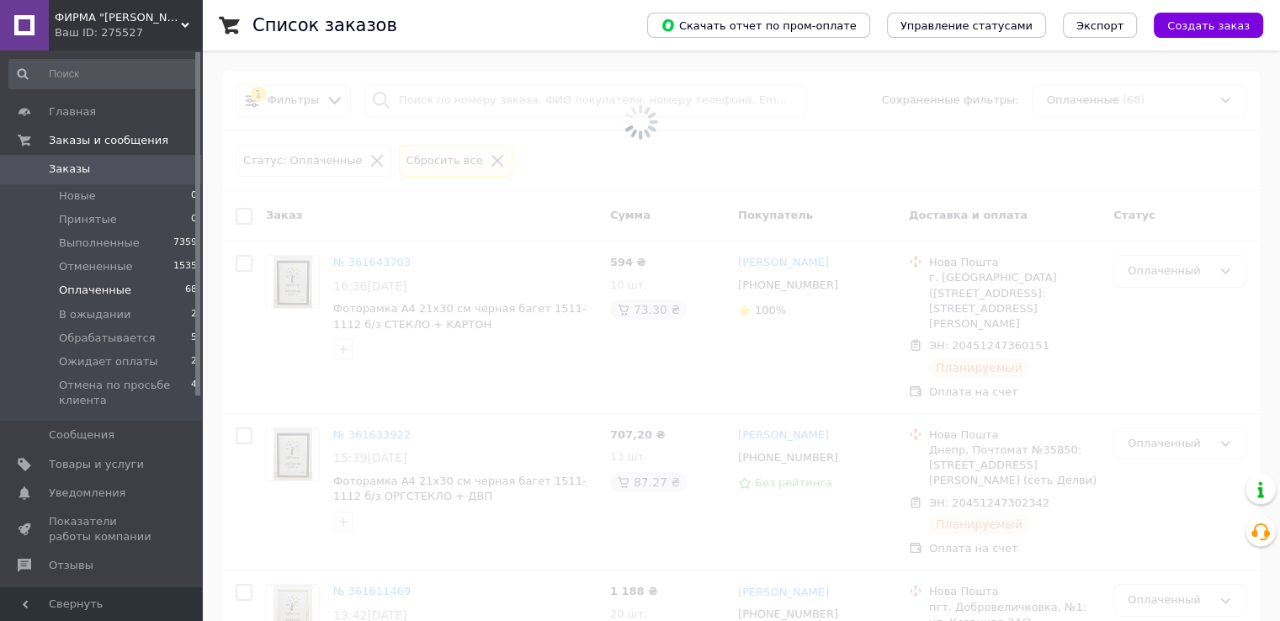
checkbox input "false"
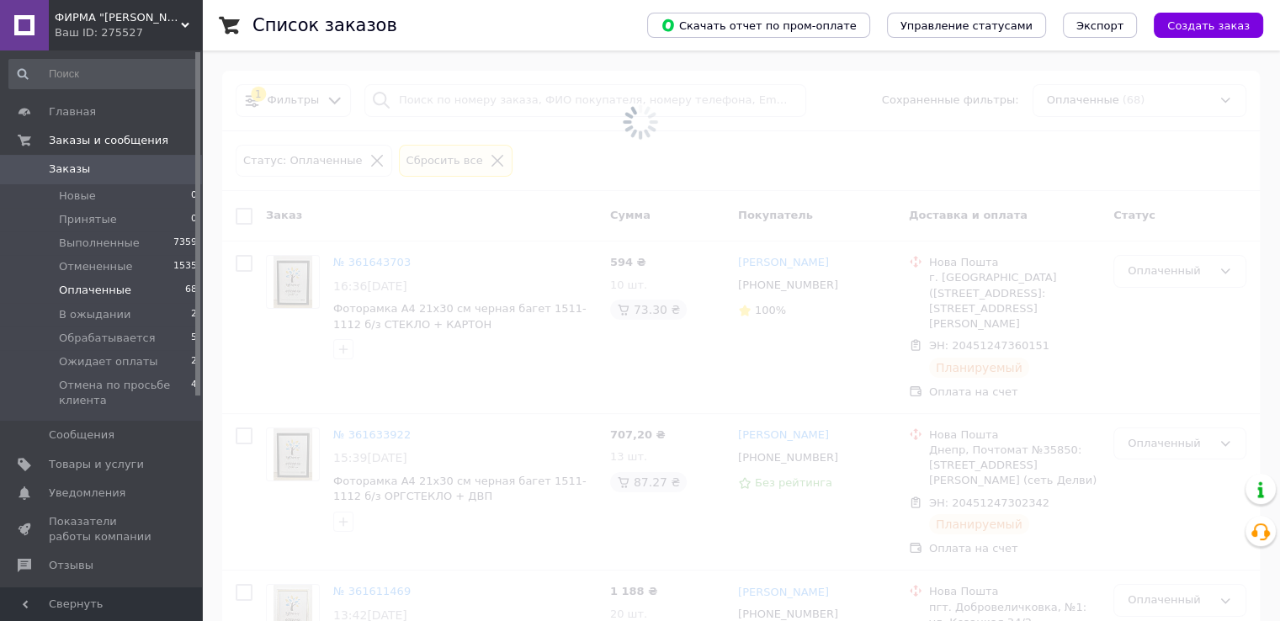
checkbox input "false"
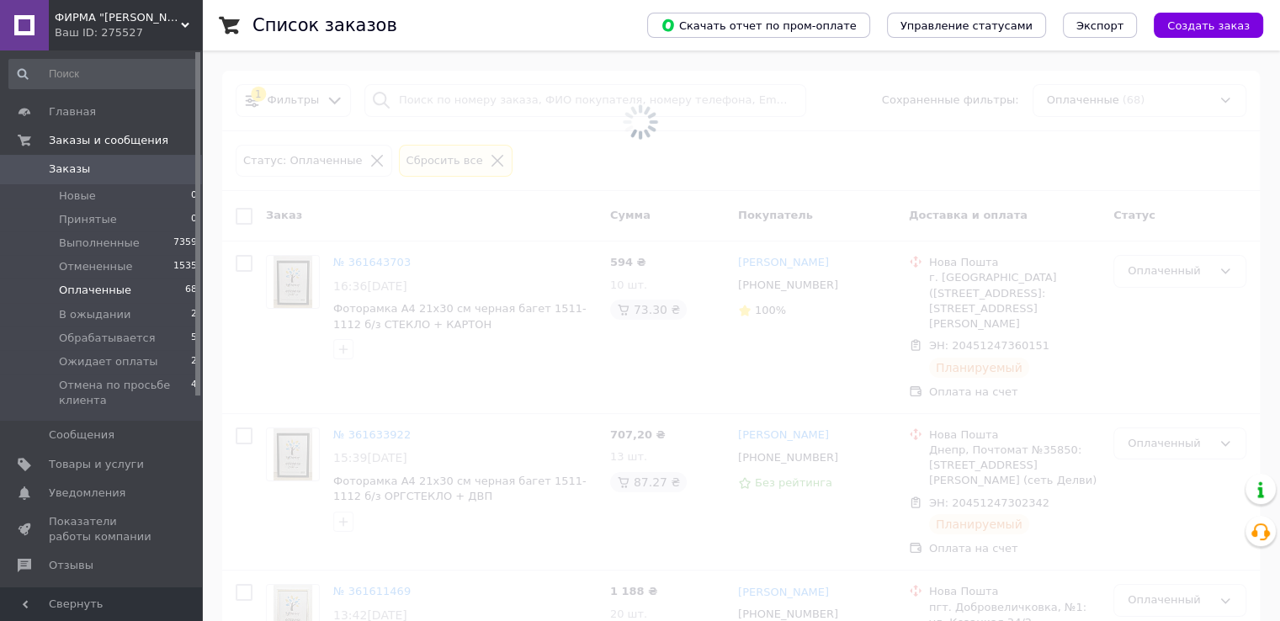
checkbox input "false"
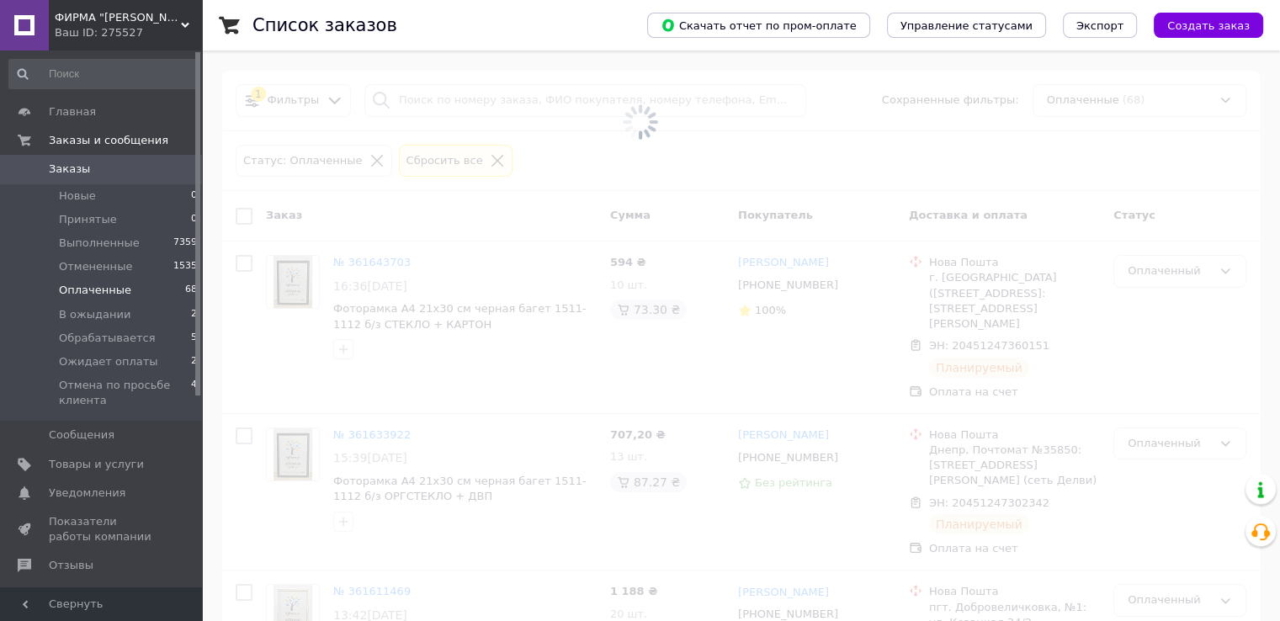
checkbox input "false"
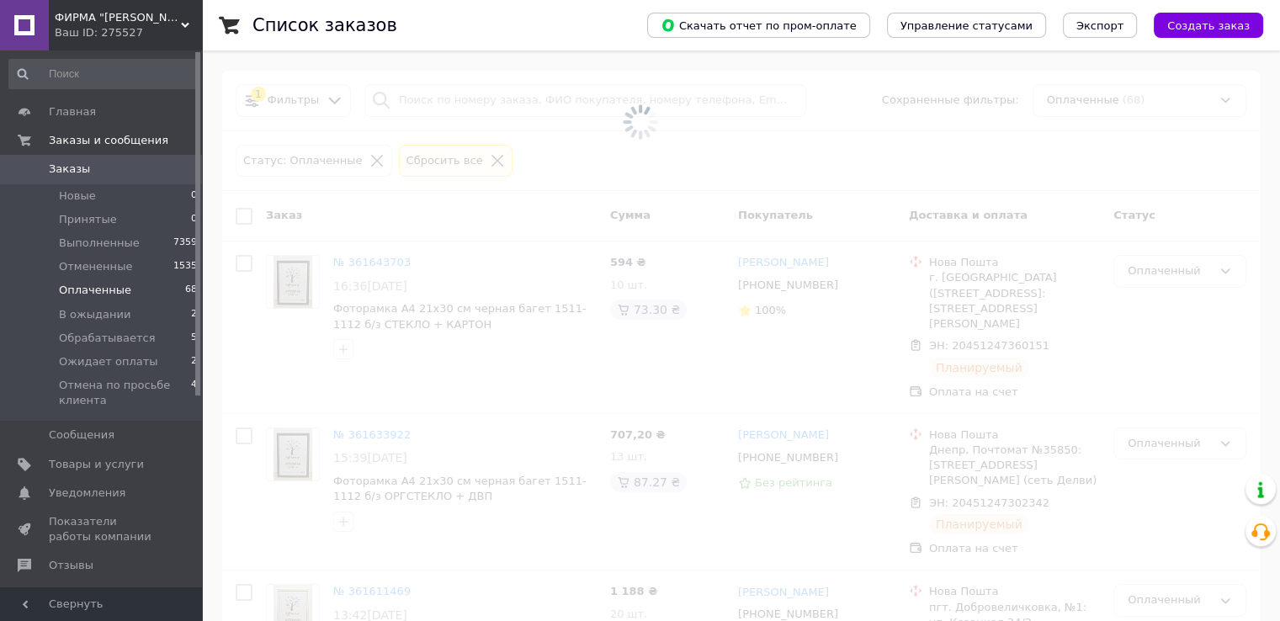
checkbox input "false"
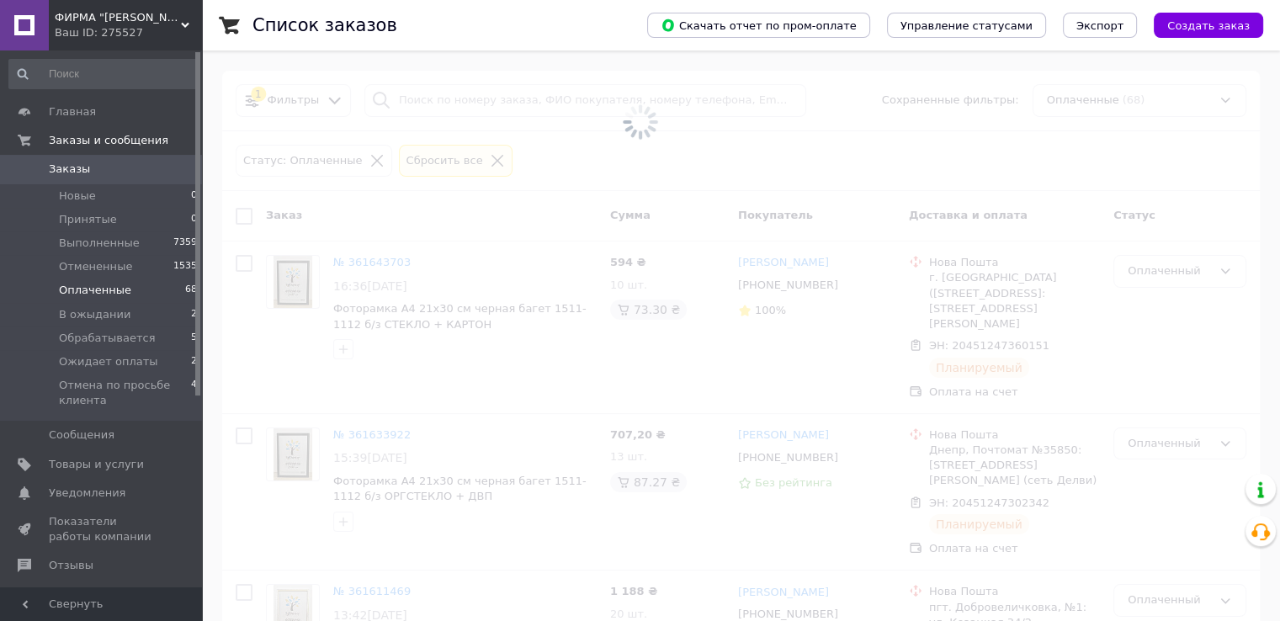
checkbox input "false"
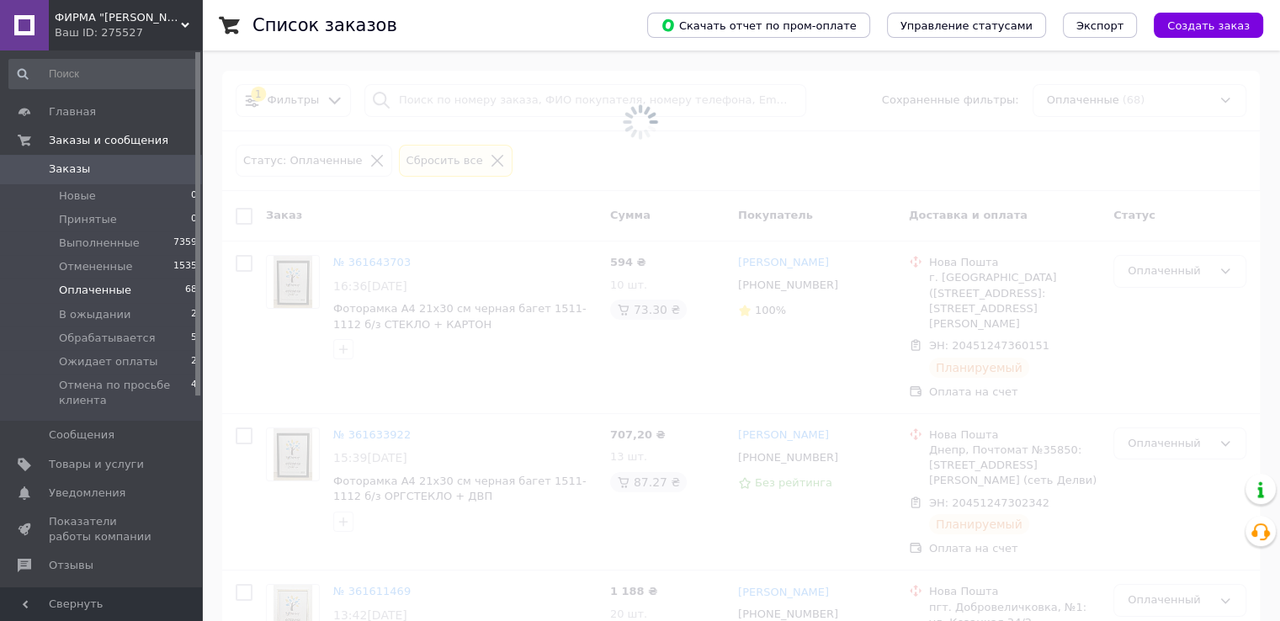
checkbox input "false"
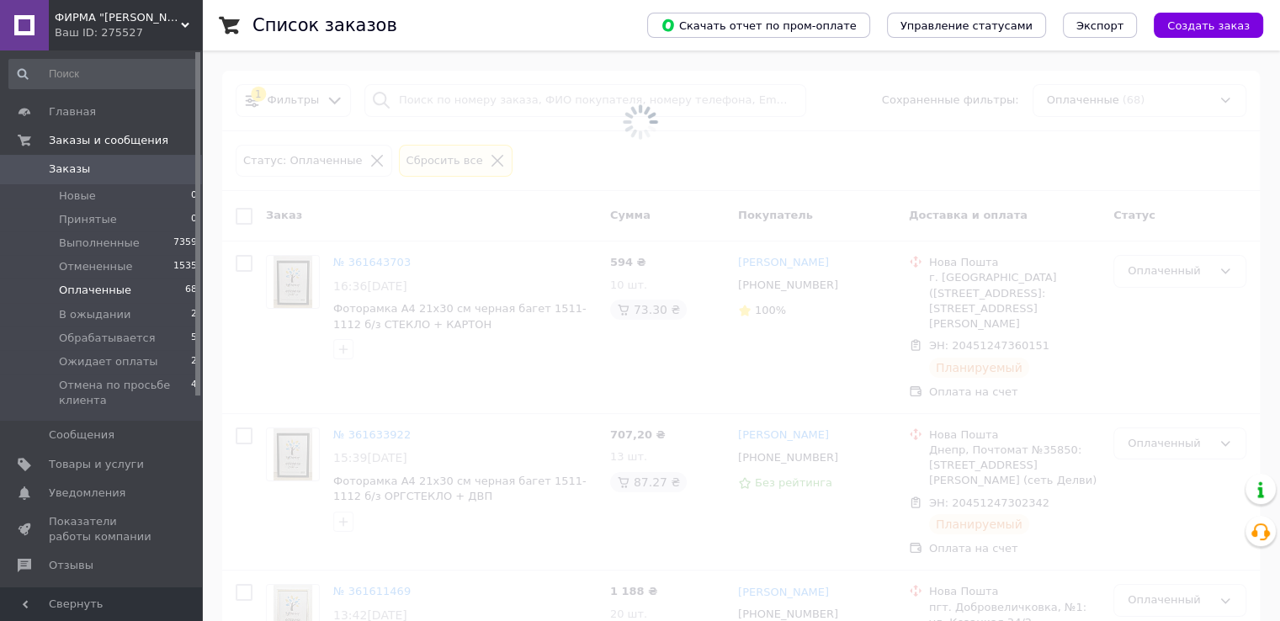
checkbox input "false"
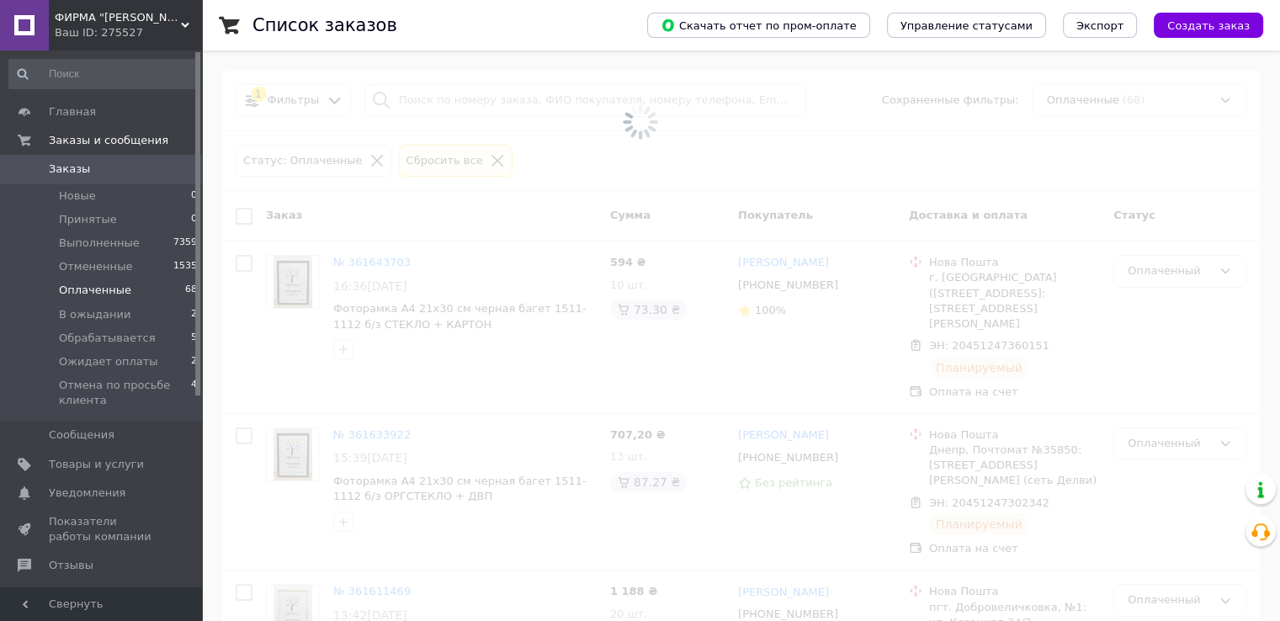
checkbox input "false"
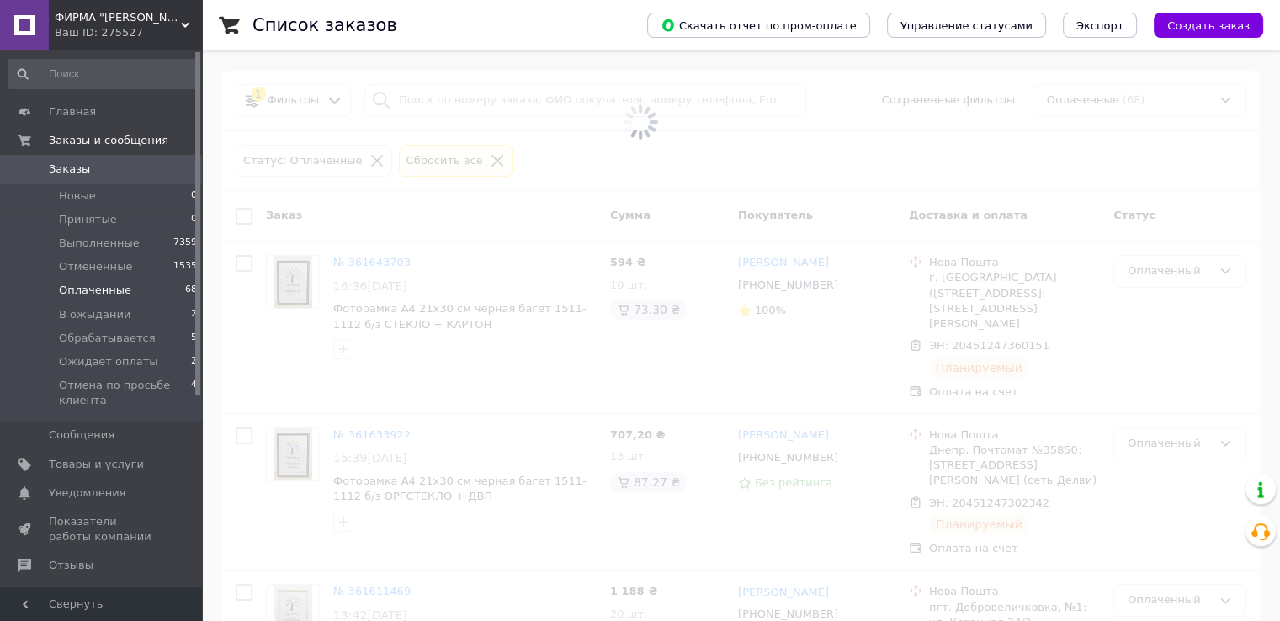
checkbox input "false"
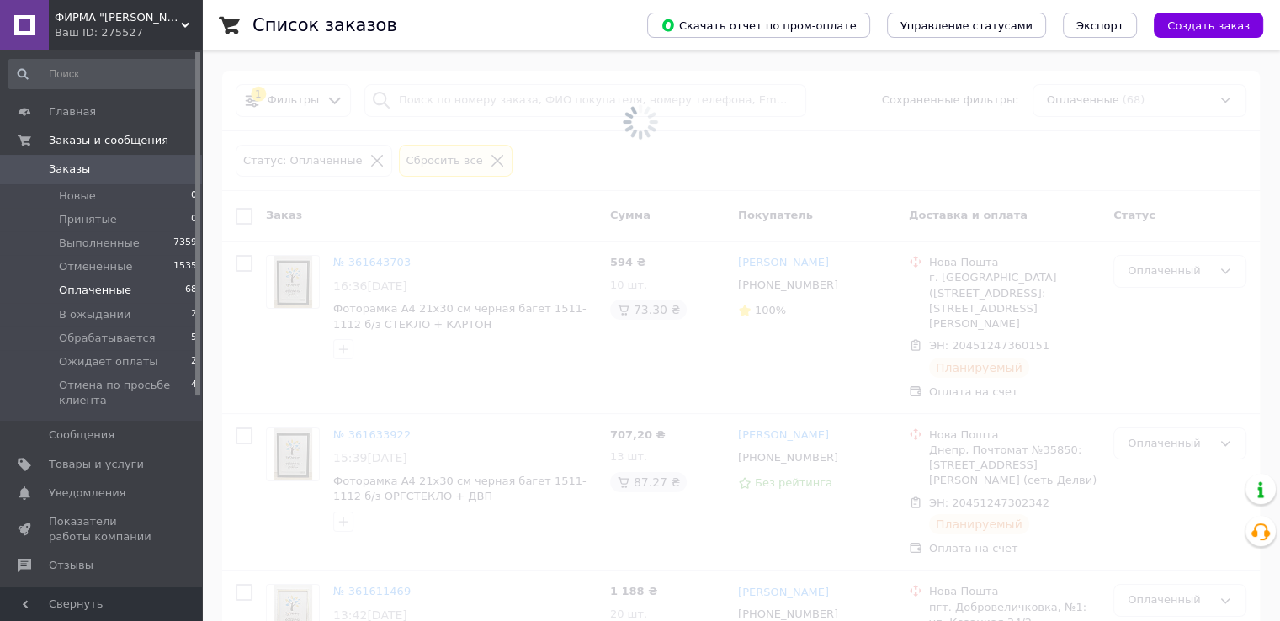
checkbox input "false"
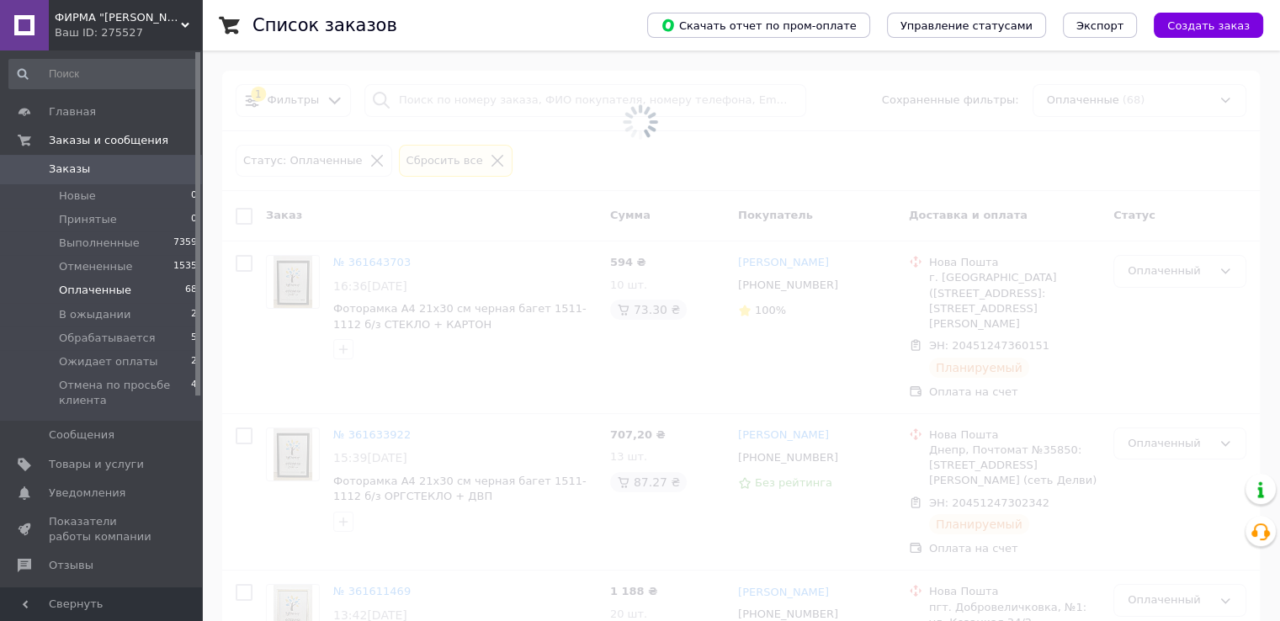
checkbox input "false"
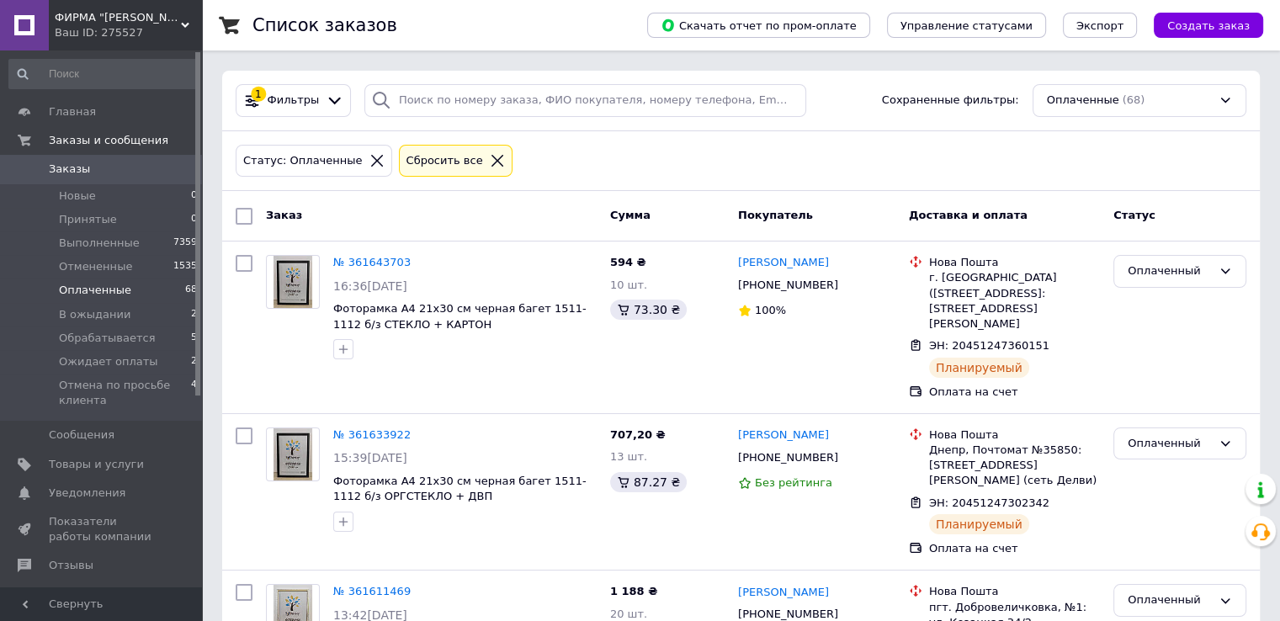
click at [238, 212] on input "checkbox" at bounding box center [244, 216] width 17 height 17
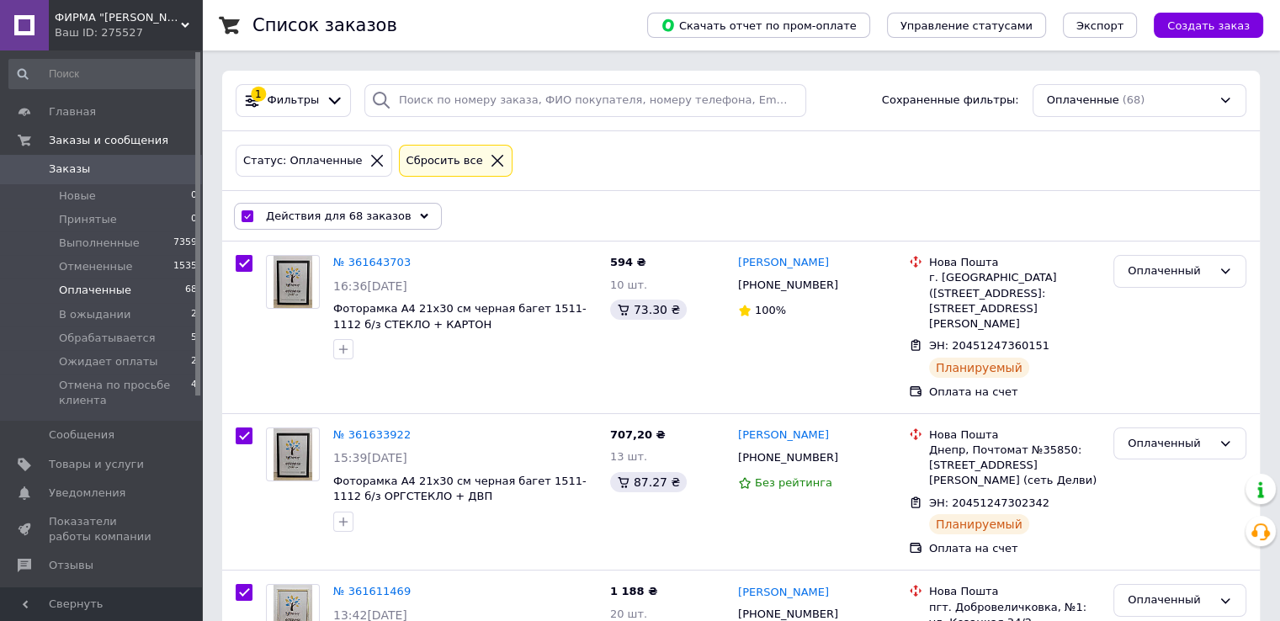
click at [420, 219] on icon at bounding box center [424, 216] width 8 height 8
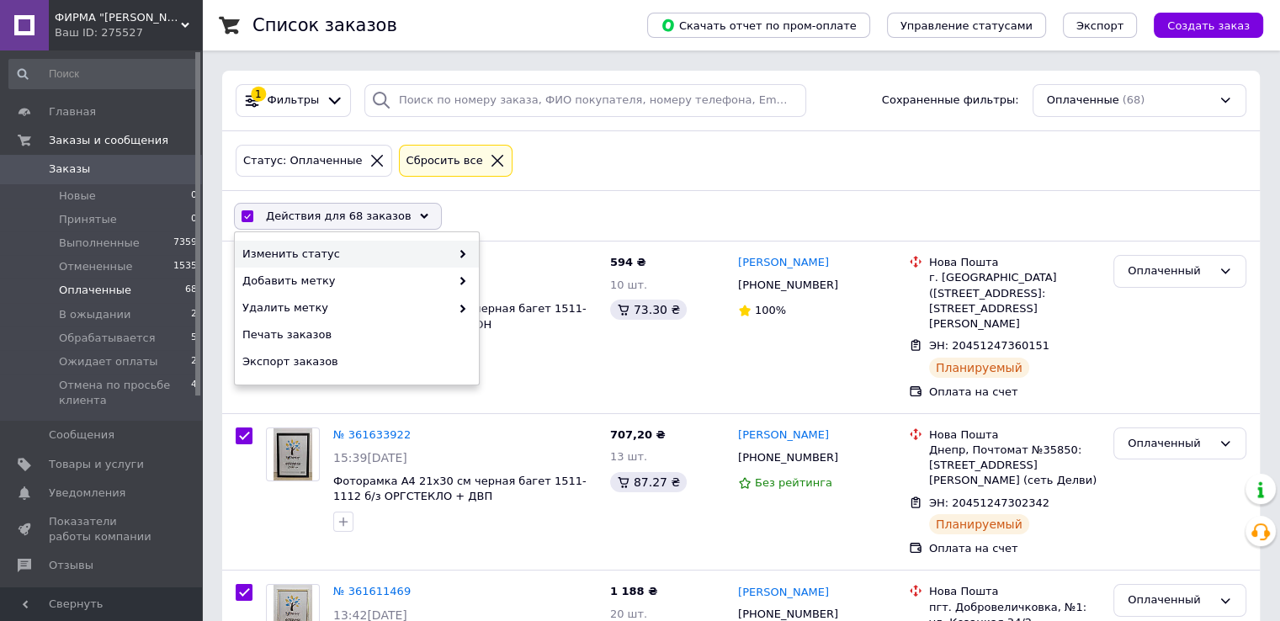
click at [345, 253] on span "Изменить статус" at bounding box center [346, 254] width 208 height 15
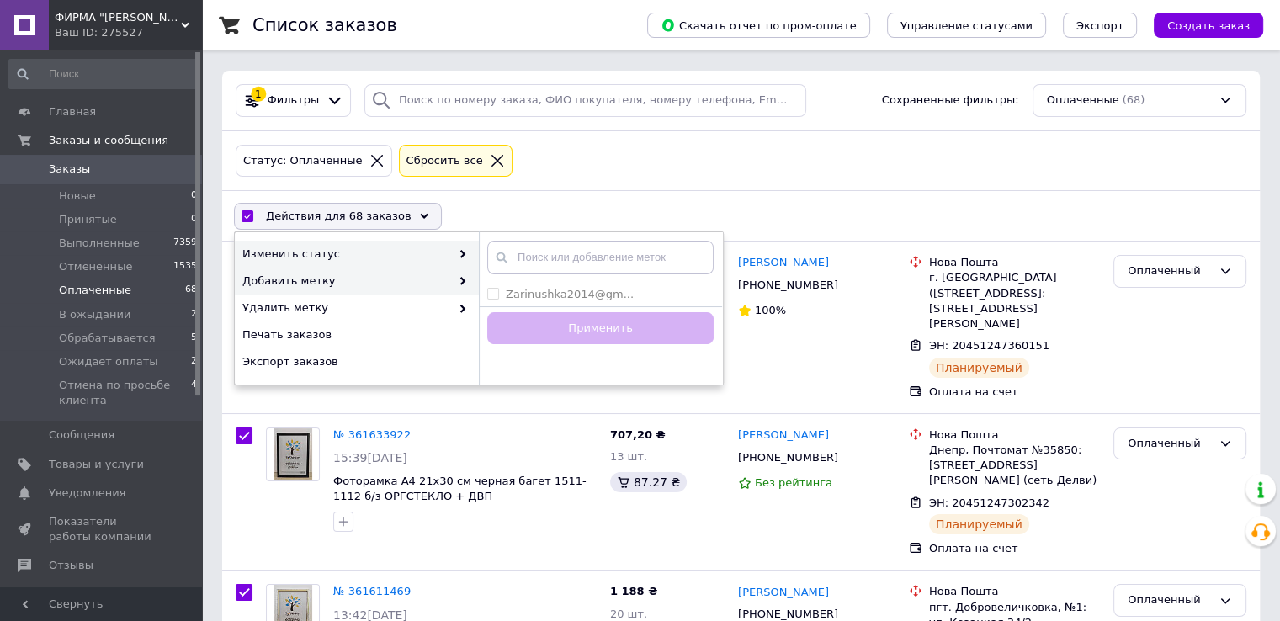
click at [363, 255] on span "Изменить статус" at bounding box center [346, 254] width 208 height 15
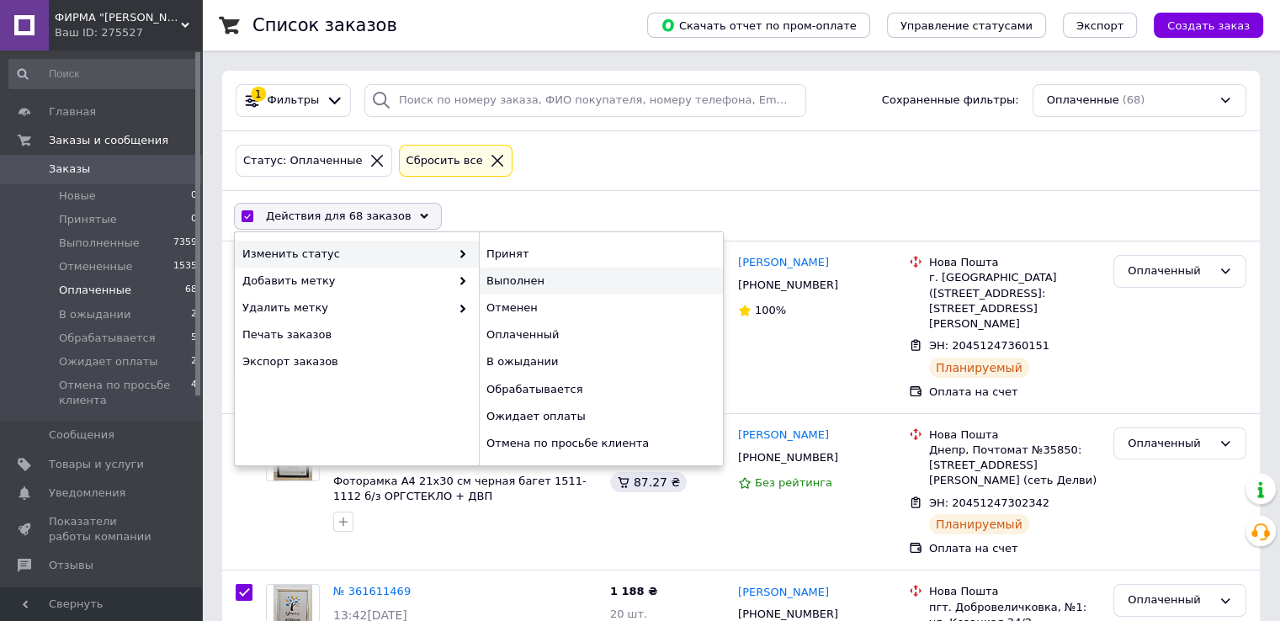
click at [517, 274] on div "Выполнен" at bounding box center [601, 281] width 244 height 27
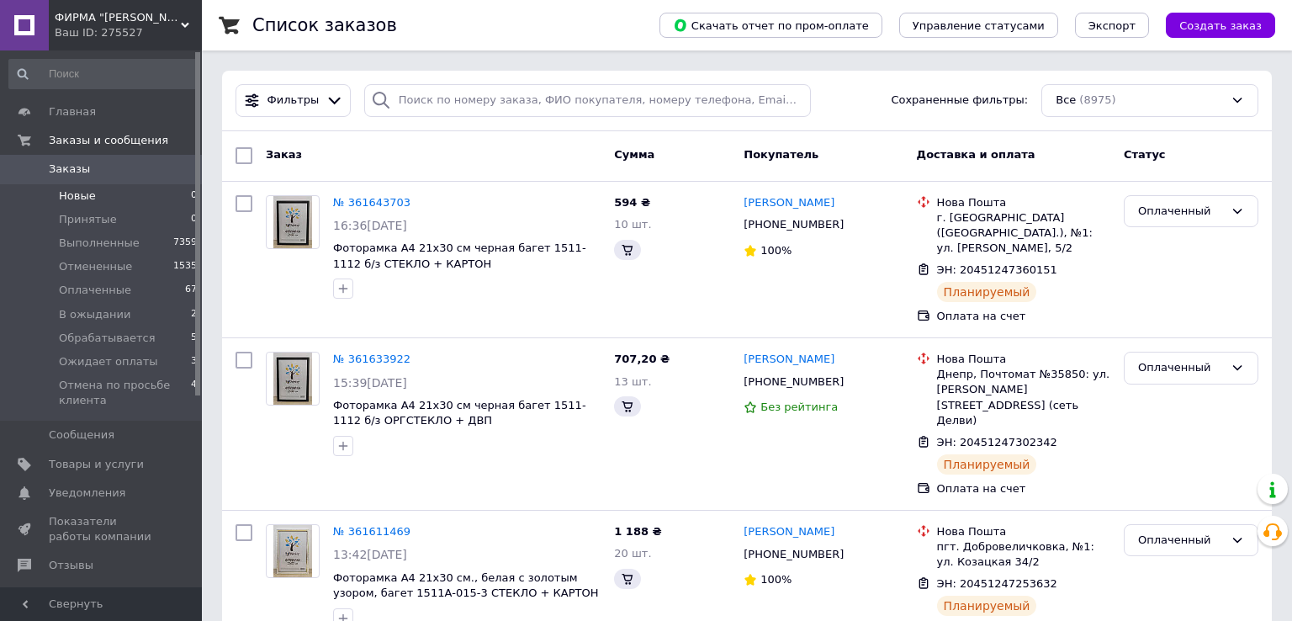
click at [125, 194] on li "Новые 0" at bounding box center [103, 196] width 207 height 24
click at [114, 200] on li "Новые 0" at bounding box center [103, 196] width 207 height 24
